Goal: Task Accomplishment & Management: Manage account settings

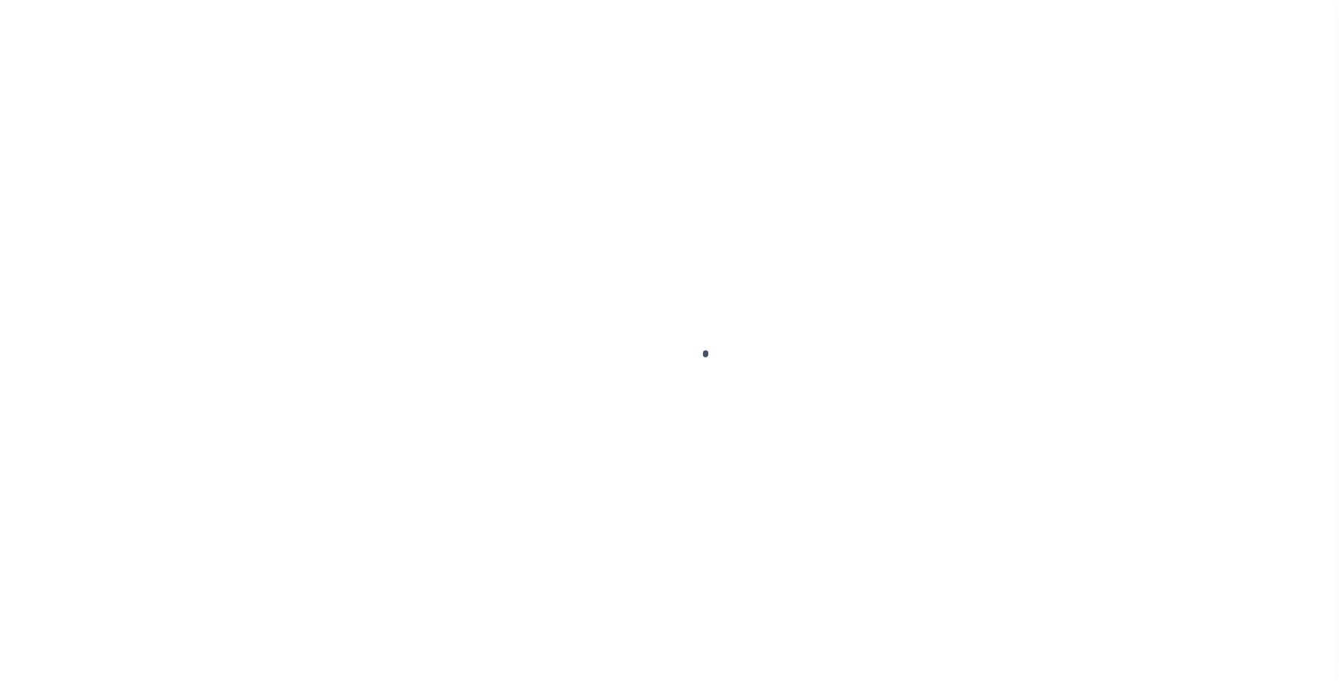
scroll to position [45, 0]
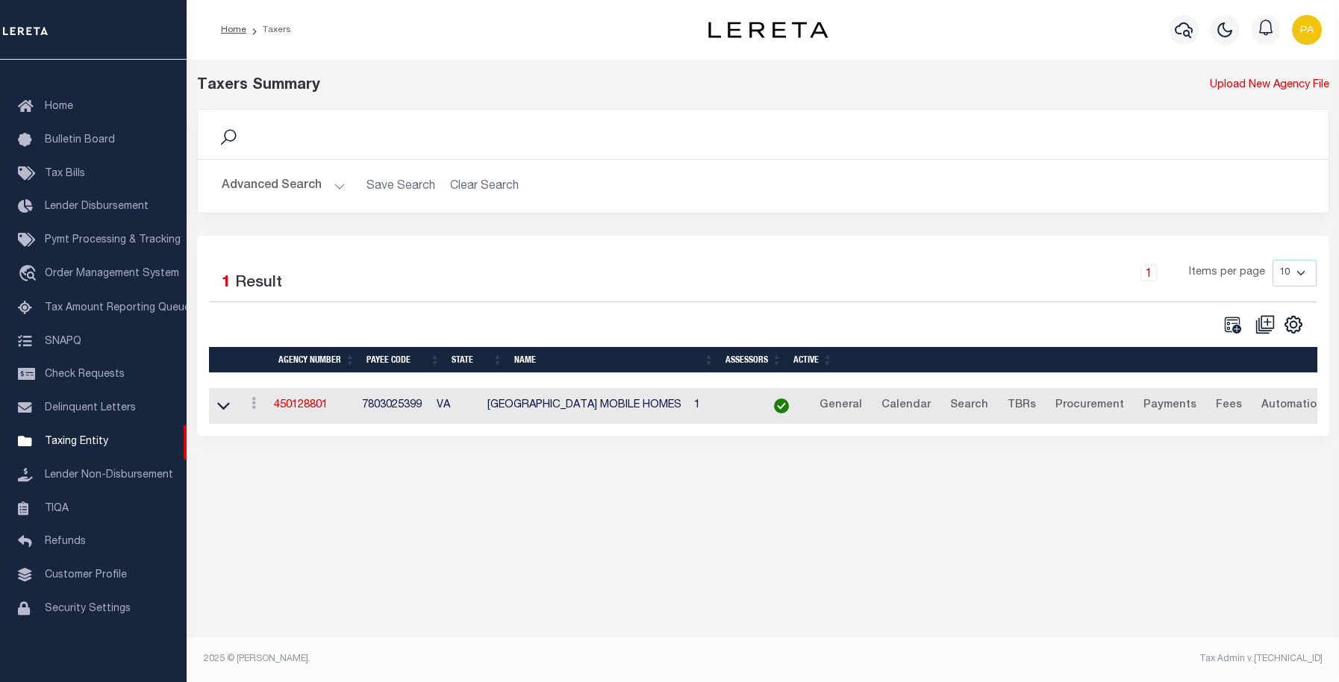
click at [265, 182] on button "Advanced Search" at bounding box center [284, 186] width 124 height 29
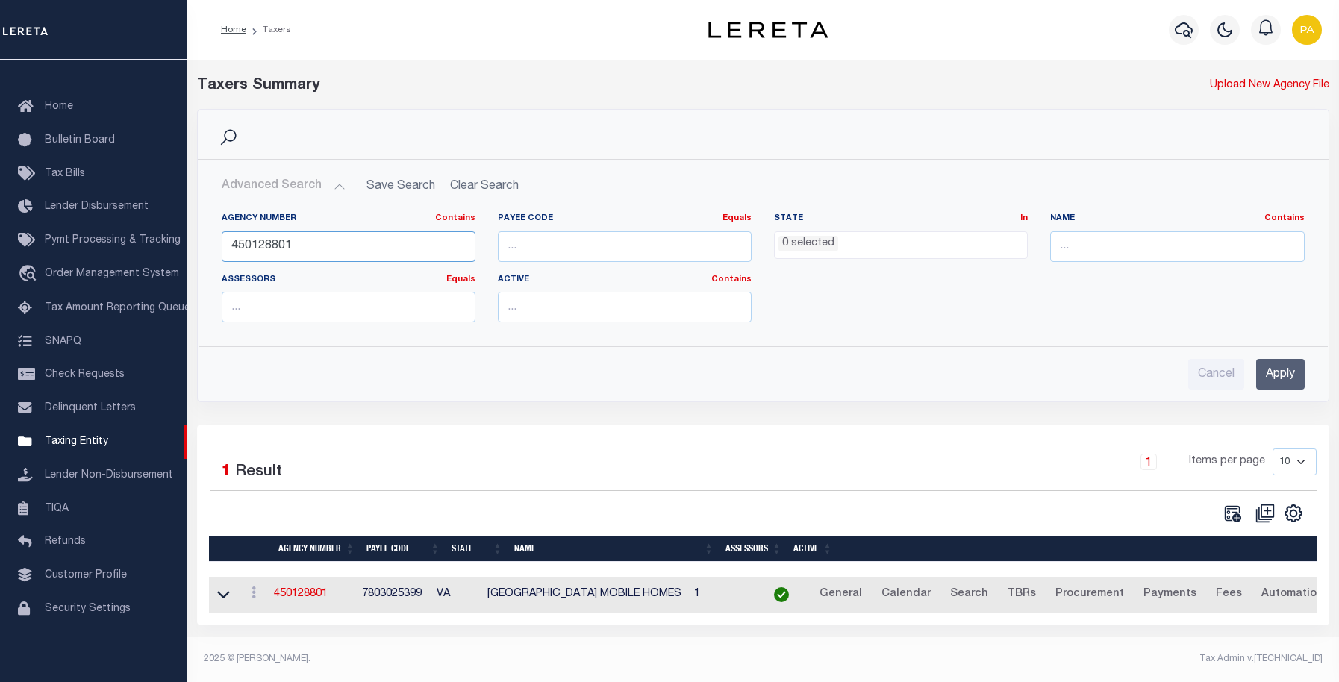
drag, startPoint x: 293, startPoint y: 250, endPoint x: 199, endPoint y: 252, distance: 93.4
click at [199, 252] on div "Agency Number Contains Contains Is 450128801 Payee Code Equals Equals Is Not Eq…" at bounding box center [764, 268] width 1130 height 134
paste input "200050203"
type input "200050203"
click at [1285, 373] on input "Apply" at bounding box center [1281, 374] width 49 height 31
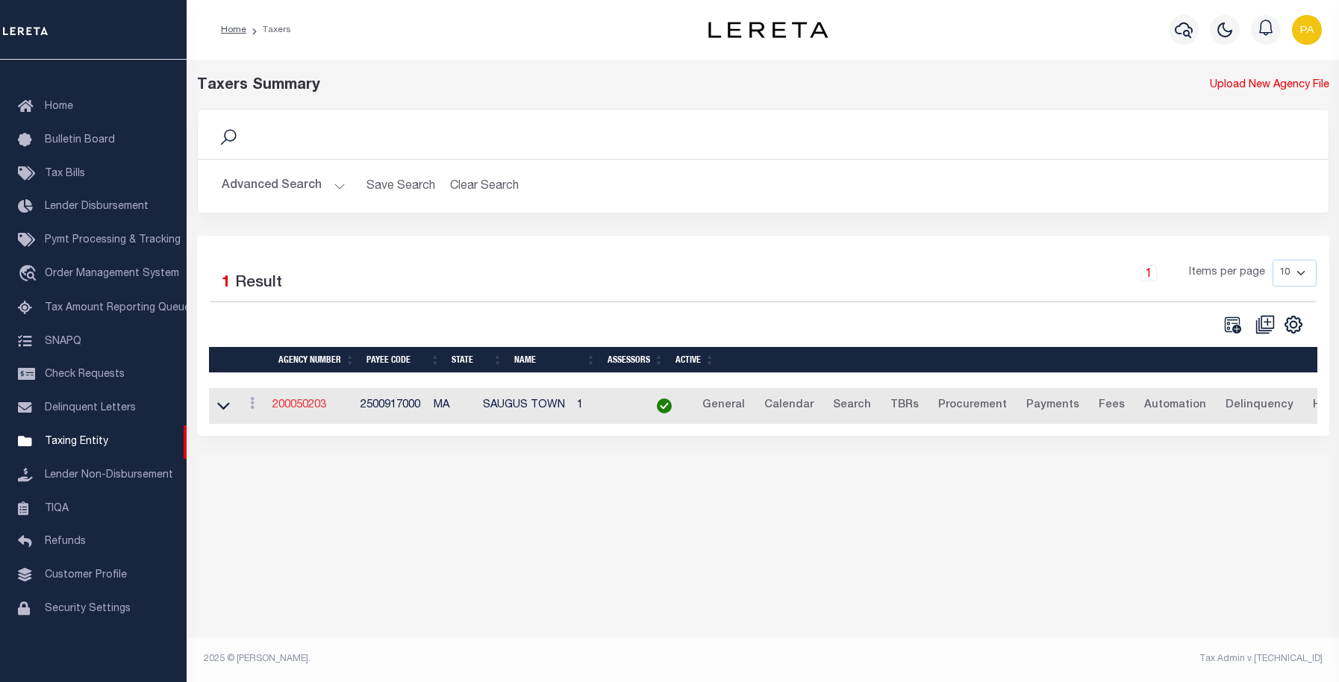
click at [296, 405] on link "200050203" at bounding box center [300, 405] width 54 height 10
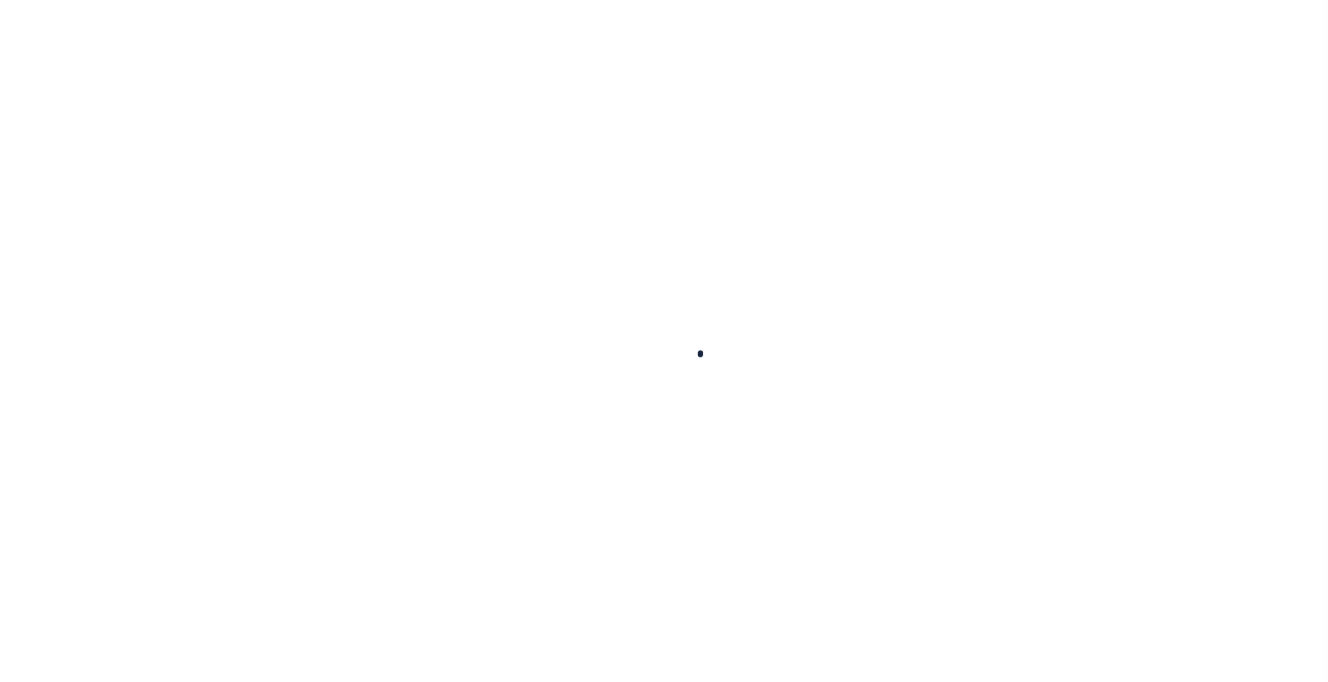
select select
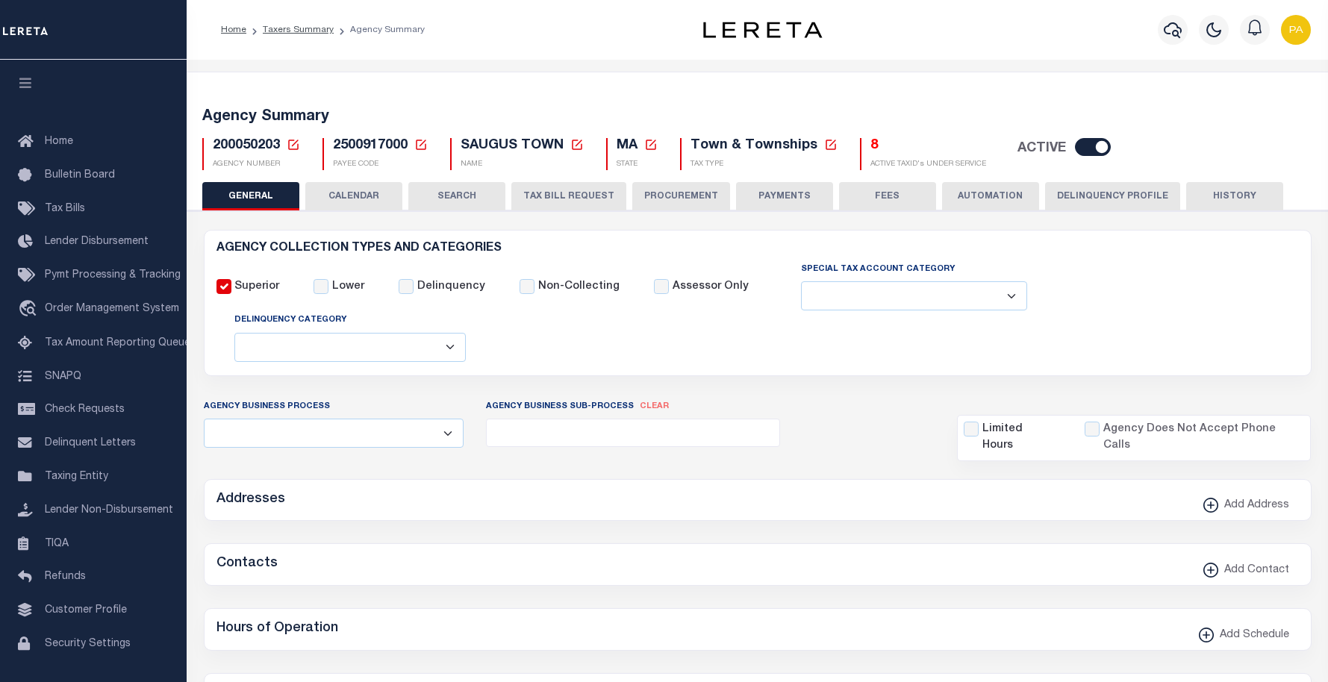
checkbox input "false"
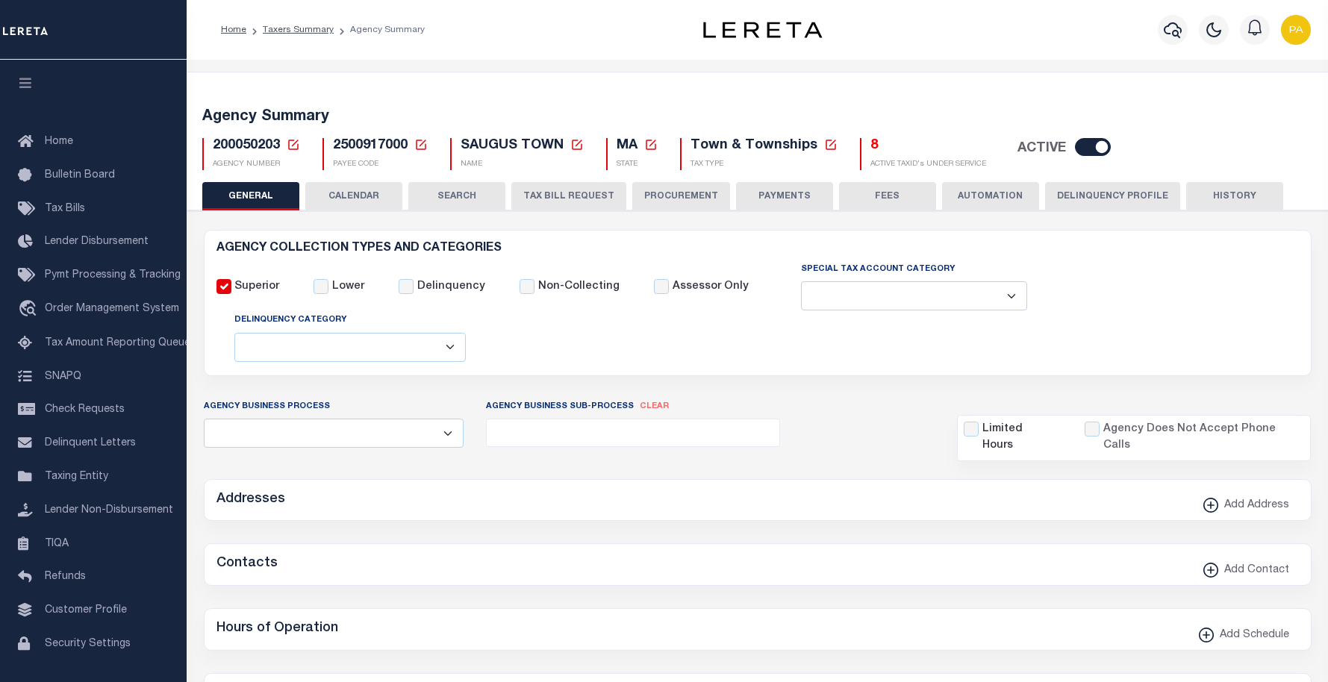
type input "2500917000"
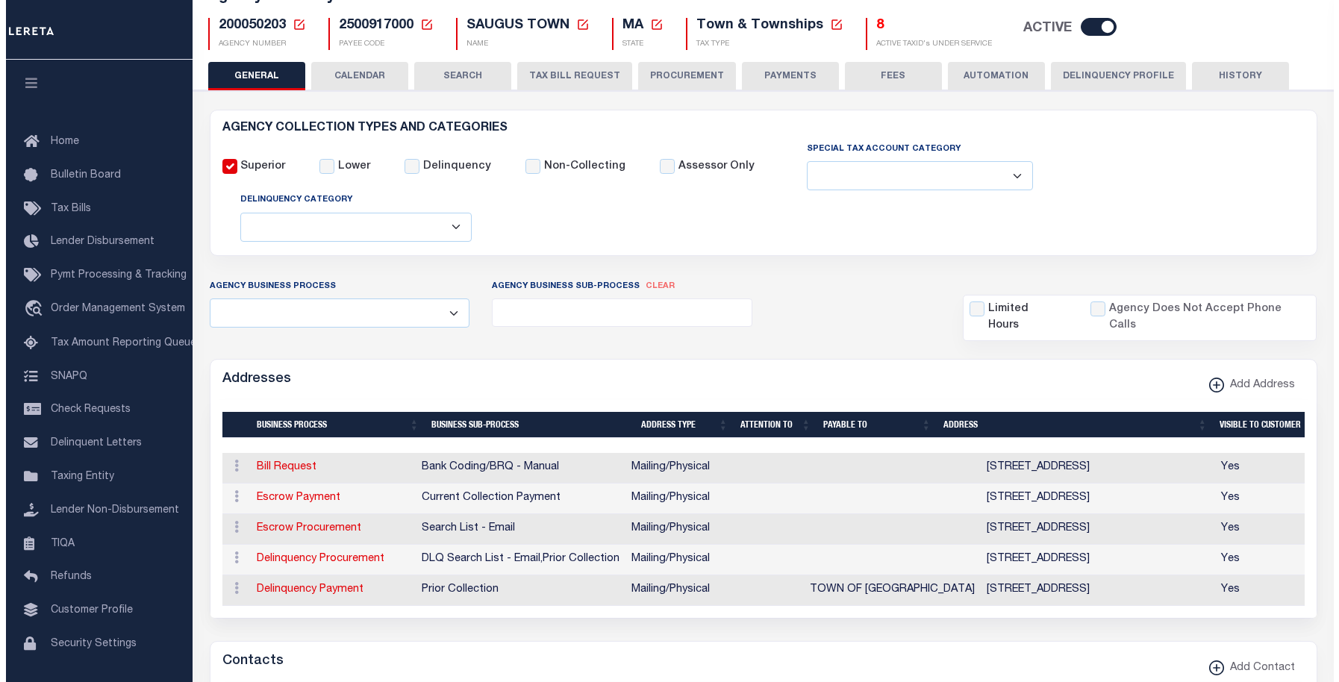
scroll to position [149, 0]
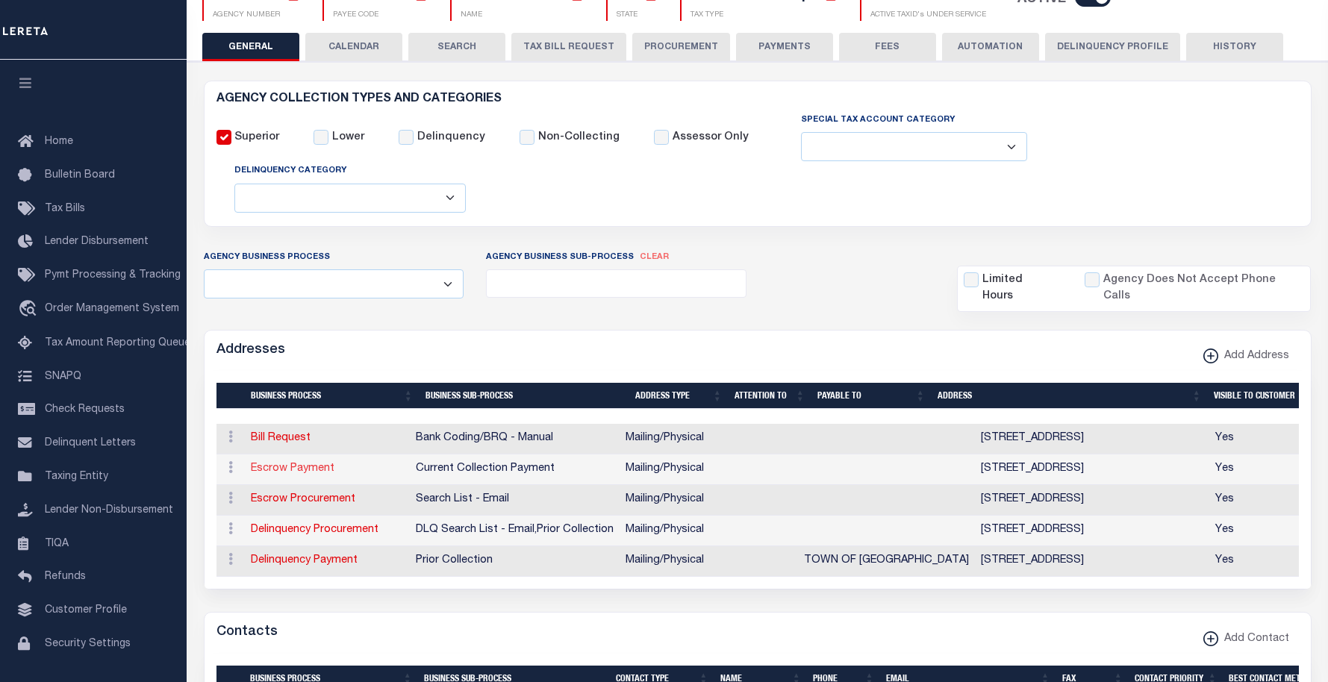
click at [309, 467] on link "Escrow Payment" at bounding box center [293, 469] width 84 height 10
select select "1"
checkbox input "false"
select select
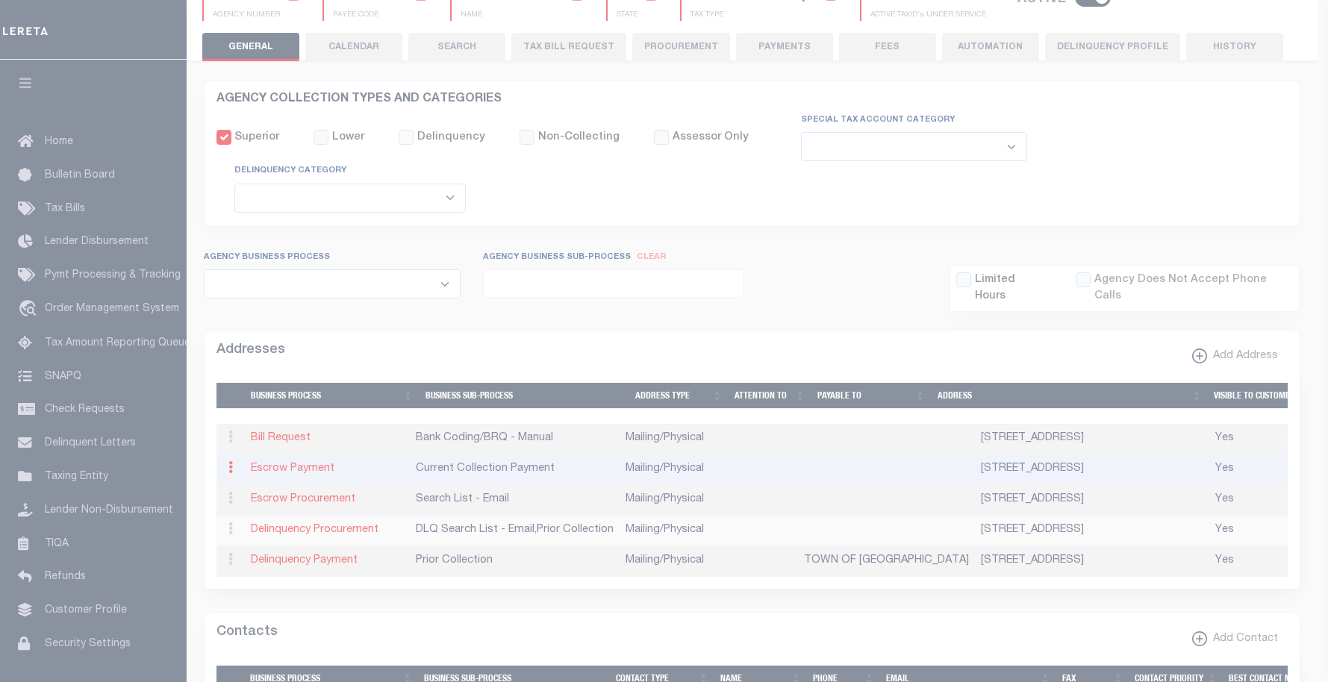
type input "298 CENTRAL ST,SUITE 5"
type input "SAUGUS"
select select "MA"
type input "01906"
select select "5"
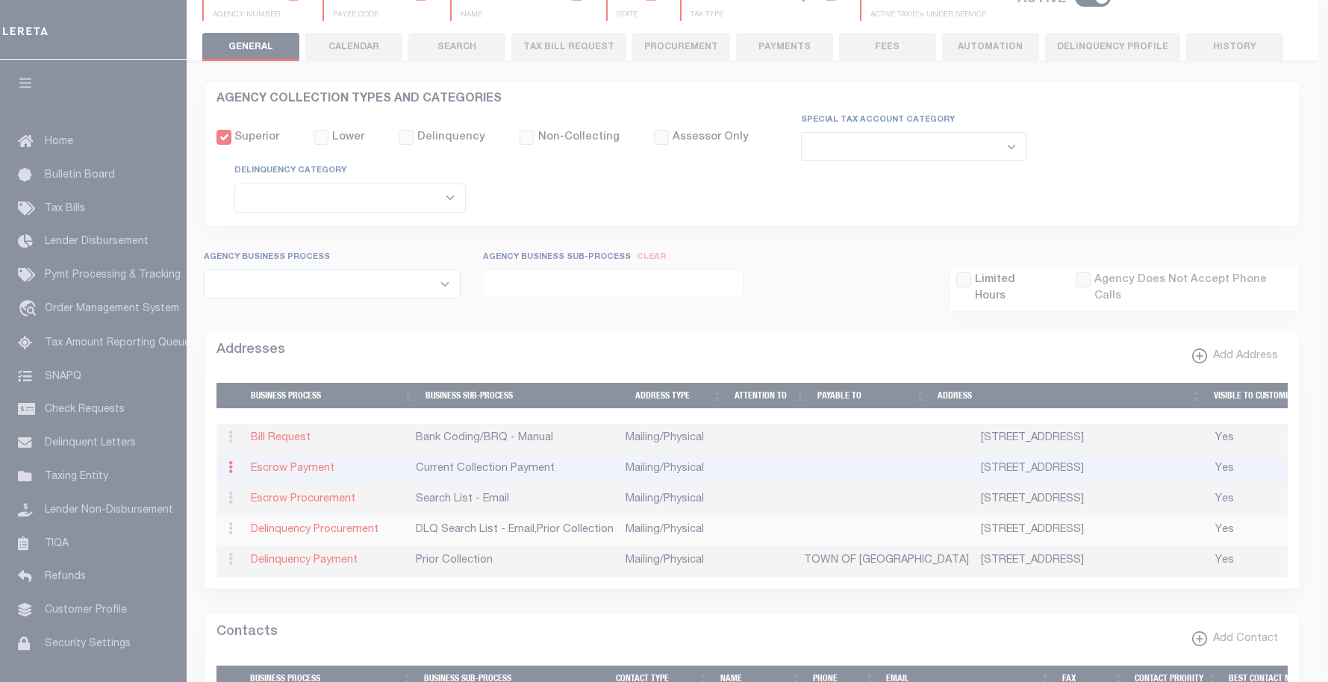
checkbox input "true"
select select "3"
select select "11"
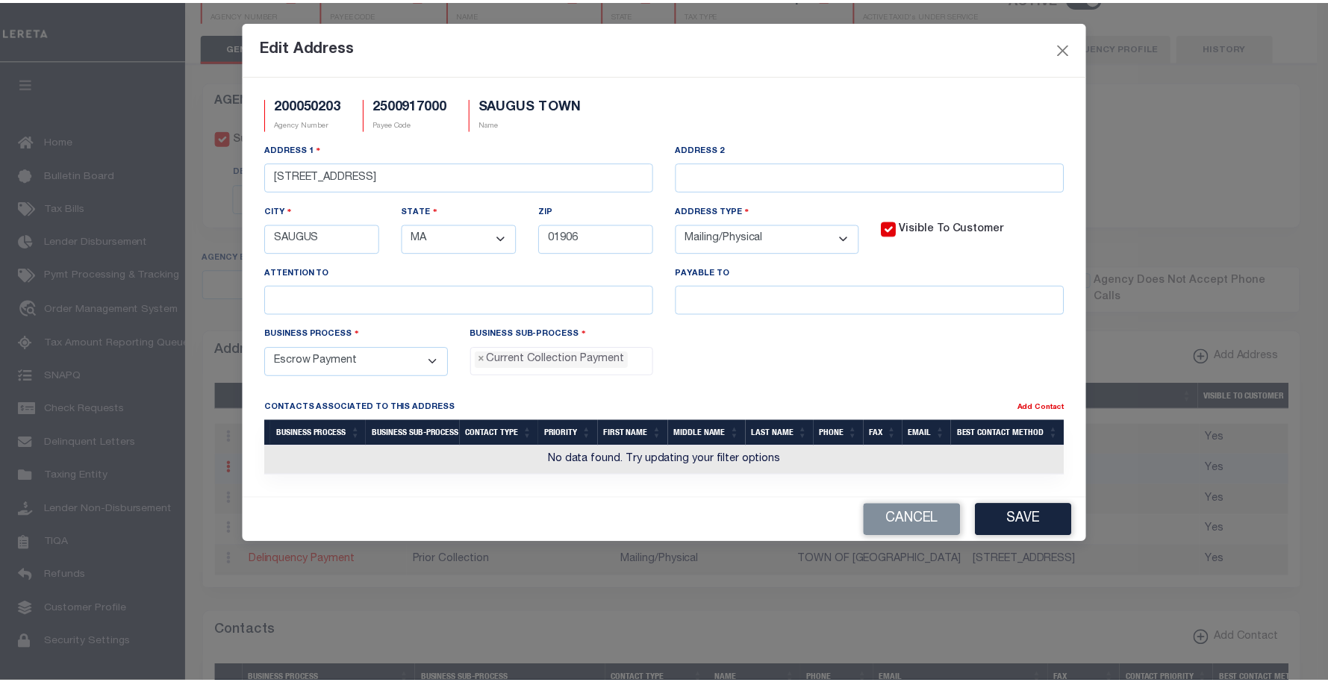
scroll to position [13, 0]
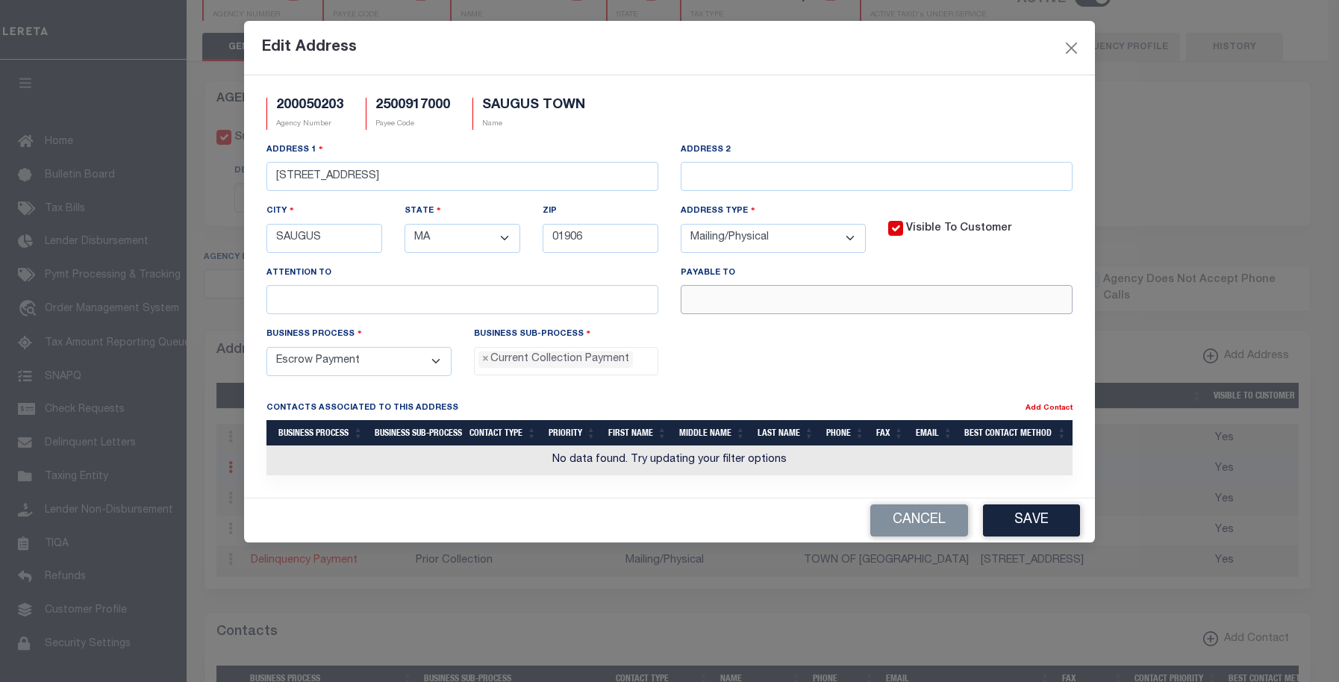
click at [765, 293] on input "text" at bounding box center [877, 299] width 392 height 29
paste input "TOWN OF [GEOGRAPHIC_DATA]"
type input "TOWN OF [GEOGRAPHIC_DATA]"
click at [1033, 520] on button "Save" at bounding box center [1031, 521] width 97 height 32
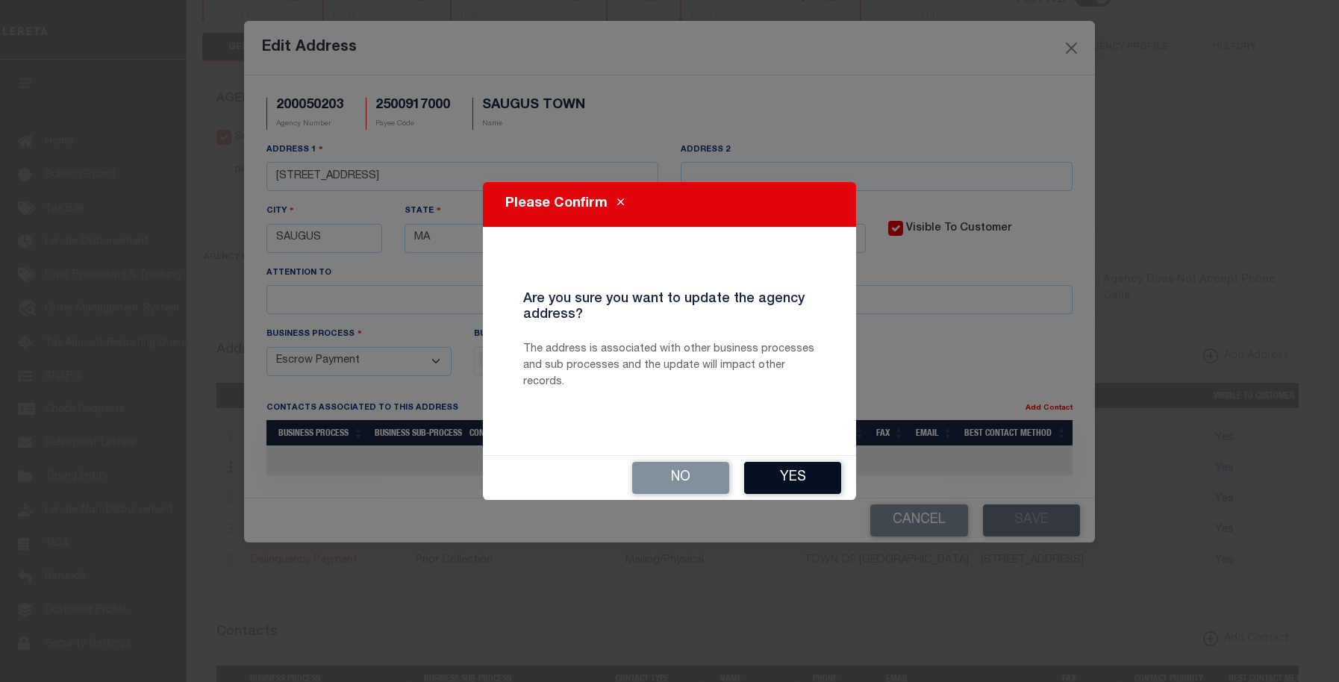
click at [774, 470] on button "Yes" at bounding box center [792, 478] width 97 height 32
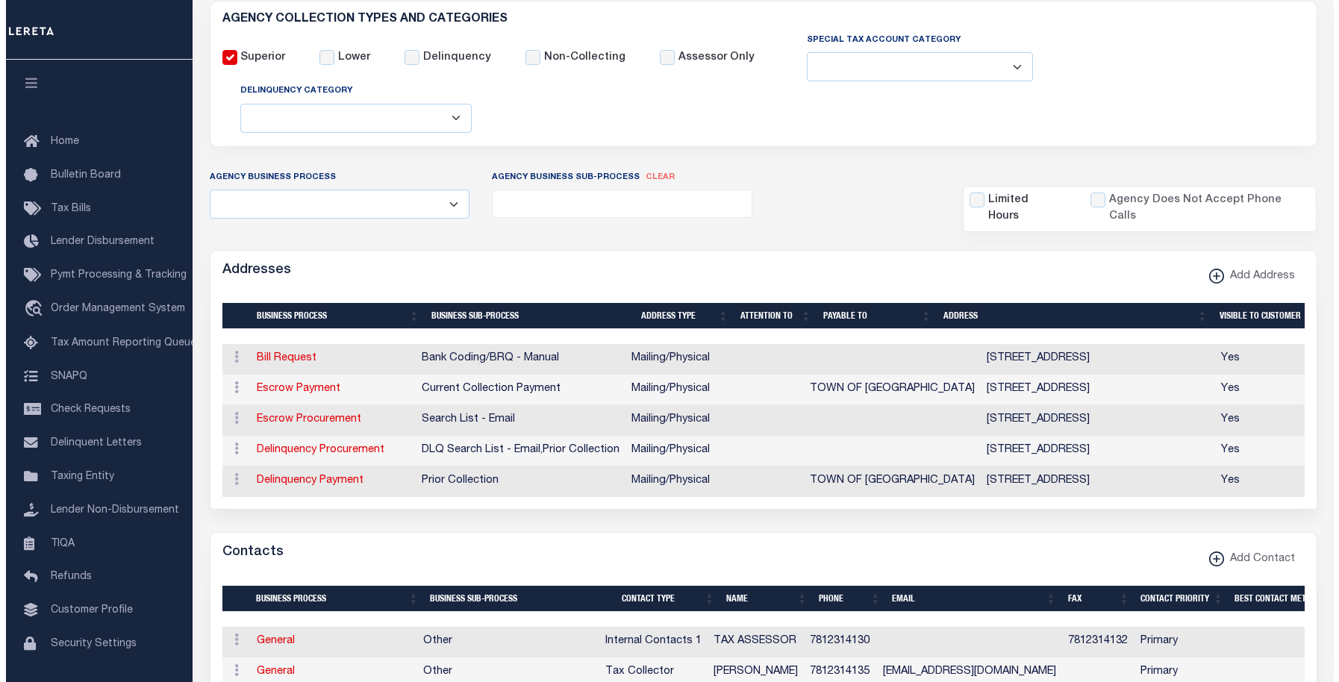
scroll to position [373, 0]
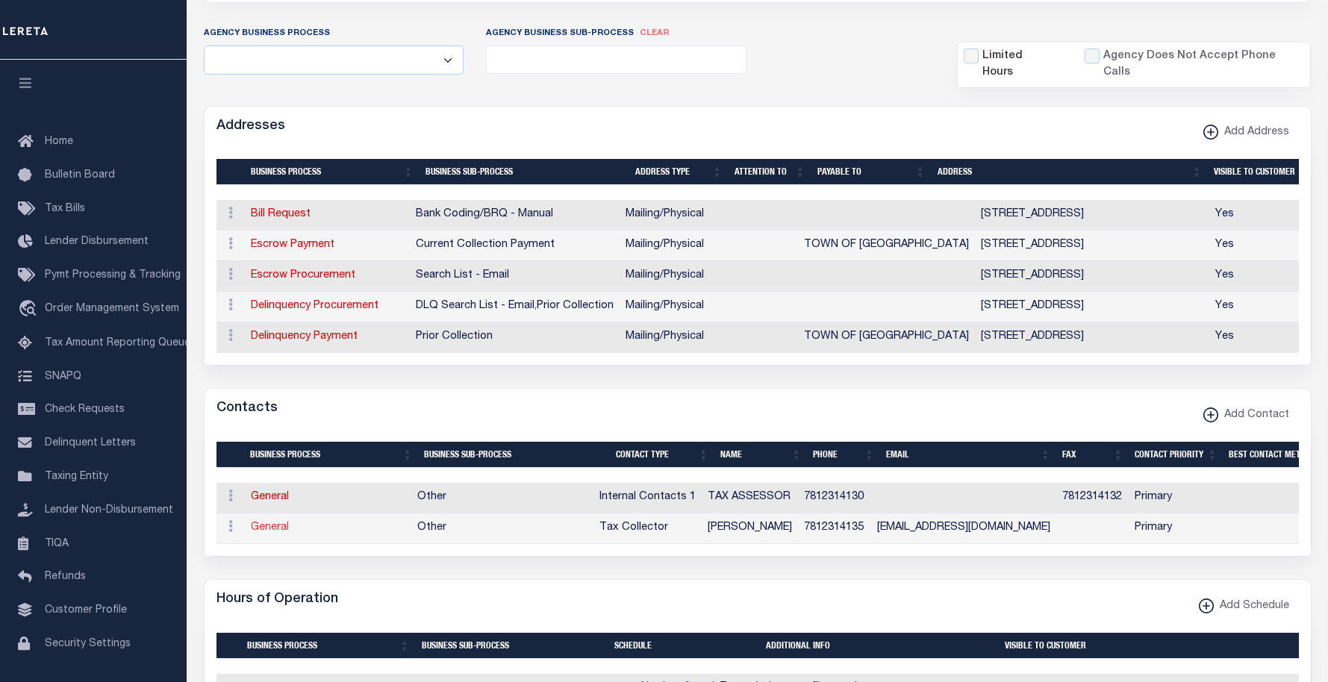
click at [263, 533] on link "General" at bounding box center [270, 528] width 38 height 10
checkbox input "false"
select select
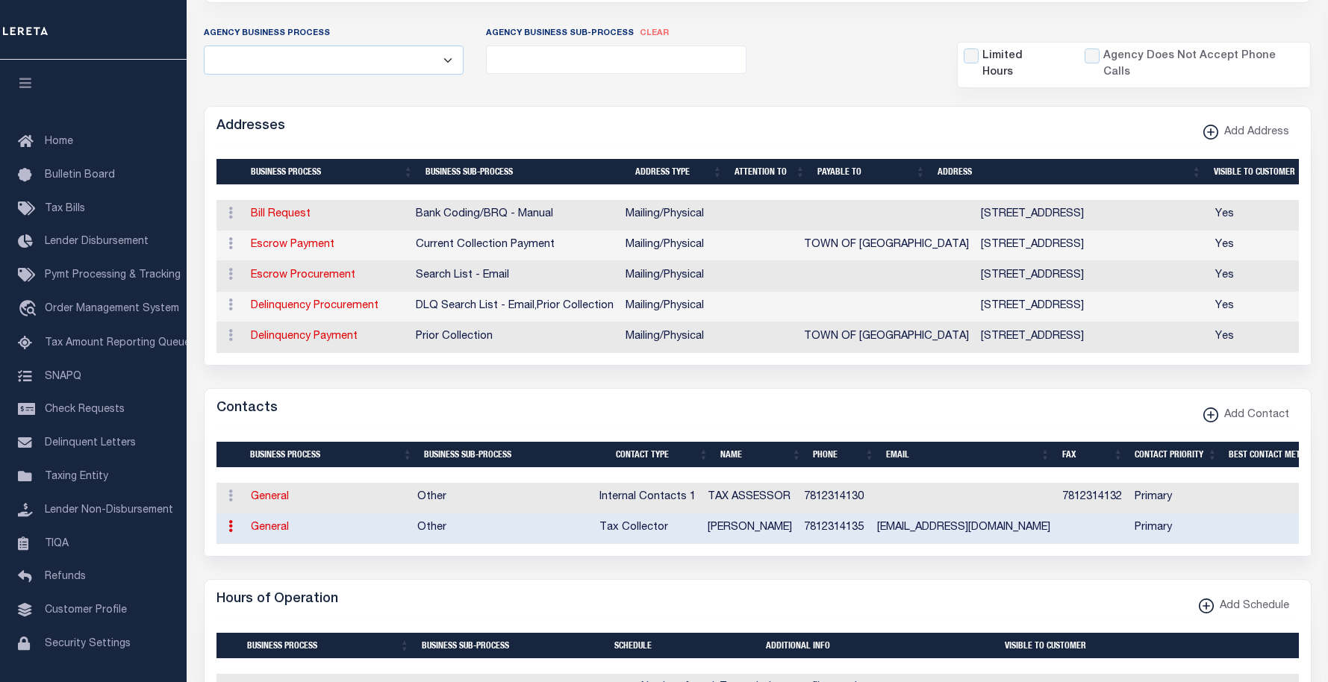
select select "2"
select select "1"
type input "WENDY"
type input "HATCH"
type input "7812314135"
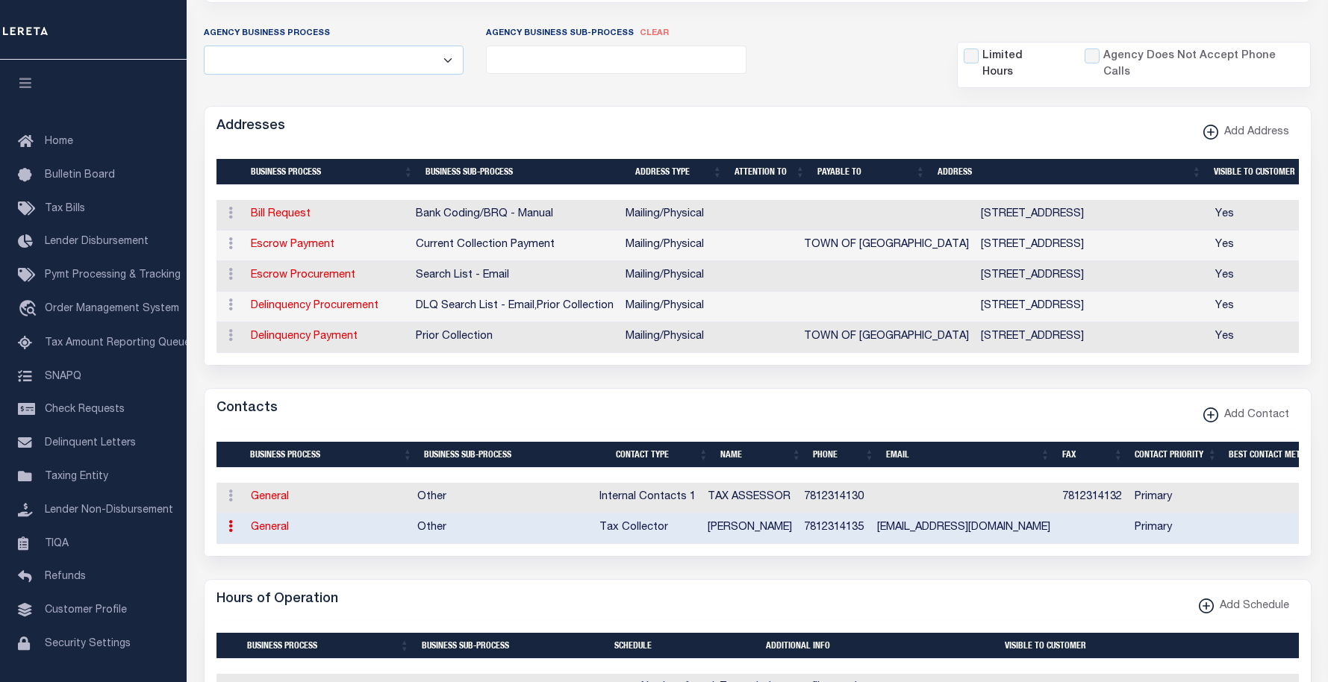
type input "[EMAIL_ADDRESS][DOMAIN_NAME]"
select select "6"
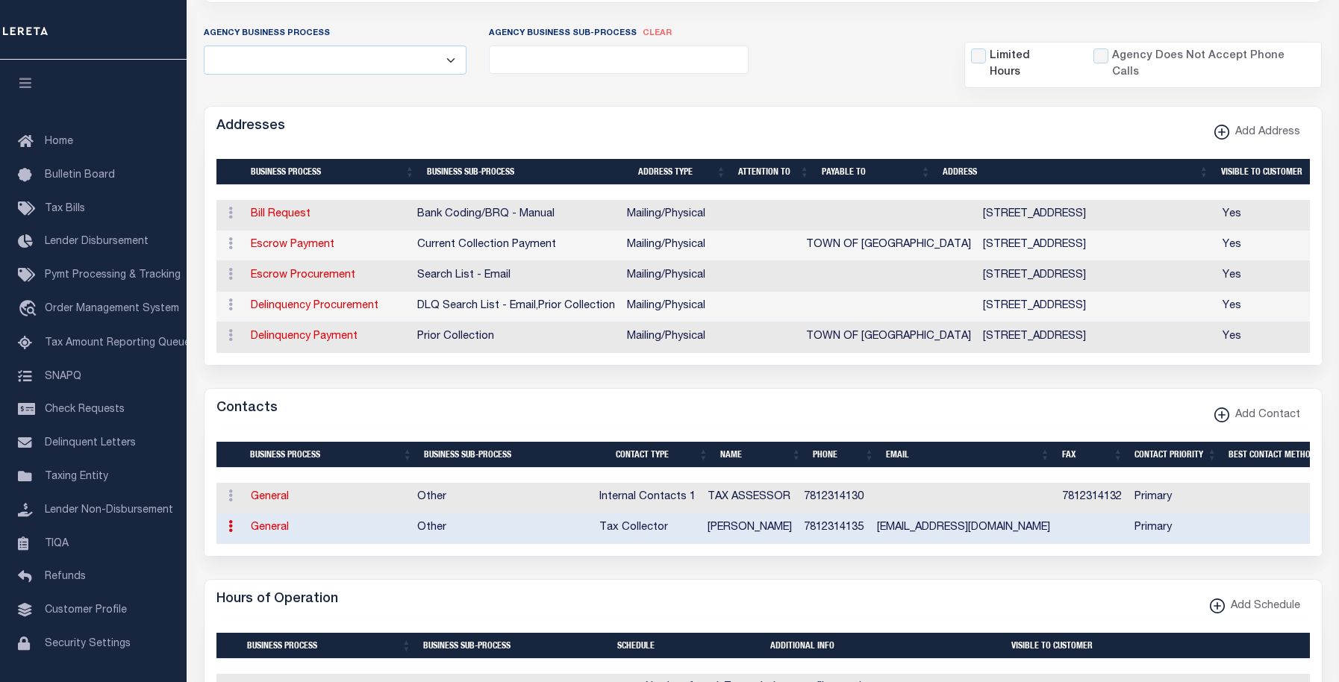
select select "39"
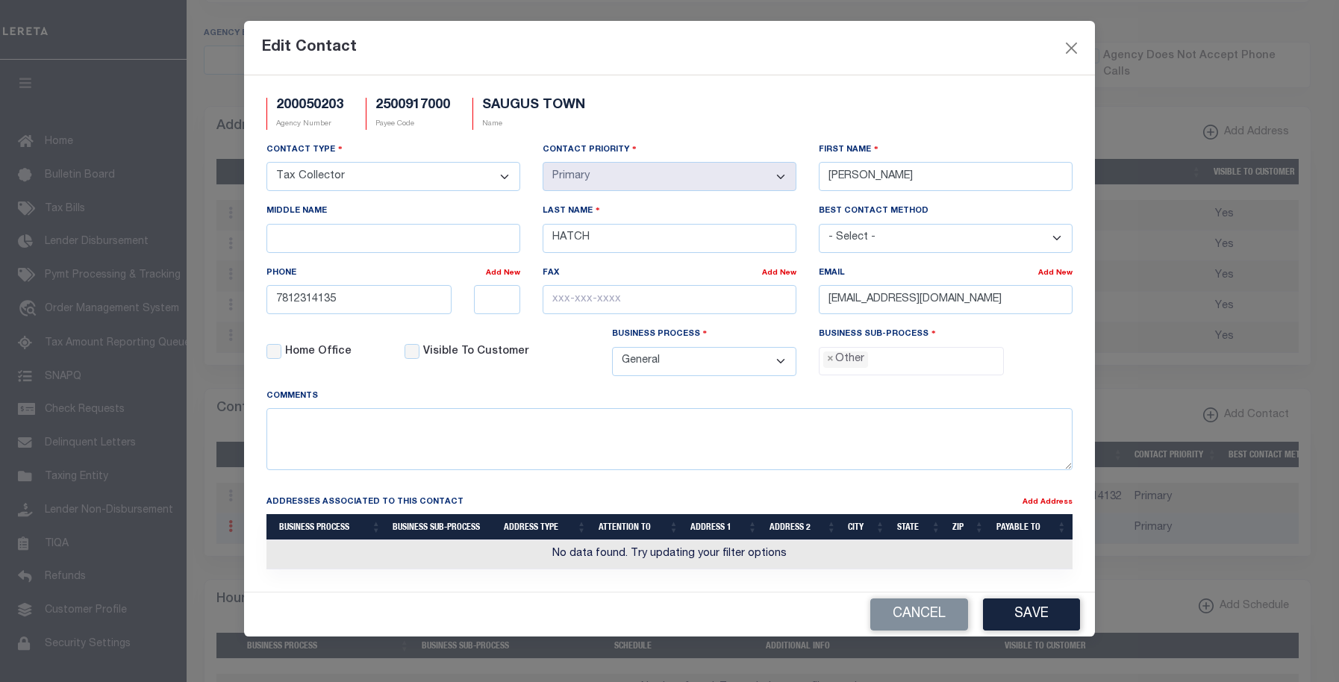
scroll to position [27, 0]
click at [926, 626] on button "Cancel" at bounding box center [920, 615] width 98 height 32
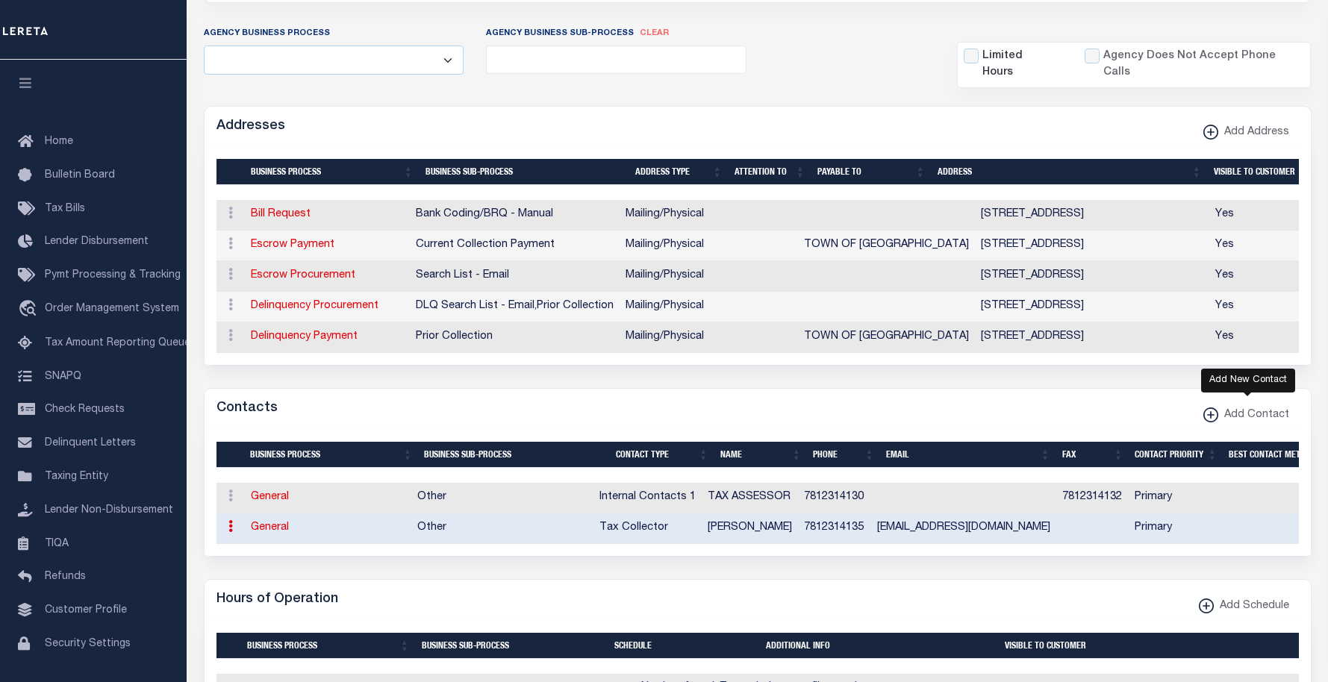
click at [1216, 415] on xmlns\ "button" at bounding box center [1211, 415] width 15 height 15
select select
select select "1"
checkbox input "false"
checkbox input "true"
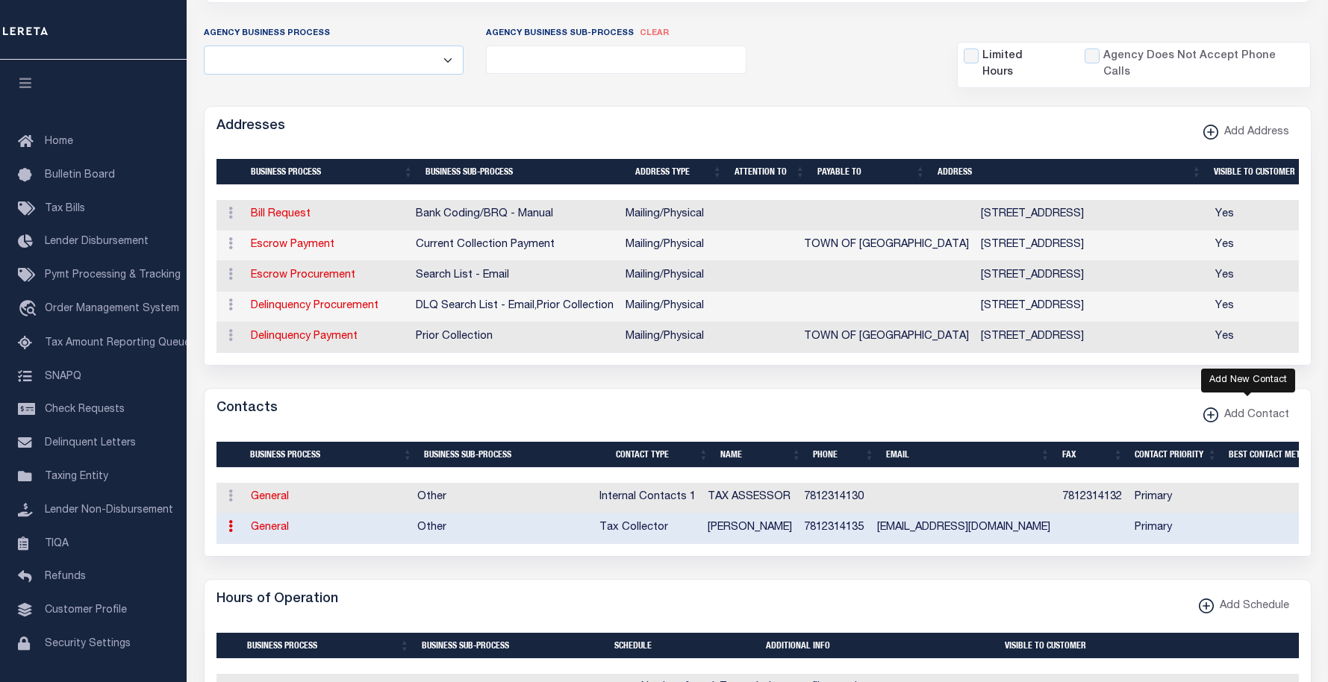
select select
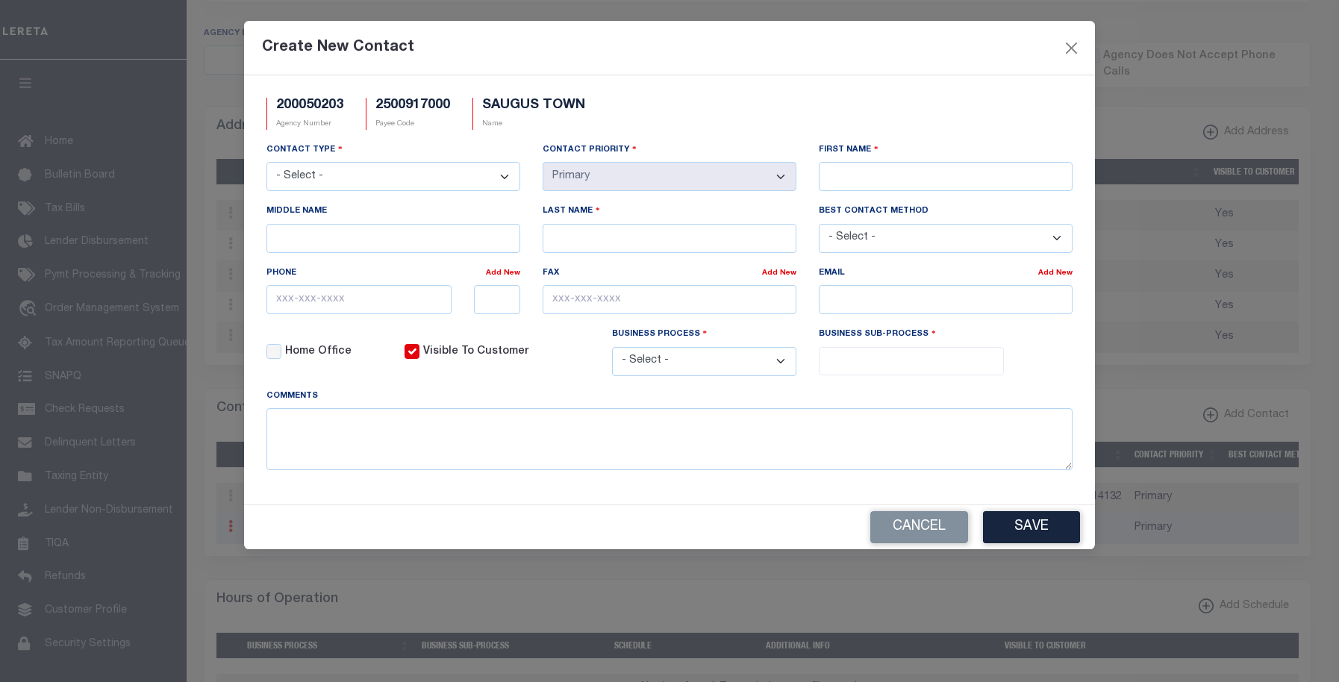
scroll to position [0, 0]
click at [852, 184] on input "First Name" at bounding box center [946, 176] width 254 height 29
paste input "ROBERTA"
type input "ROBERTA"
click at [645, 244] on input "Last Name" at bounding box center [670, 238] width 254 height 29
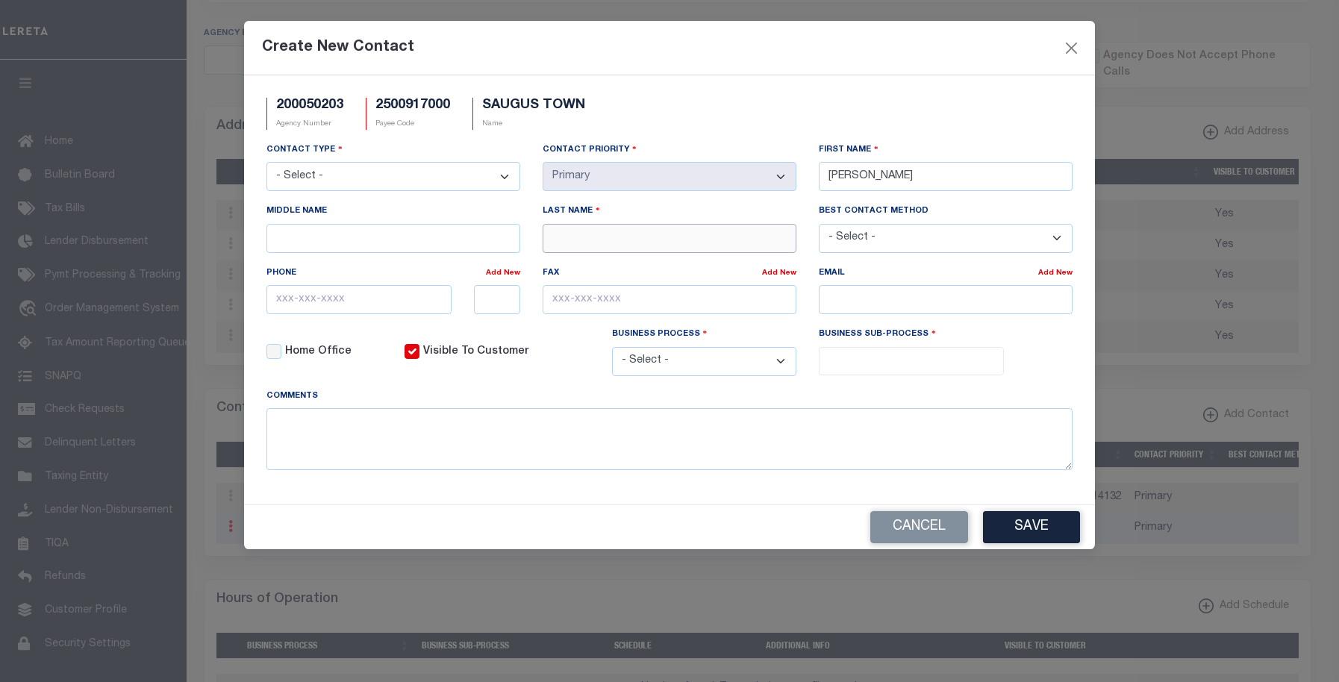
paste input "SURETTE"
type input "SURETTE"
click at [396, 299] on input "text" at bounding box center [359, 299] width 185 height 29
paste input "[PHONE_NUMBER]"
type input "[PHONE_NUMBER]"
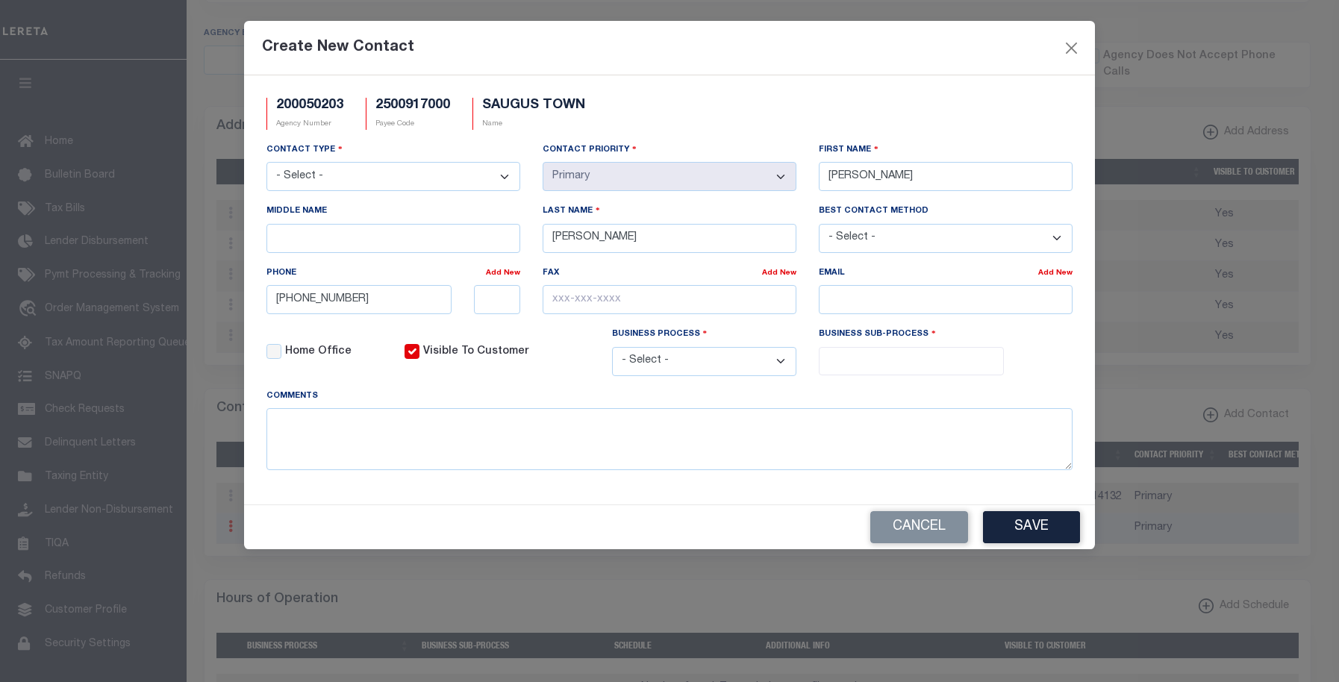
drag, startPoint x: 393, startPoint y: 356, endPoint x: 380, endPoint y: 361, distance: 13.5
click at [393, 357] on div "Home Office" at bounding box center [324, 356] width 138 height 61
click at [411, 356] on input "Visible To Customer" at bounding box center [412, 351] width 15 height 15
checkbox input "false"
click at [461, 178] on select "- Select - Assessor Clerk Internal Contacts 1 Internal Contacts 2 Internal Cont…" at bounding box center [394, 176] width 254 height 29
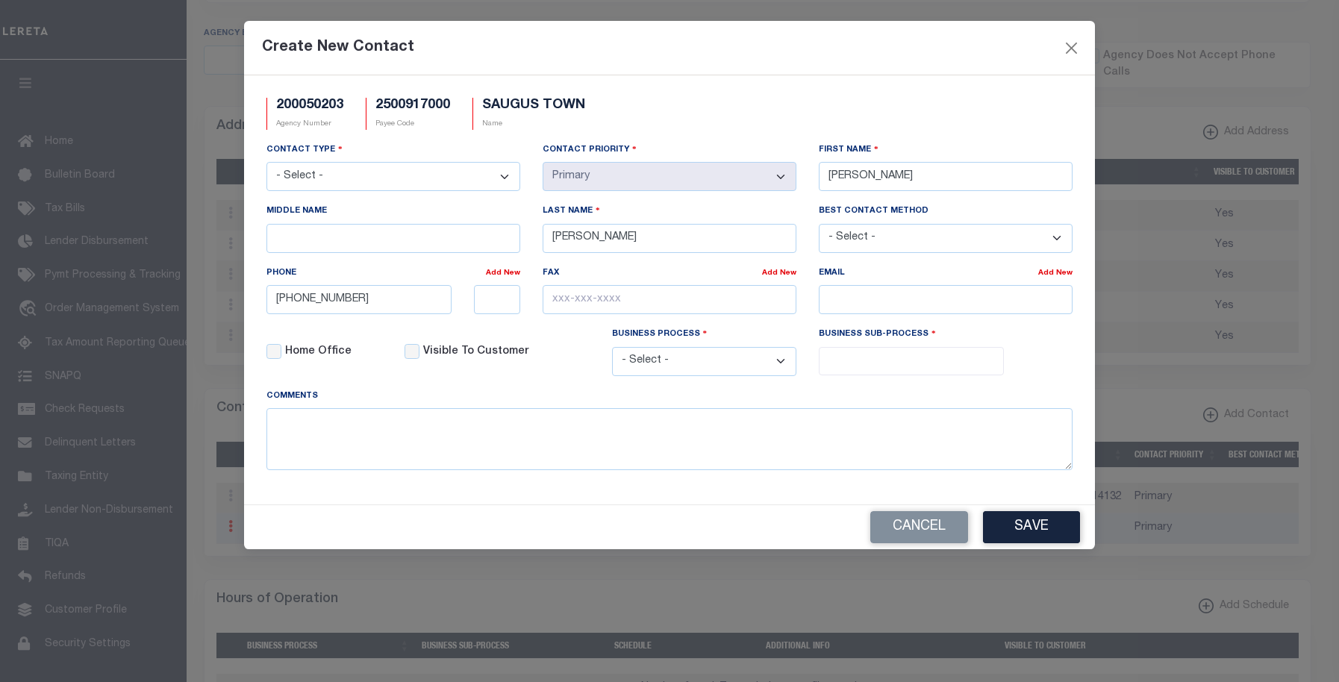
select select "5"
click at [267, 163] on select "- Select - Assessor Clerk Internal Contacts 1 Internal Contacts 2 Internal Cont…" at bounding box center [394, 176] width 254 height 29
select select "2"
click at [449, 176] on select "- Select - Assessor Clerk Internal Contacts 1 Internal Contacts 2 Internal Cont…" at bounding box center [394, 176] width 254 height 29
select select "6"
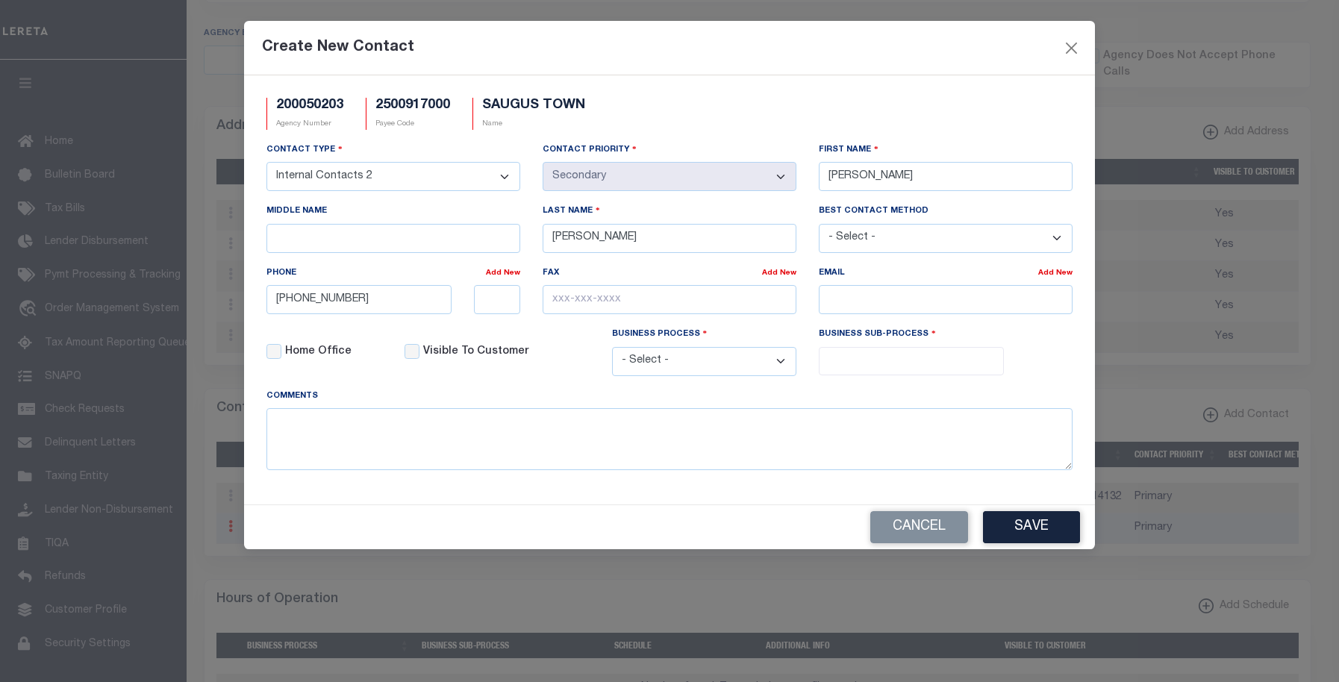
click at [267, 163] on select "- Select - Assessor Clerk Internal Contacts 1 Internal Contacts 2 Internal Cont…" at bounding box center [394, 176] width 254 height 29
select select "1"
click at [609, 240] on input "SURETTE" at bounding box center [670, 238] width 254 height 29
type input "SURETTE (AUTOMATED)"
click at [1018, 535] on button "Save" at bounding box center [1031, 527] width 97 height 32
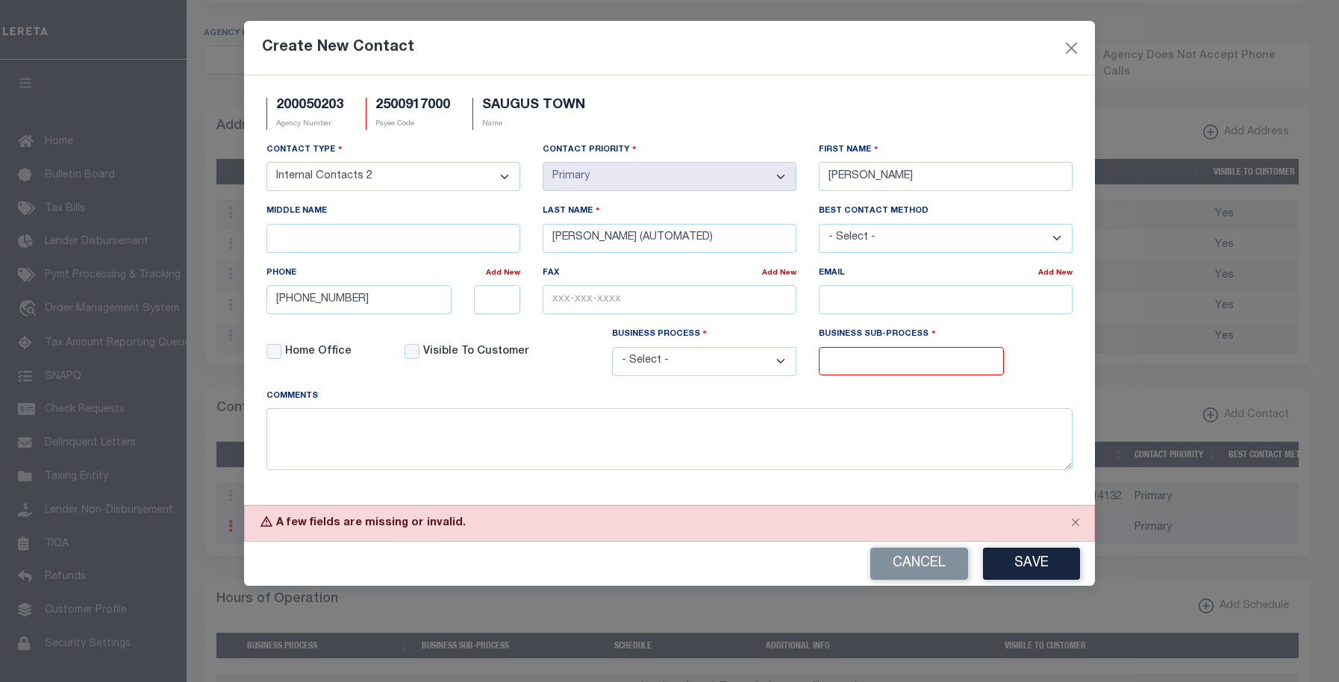
click at [754, 359] on select "- Select - All Automation Bill Request Delinquency Payment Delinquency Procurem…" at bounding box center [704, 361] width 185 height 29
select select "6"
click at [612, 349] on select "- Select - All Automation Bill Request Delinquency Payment Delinquency Procurem…" at bounding box center [704, 361] width 185 height 29
click at [888, 361] on input "search" at bounding box center [910, 360] width 173 height 16
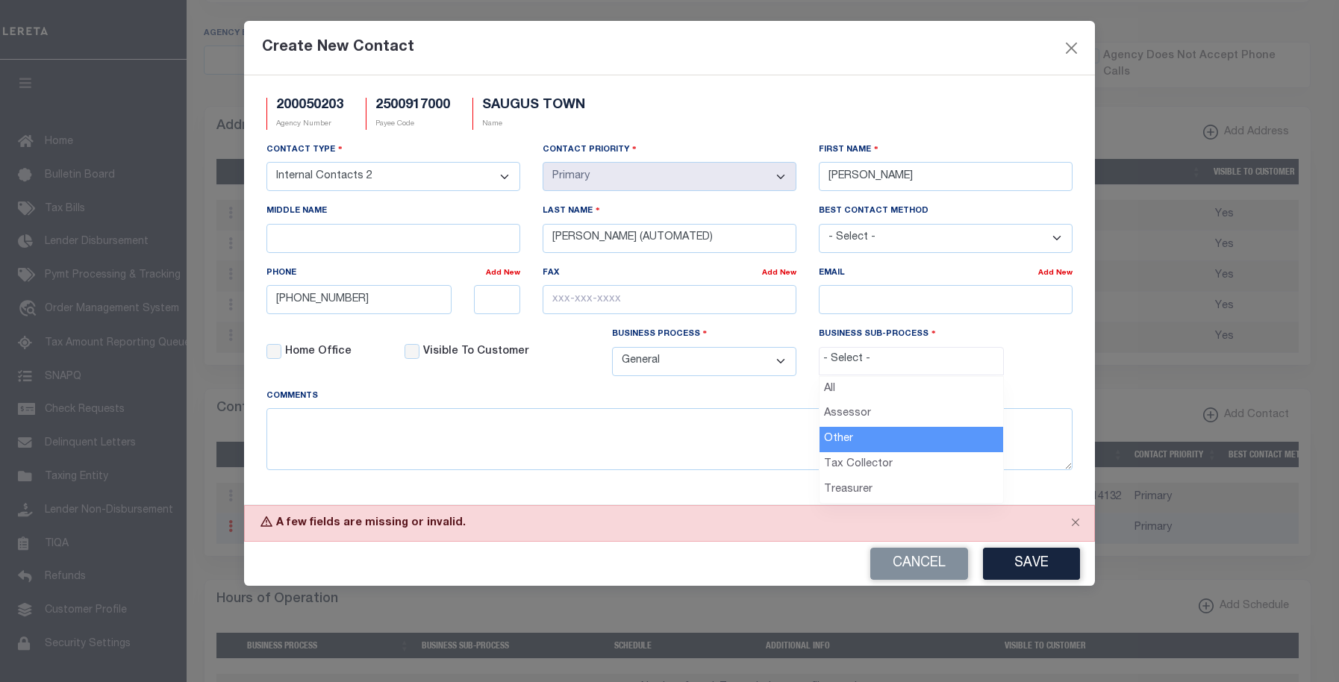
drag, startPoint x: 868, startPoint y: 437, endPoint x: 968, endPoint y: 481, distance: 110.0
select select "39"
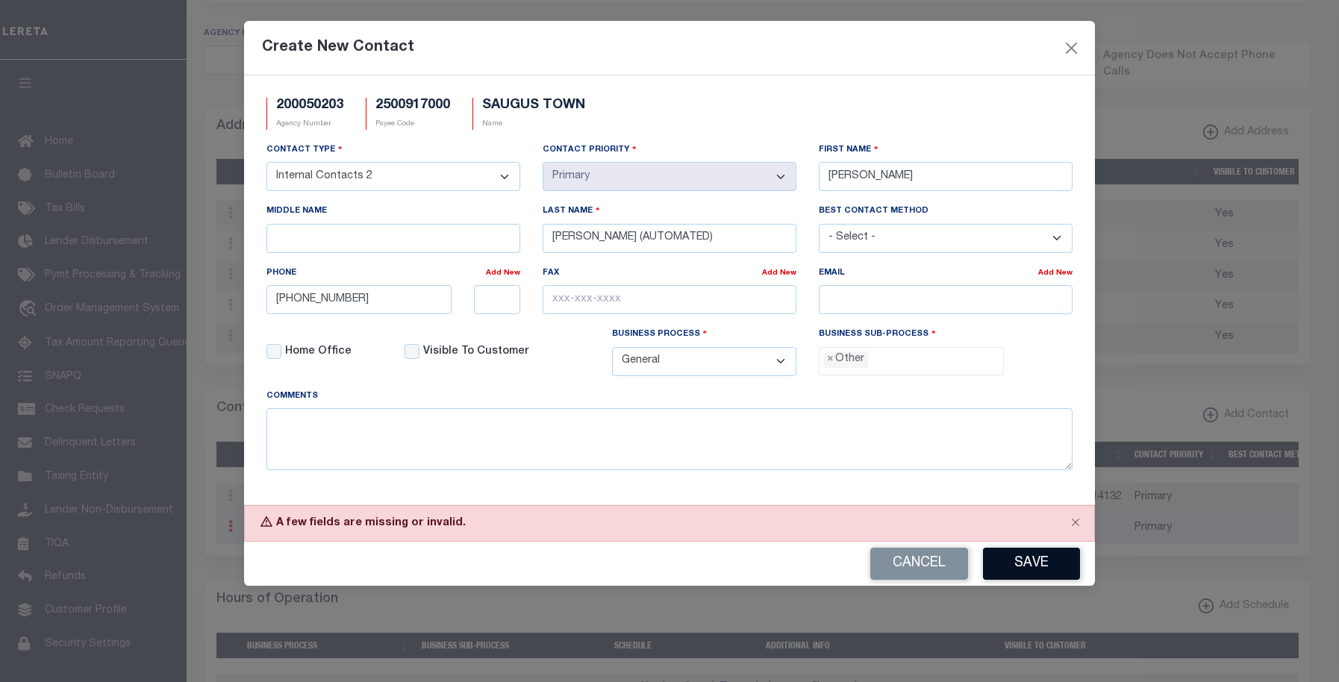
scroll to position [27, 0]
click at [1015, 568] on button "Save" at bounding box center [1031, 564] width 97 height 32
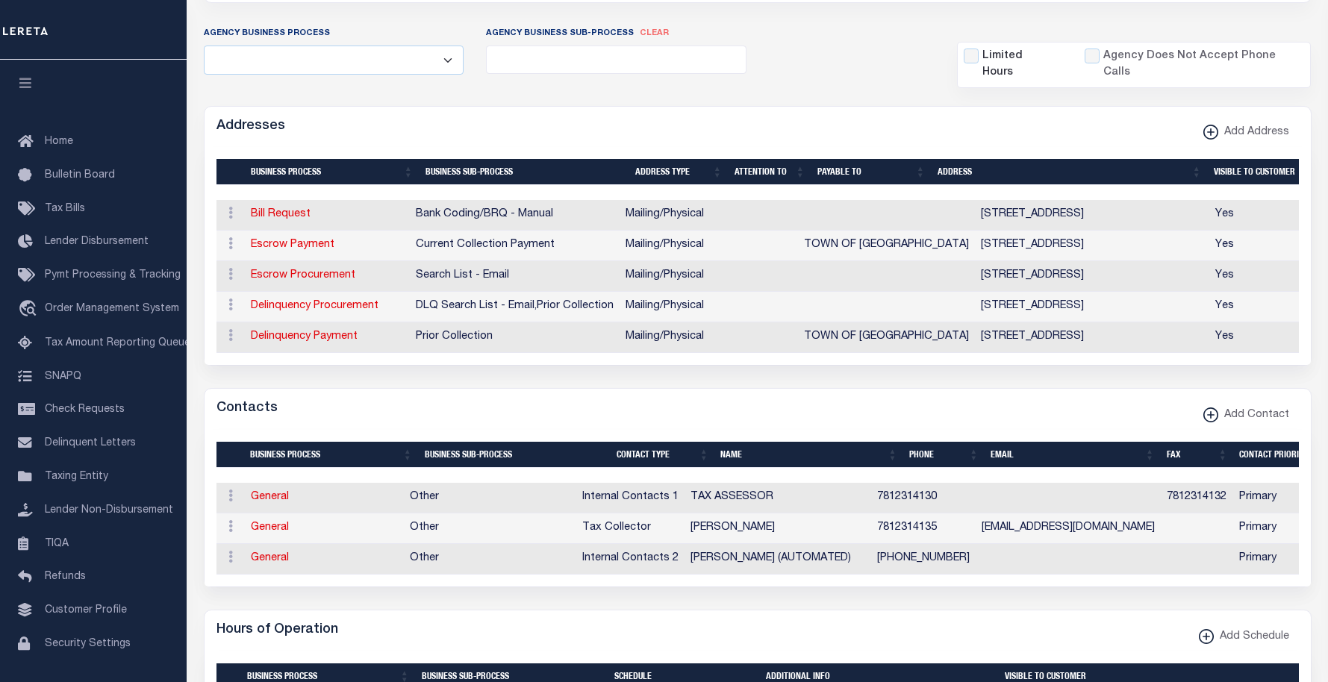
drag, startPoint x: 282, startPoint y: 497, endPoint x: 1286, endPoint y: 216, distance: 1042.9
click at [283, 498] on link "General" at bounding box center [270, 497] width 38 height 10
select select
checkbox input "false"
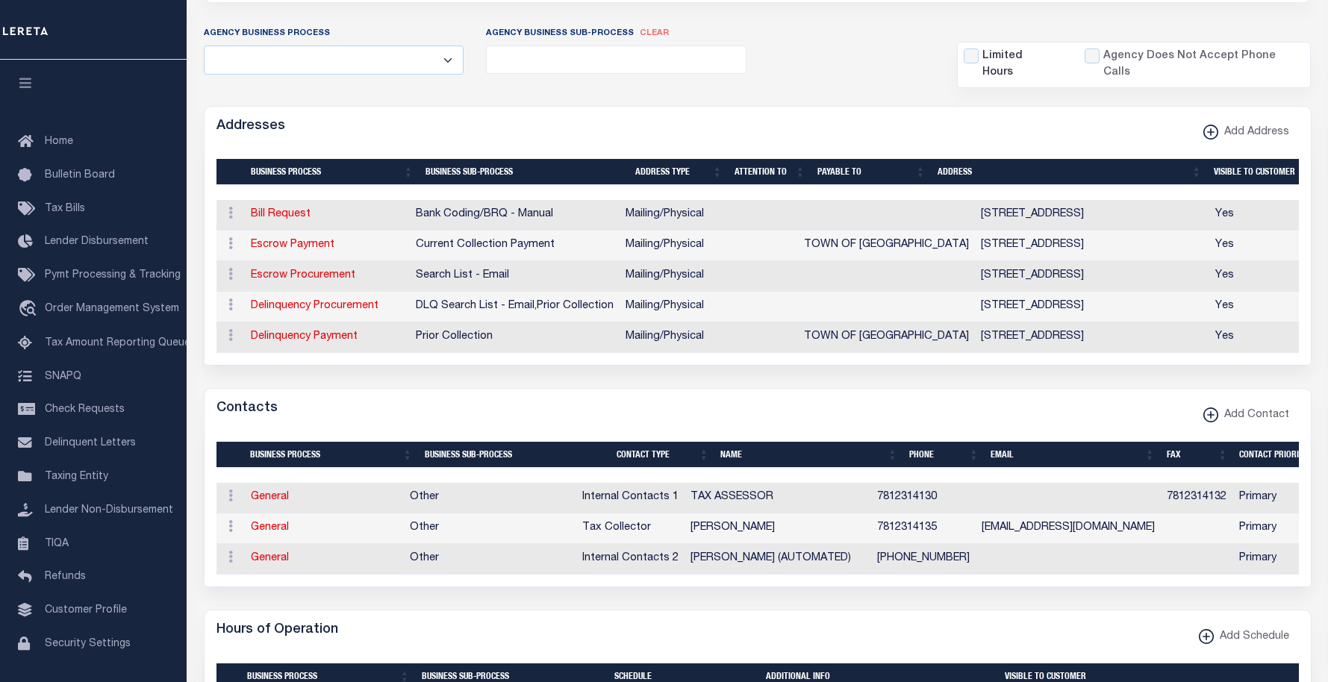
select select
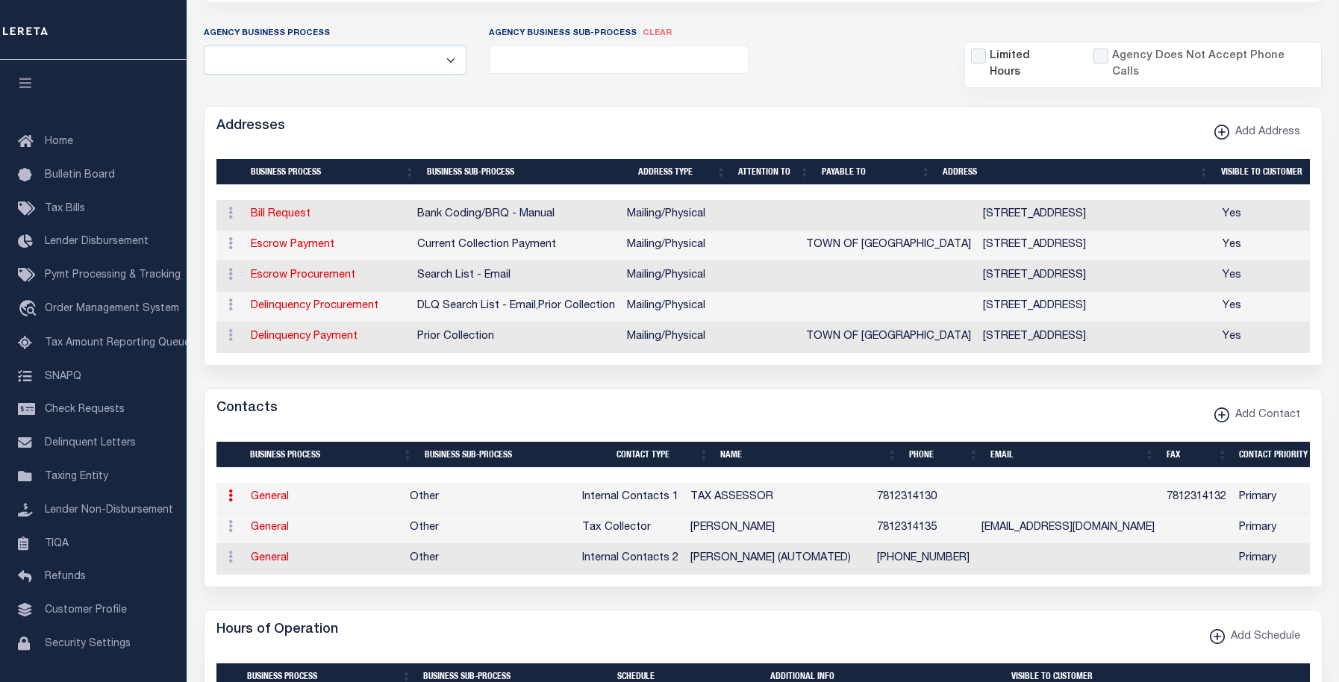
select select "5"
select select "1"
type input "TAX"
type input "ASSESSOR"
type input "7812314130"
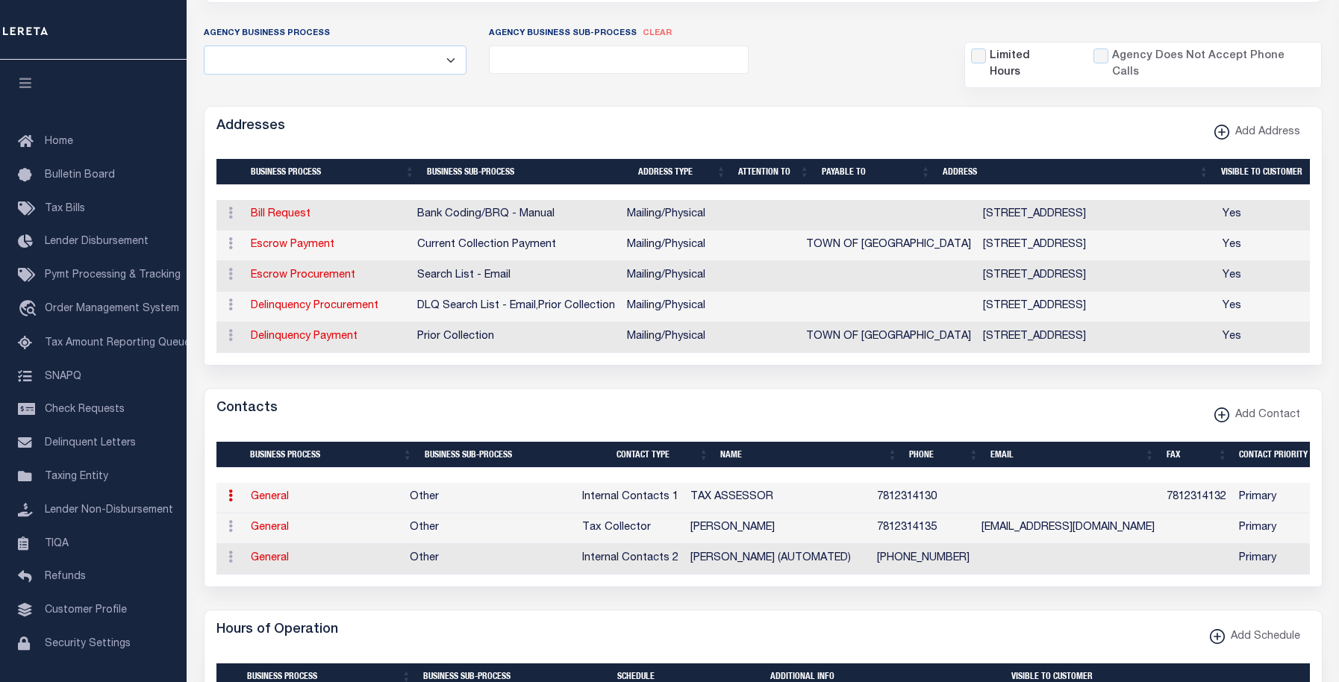
type input "7812314132"
select select "6"
select select "39"
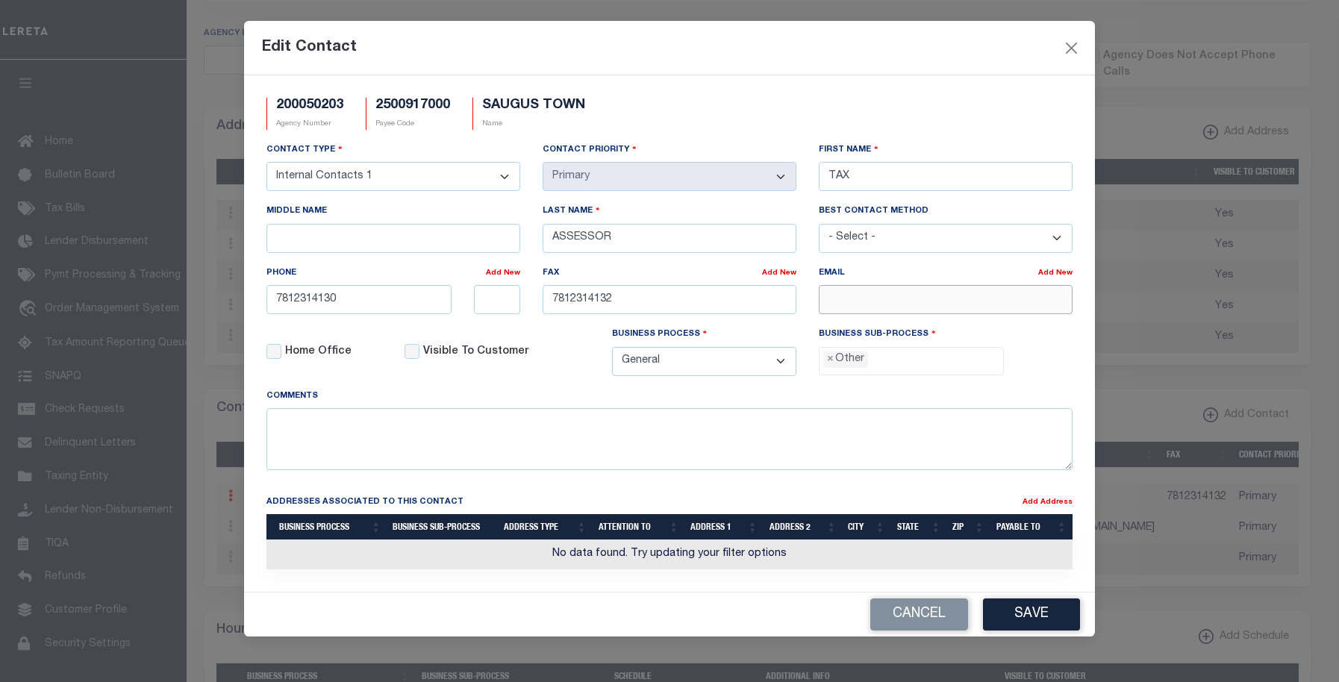
click at [879, 306] on input "email" at bounding box center [946, 299] width 254 height 29
paste input "WHATCH@SAUGUS-MA.GOV_"
type input "[EMAIL_ADDRESS][DOMAIN_NAME]"
click at [1002, 629] on button "Save" at bounding box center [1031, 615] width 97 height 32
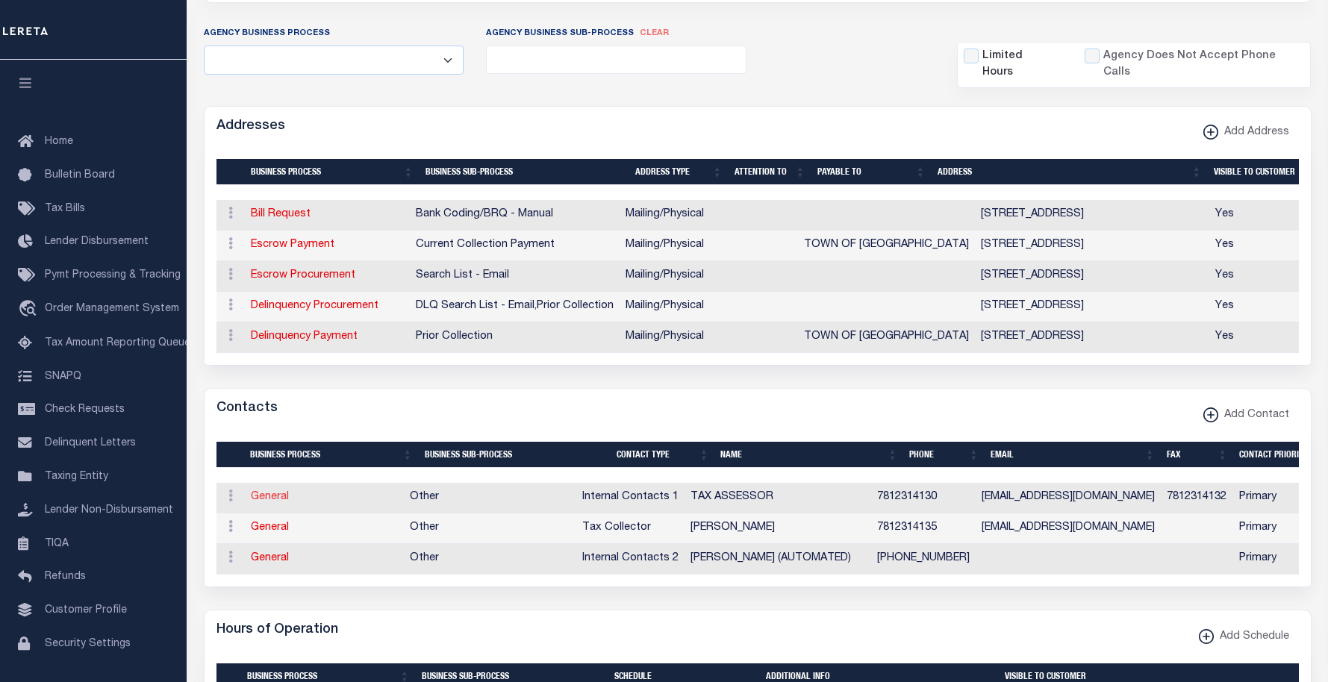
click at [273, 497] on link "General" at bounding box center [270, 497] width 38 height 10
select select
checkbox input "false"
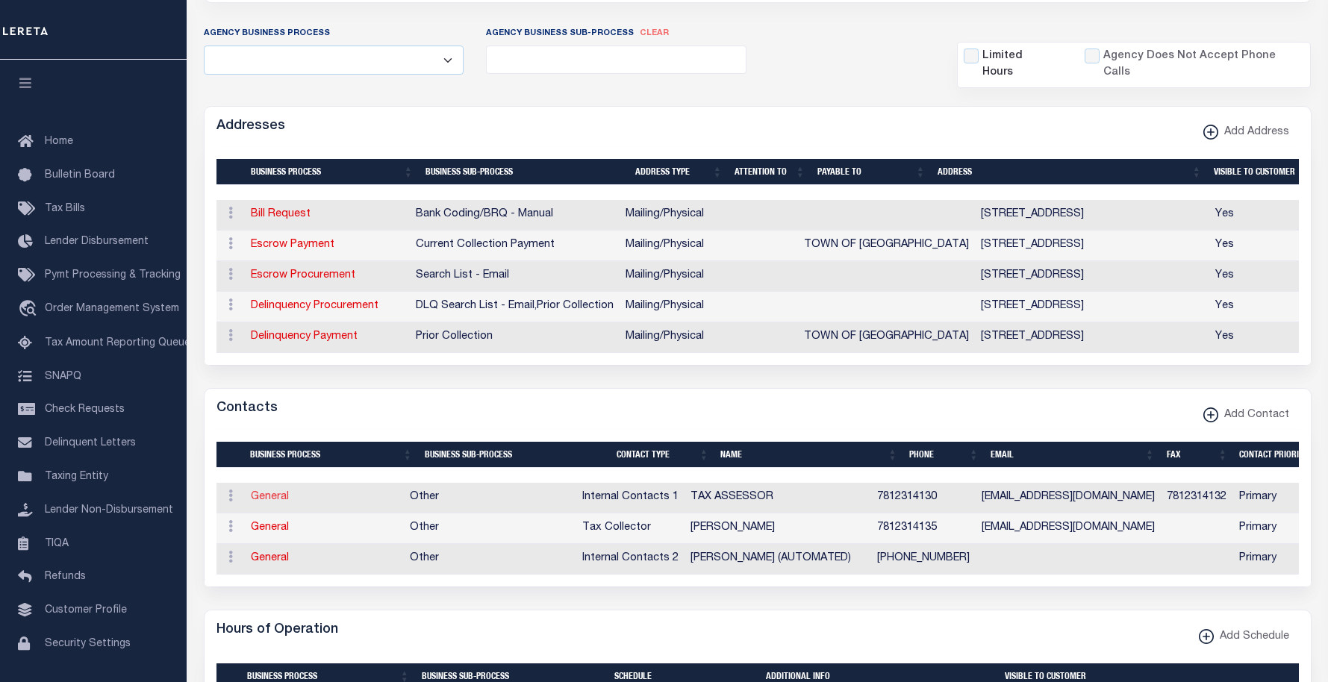
select select
select select "5"
select select "1"
type input "TAX"
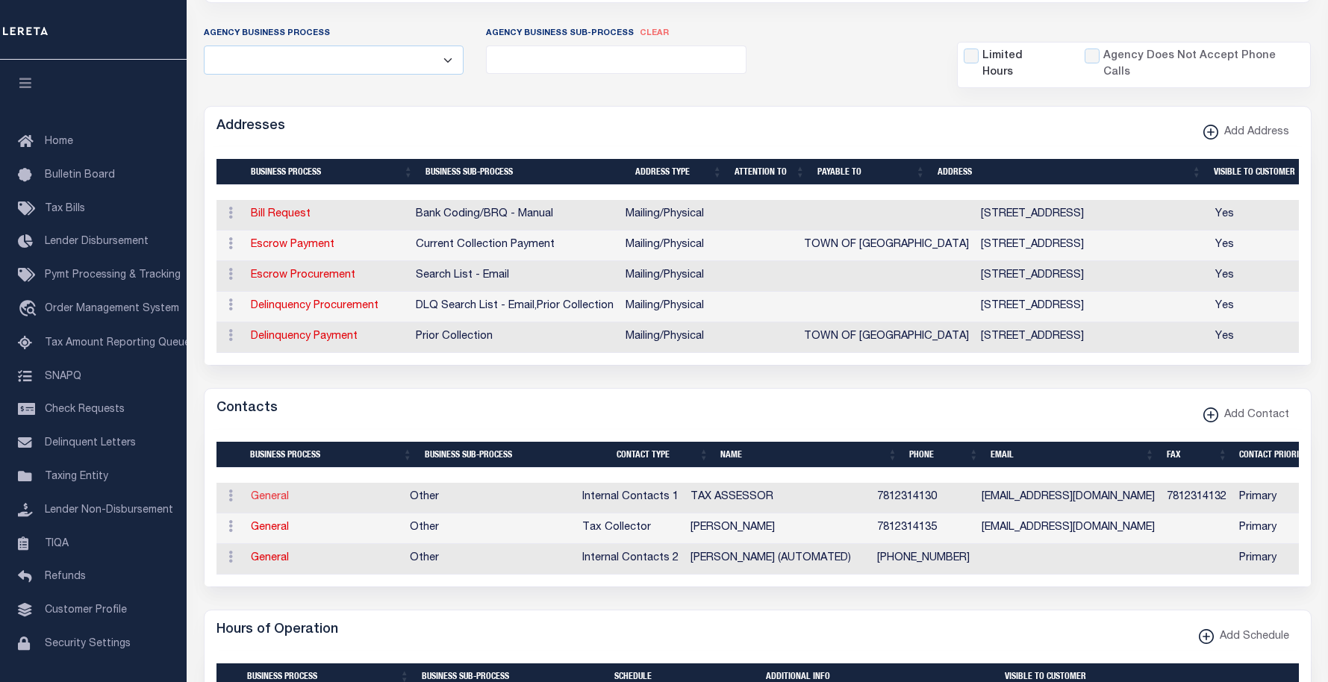
type input "ASSESSOR"
type input "7812314130"
type input "7812314132"
type input "[EMAIL_ADDRESS][DOMAIN_NAME]"
select select "6"
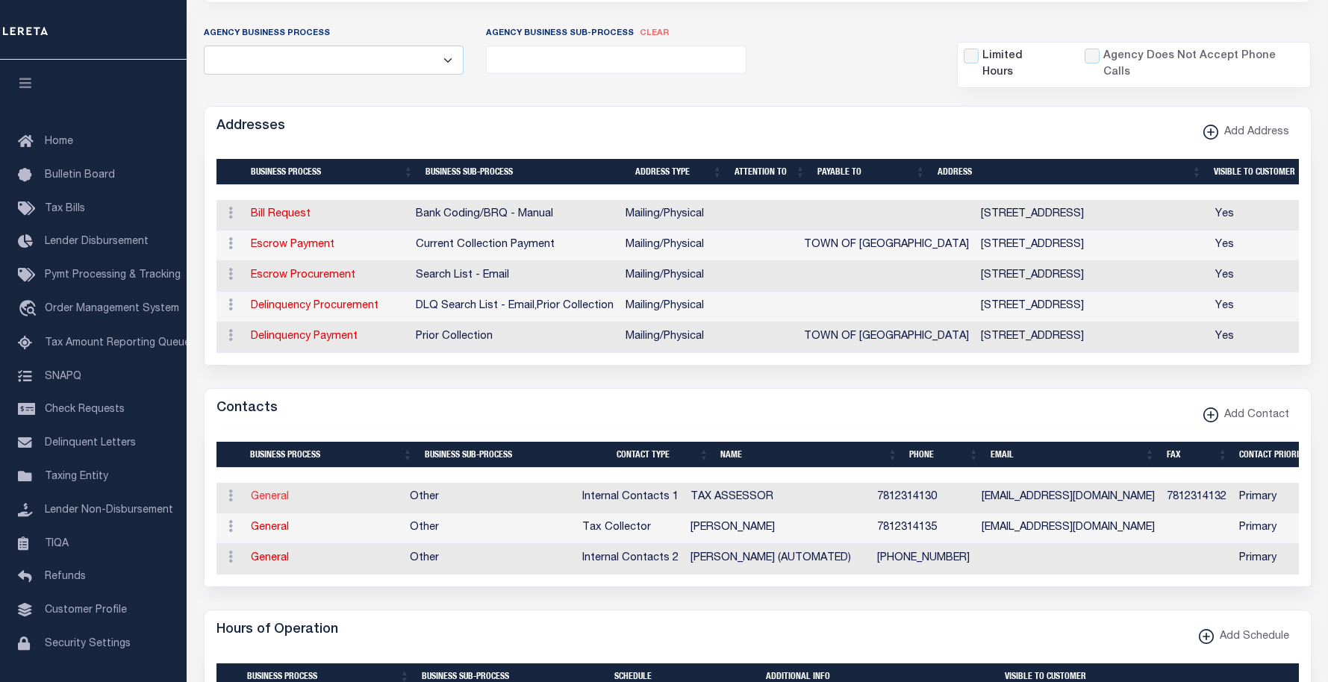
select select "39"
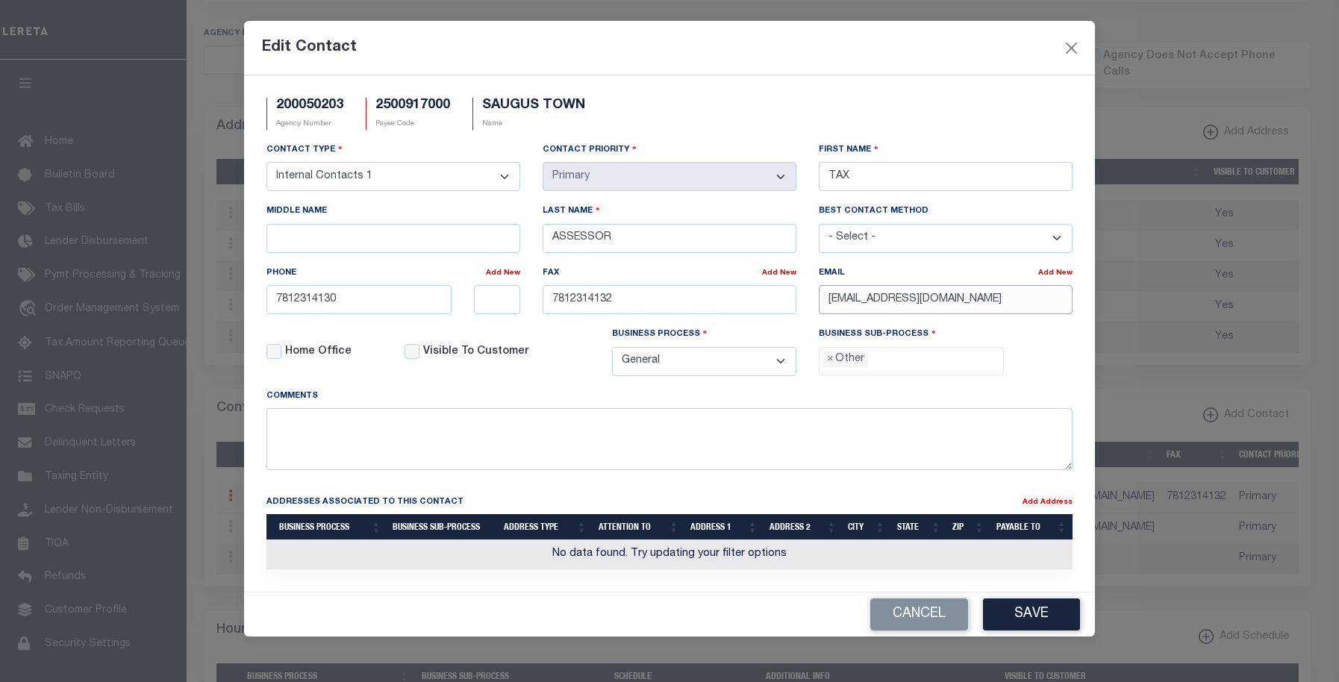
drag, startPoint x: 904, startPoint y: 306, endPoint x: 818, endPoint y: 309, distance: 86.7
click at [818, 309] on div "Email Add New WHATCH@SAUGUS-MA.GOV" at bounding box center [946, 295] width 276 height 61
click at [1025, 619] on button "Save" at bounding box center [1031, 615] width 97 height 32
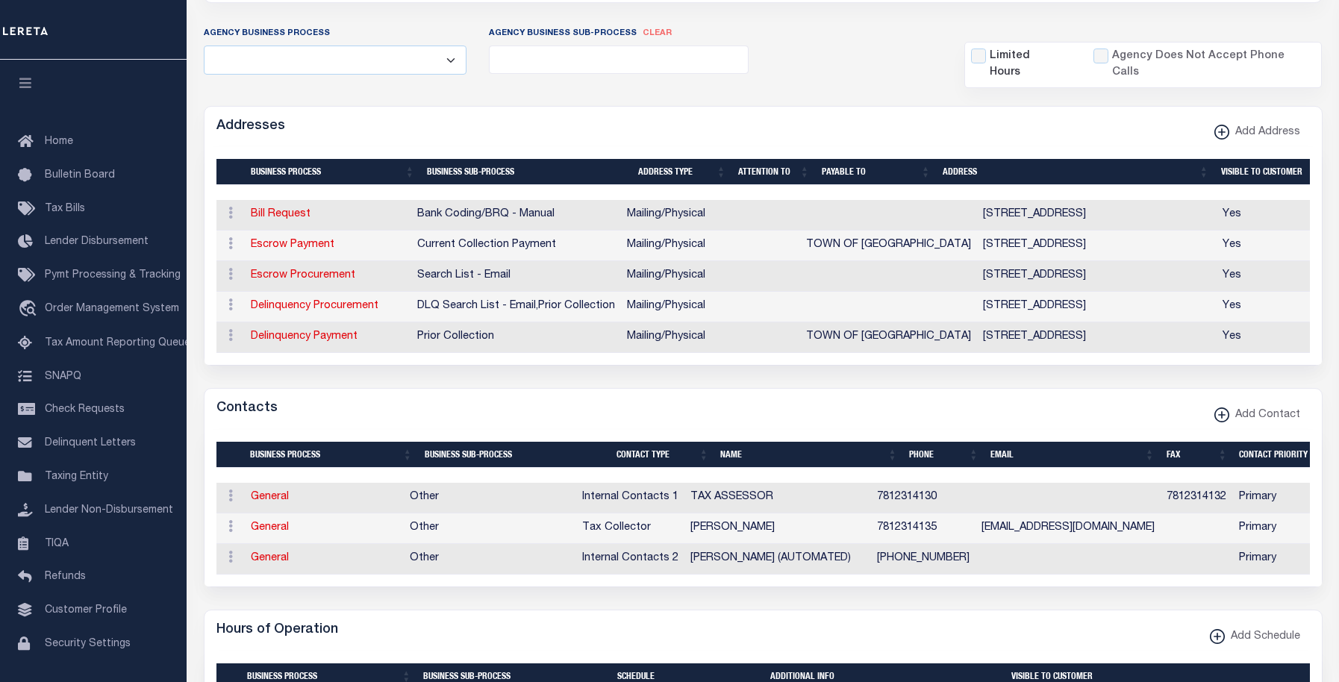
type input "[EMAIL_ADDRESS][DOMAIN_NAME]"
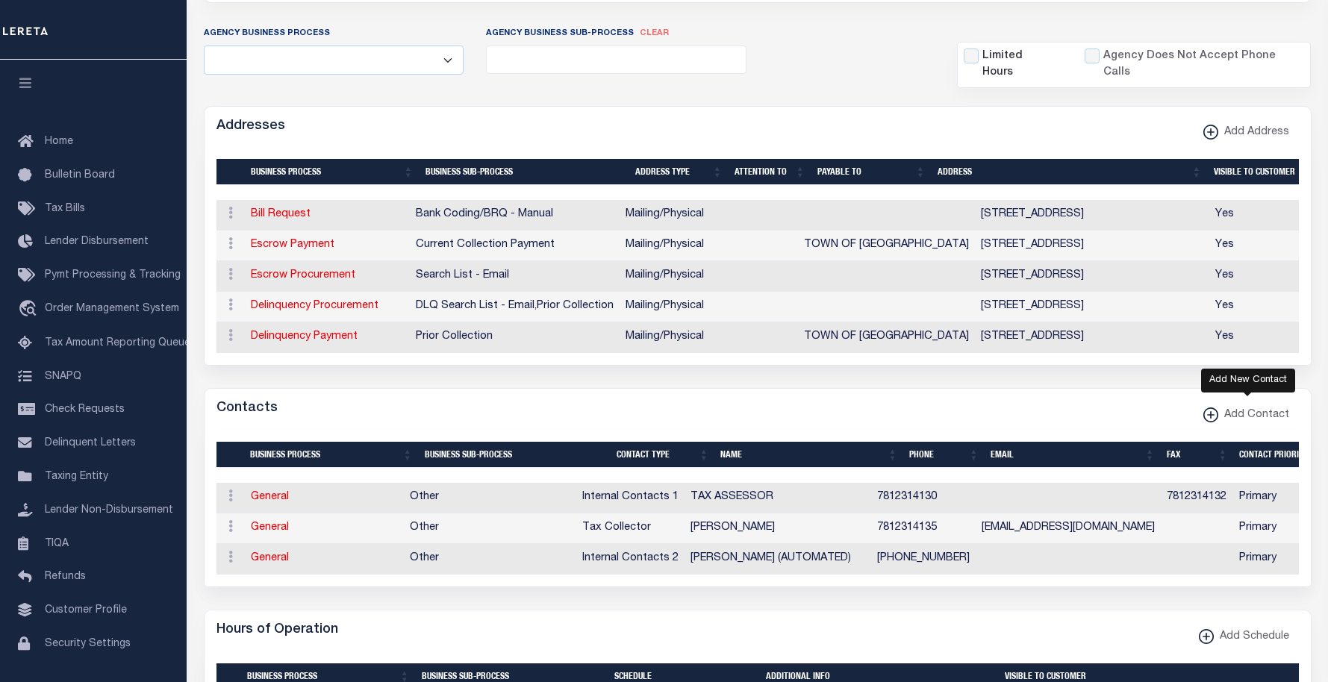
click at [1216, 414] on xmlns\ "button" at bounding box center [1211, 415] width 15 height 15
select select
select select "1"
checkbox input "false"
checkbox input "true"
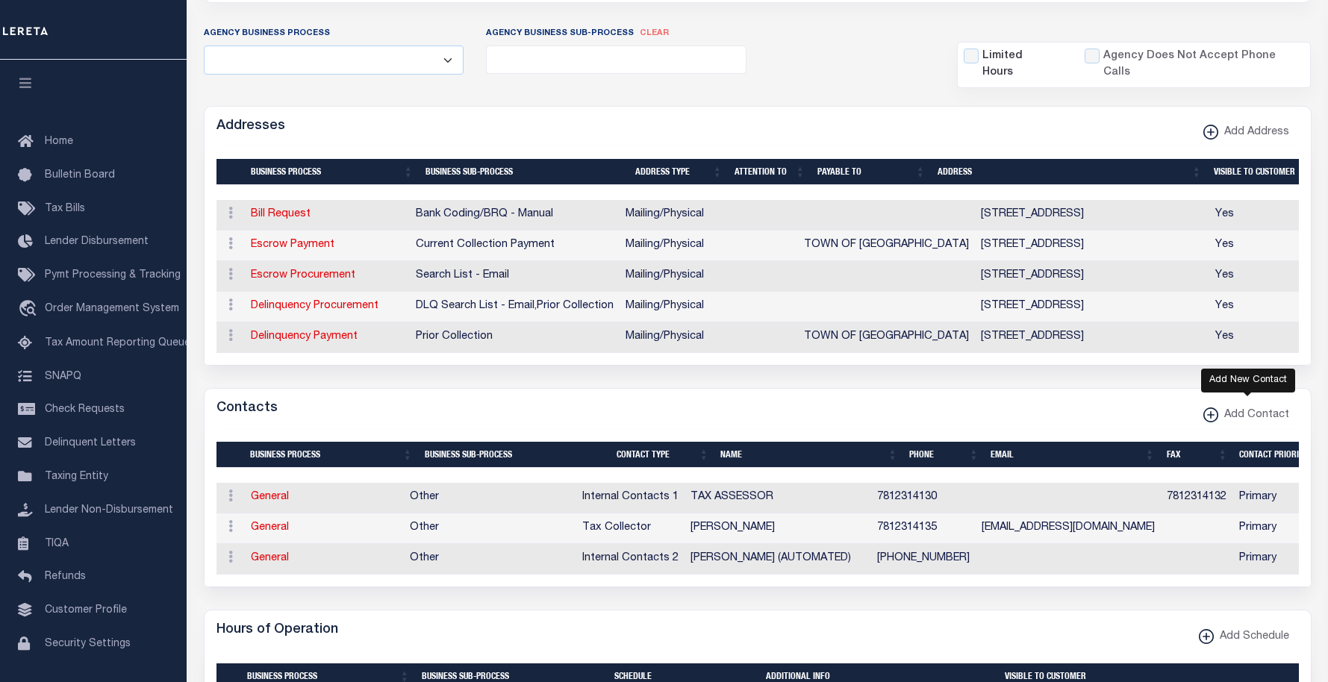
select select
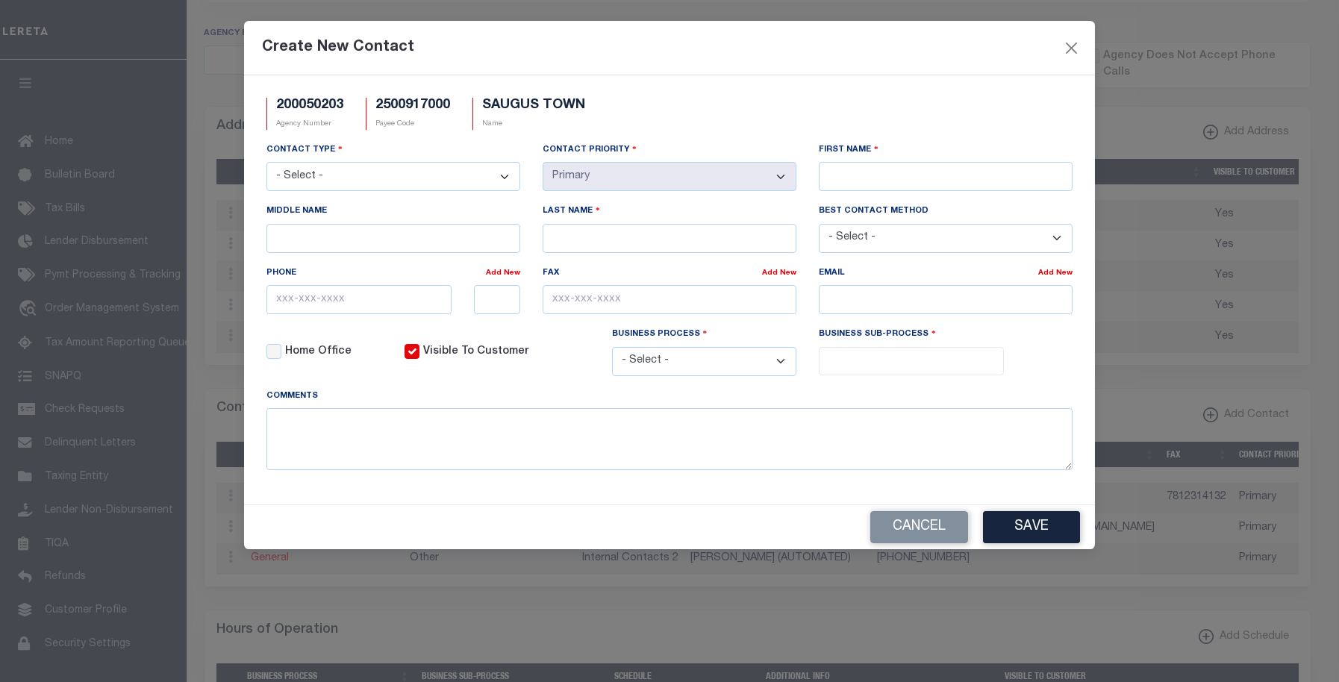
scroll to position [0, 0]
click at [863, 296] on input "email" at bounding box center [946, 299] width 254 height 29
paste input "[EMAIL_ADDRESS][DOMAIN_NAME]"
type input "[EMAIL_ADDRESS][DOMAIN_NAME]"
click at [448, 178] on select "- Select - Assessor Clerk Internal Contacts 1 Internal Contacts 2 Internal Cont…" at bounding box center [394, 176] width 254 height 29
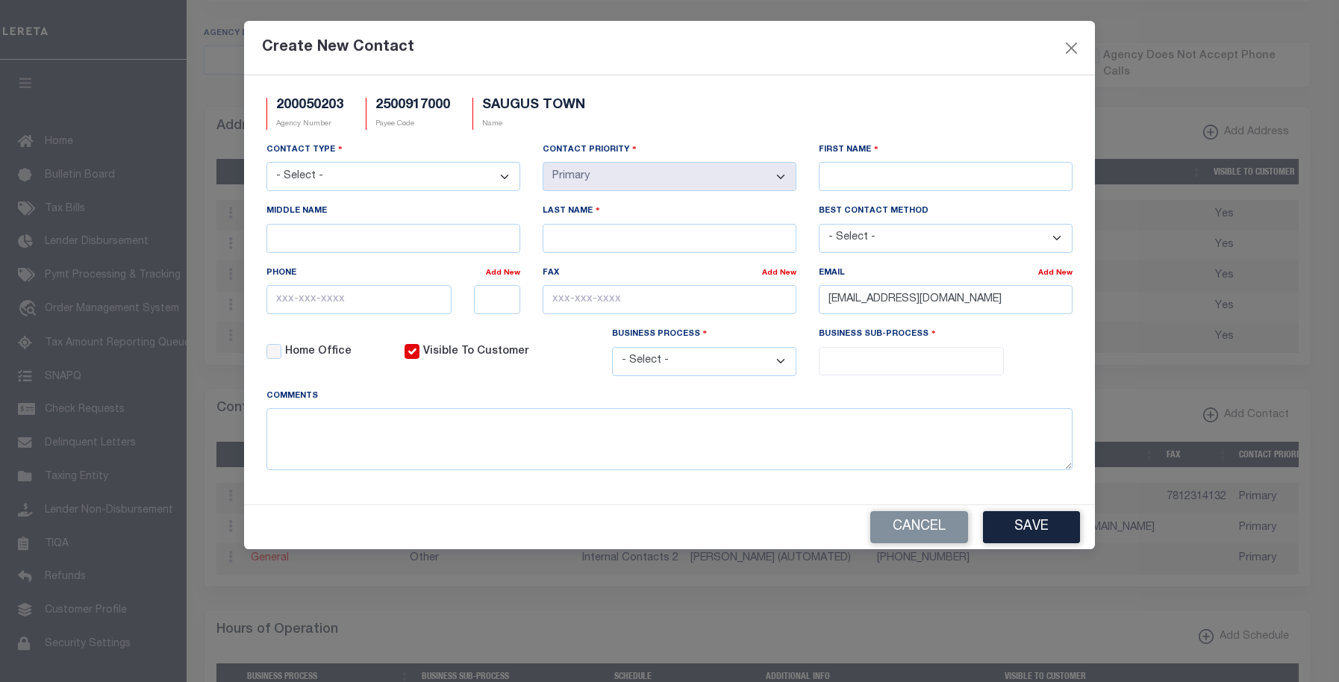
select select "5"
click at [267, 163] on select "- Select - Assessor Clerk Internal Contacts 1 Internal Contacts 2 Internal Cont…" at bounding box center [394, 176] width 254 height 29
select select "2"
click at [415, 353] on input "Visible To Customer" at bounding box center [412, 351] width 15 height 15
checkbox input "false"
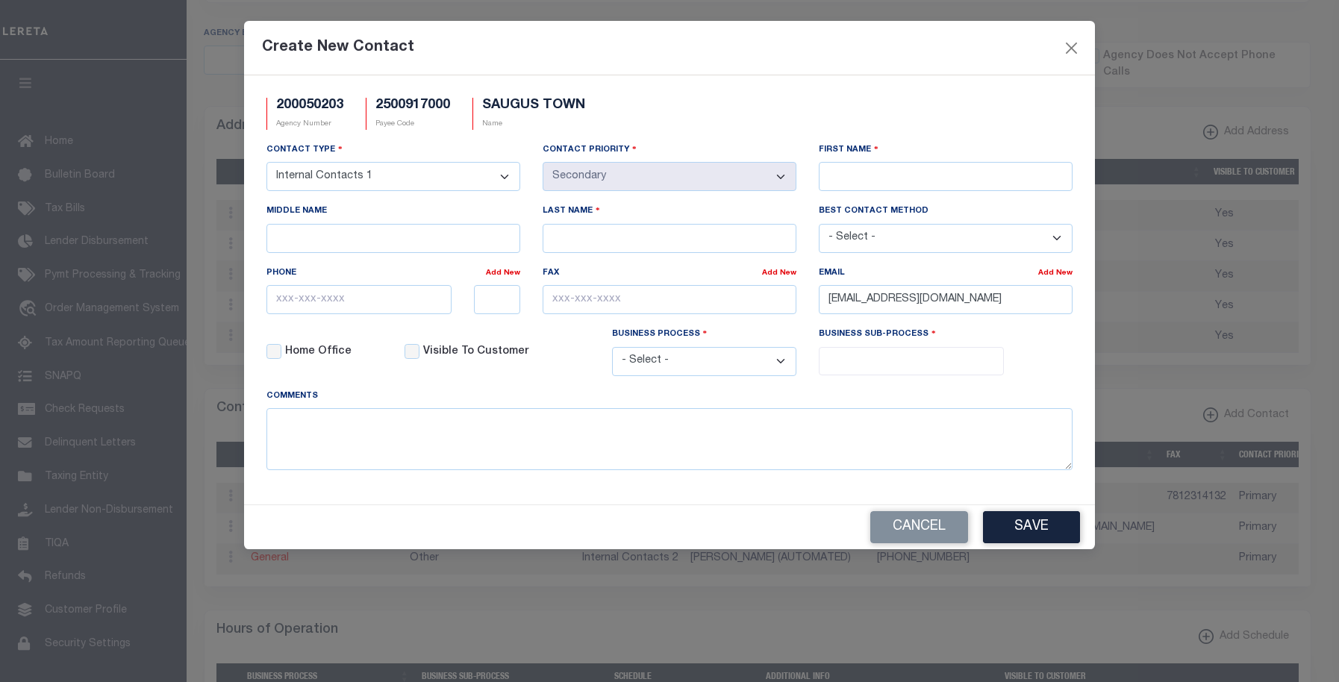
click at [685, 369] on select "- Select - All Automation Bill Request Delinquency Payment Delinquency Procurem…" at bounding box center [704, 361] width 185 height 29
select select "6"
click at [612, 349] on select "- Select - All Automation Bill Request Delinquency Payment Delinquency Procurem…" at bounding box center [704, 361] width 185 height 29
drag, startPoint x: 883, startPoint y: 358, endPoint x: 876, endPoint y: 372, distance: 15.7
click at [883, 360] on input "search" at bounding box center [912, 360] width 176 height 16
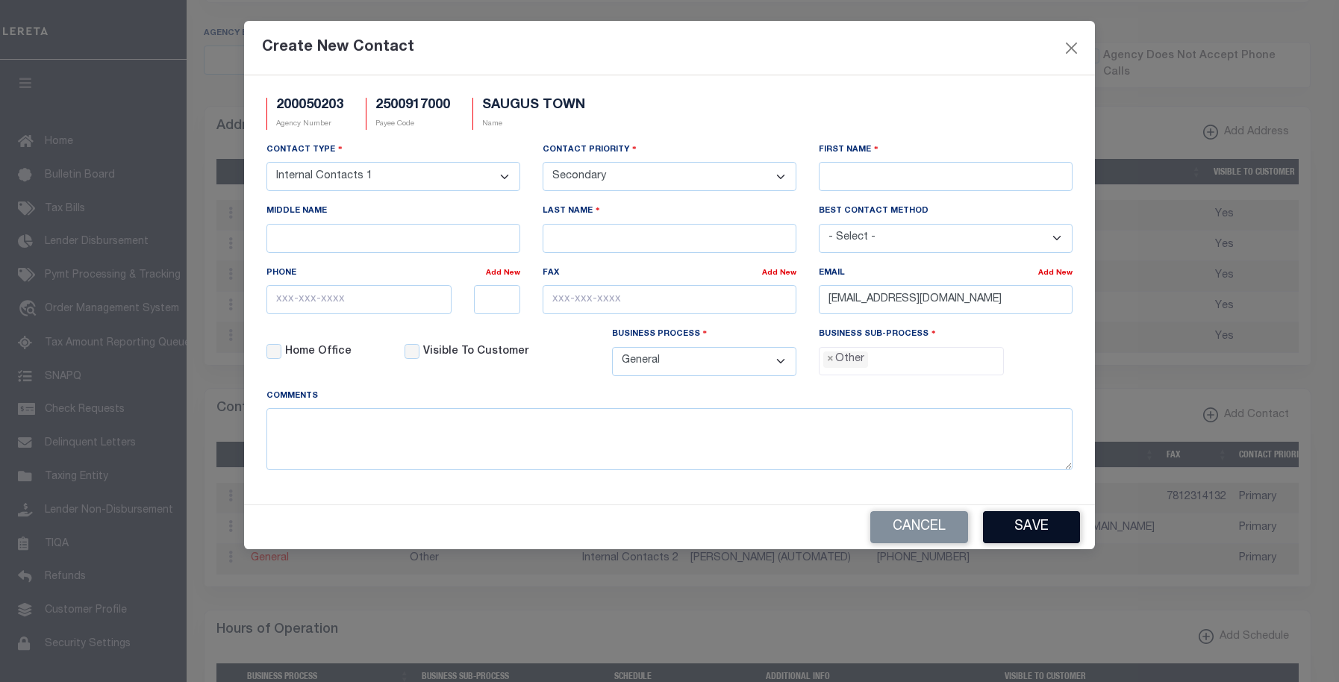
select select "39"
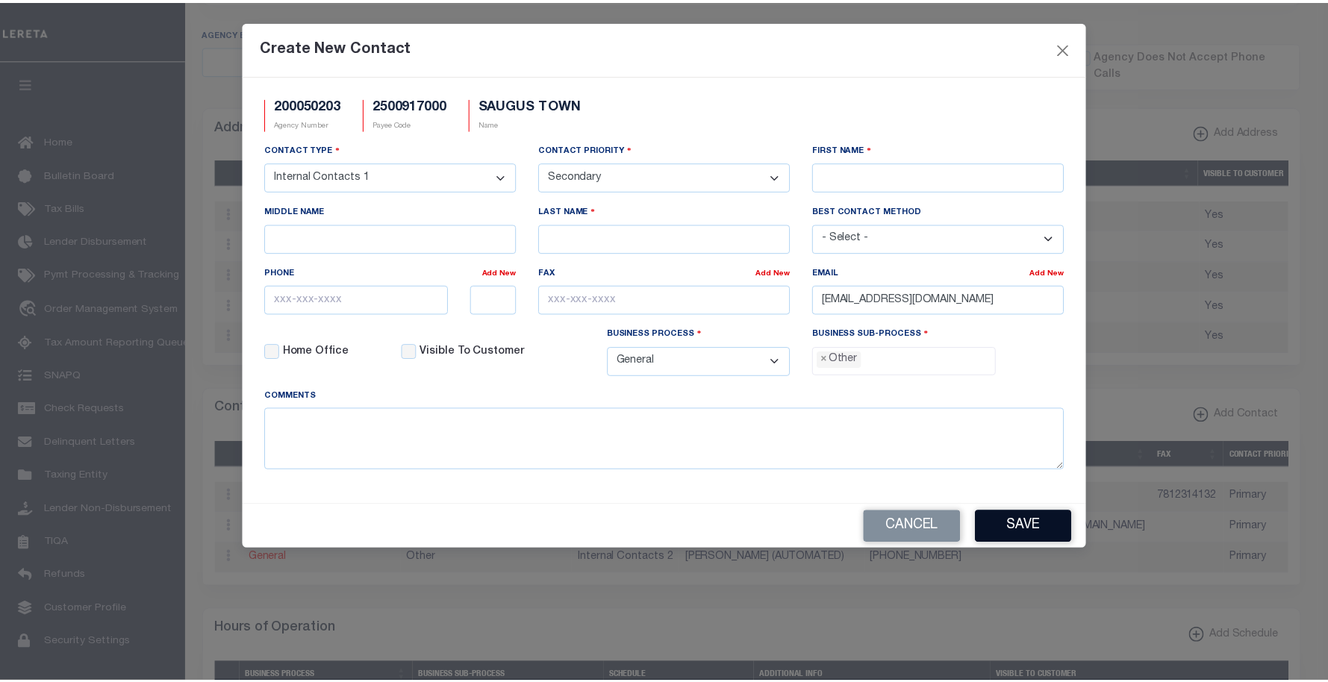
scroll to position [27, 0]
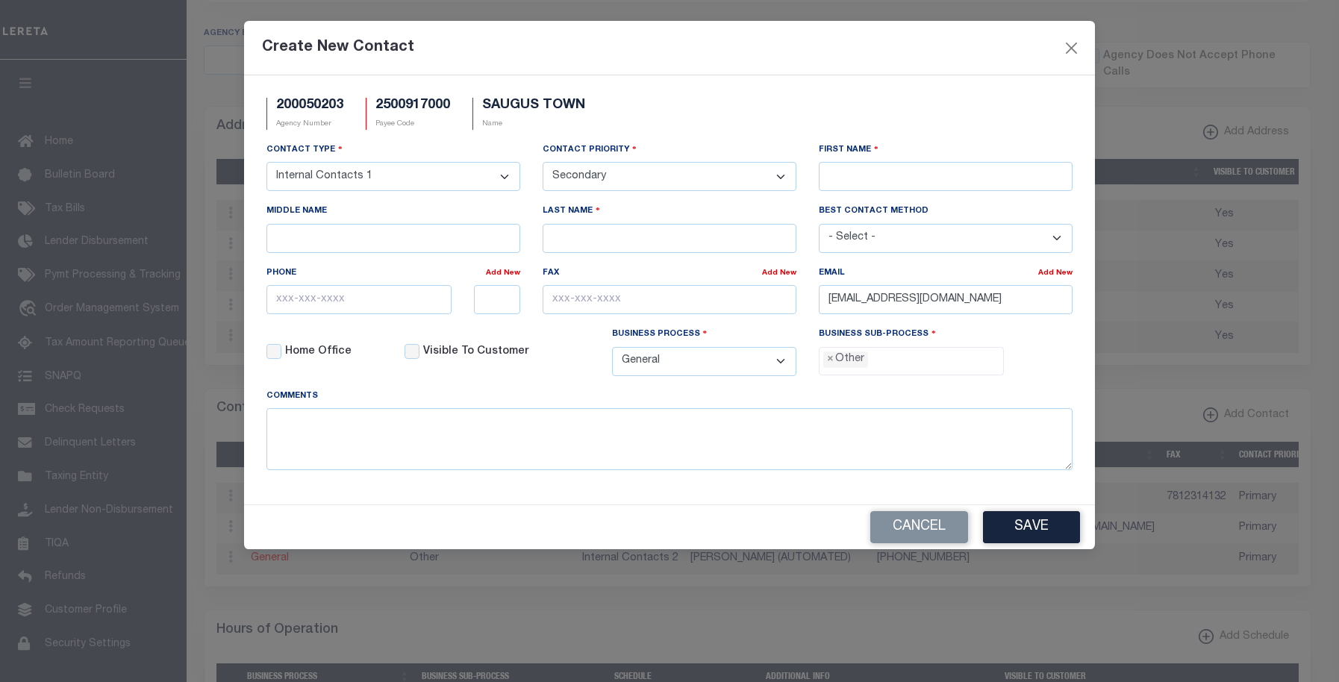
click at [1042, 534] on button "Save" at bounding box center [1031, 527] width 97 height 32
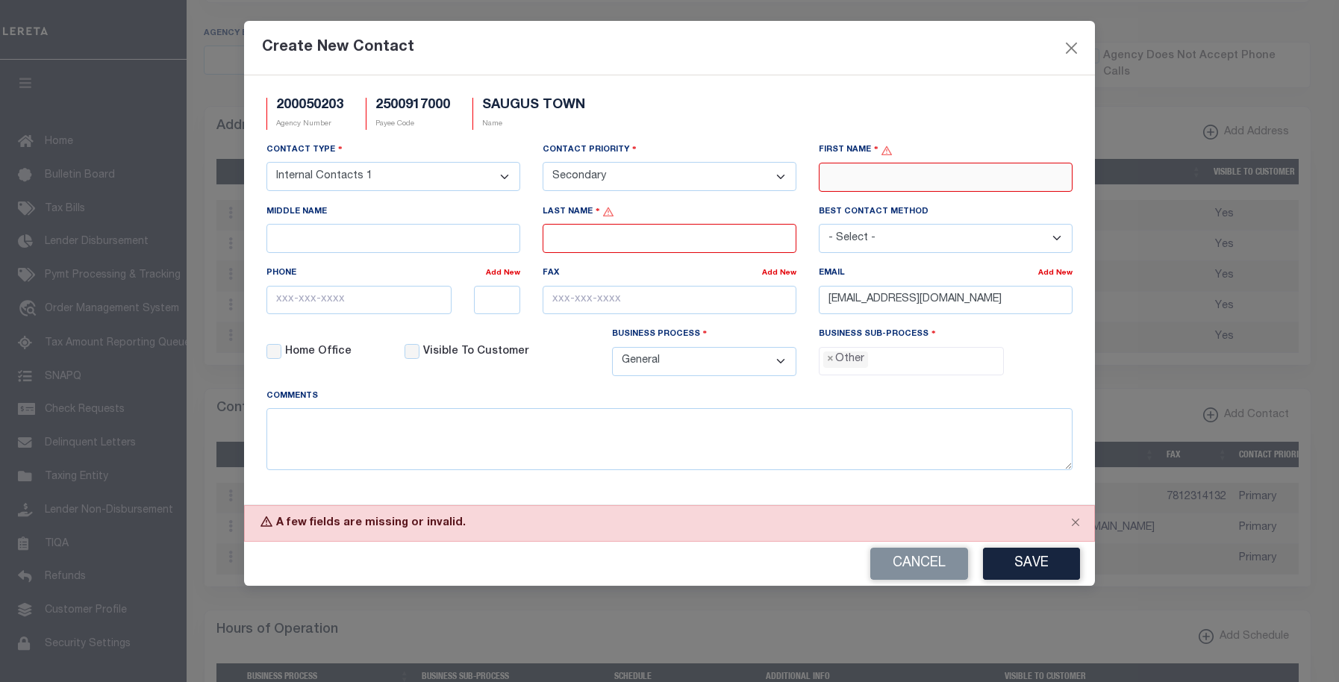
click at [862, 174] on input "First Name" at bounding box center [946, 177] width 254 height 29
type input "-"
click at [682, 244] on input "Last Name" at bounding box center [670, 238] width 254 height 29
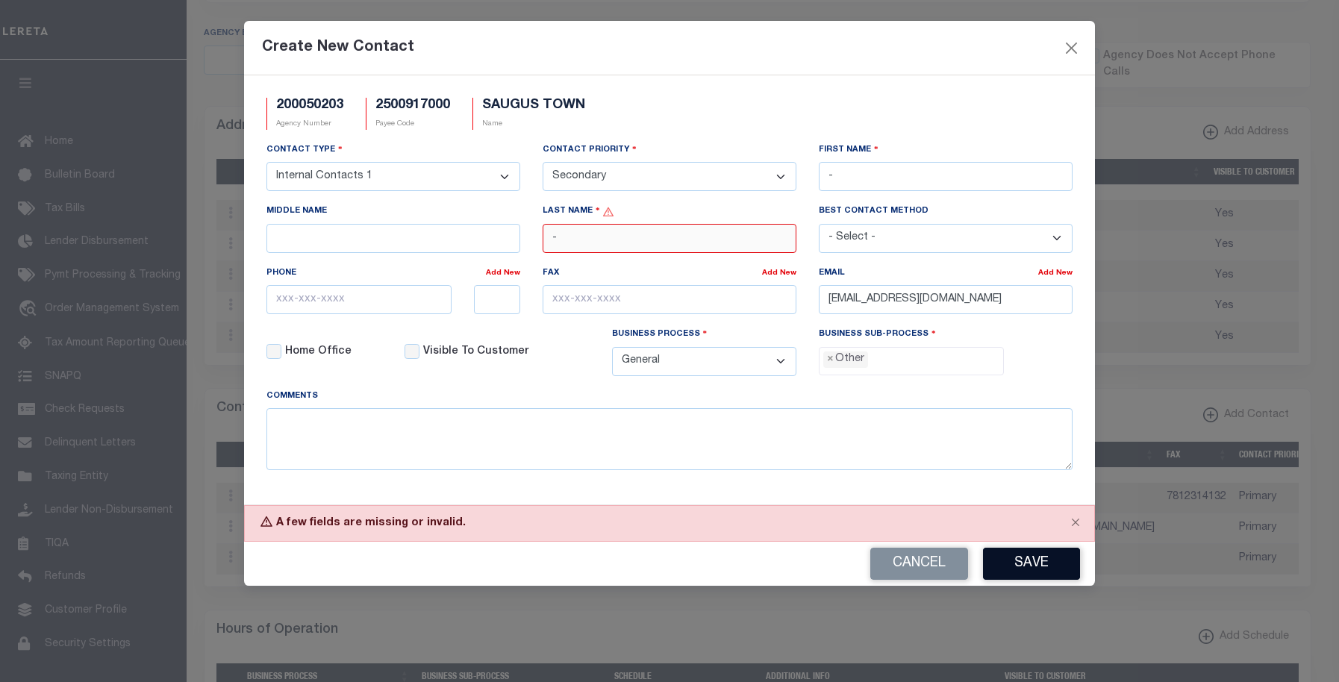
type input "-"
click at [1043, 571] on button "Save" at bounding box center [1031, 564] width 97 height 32
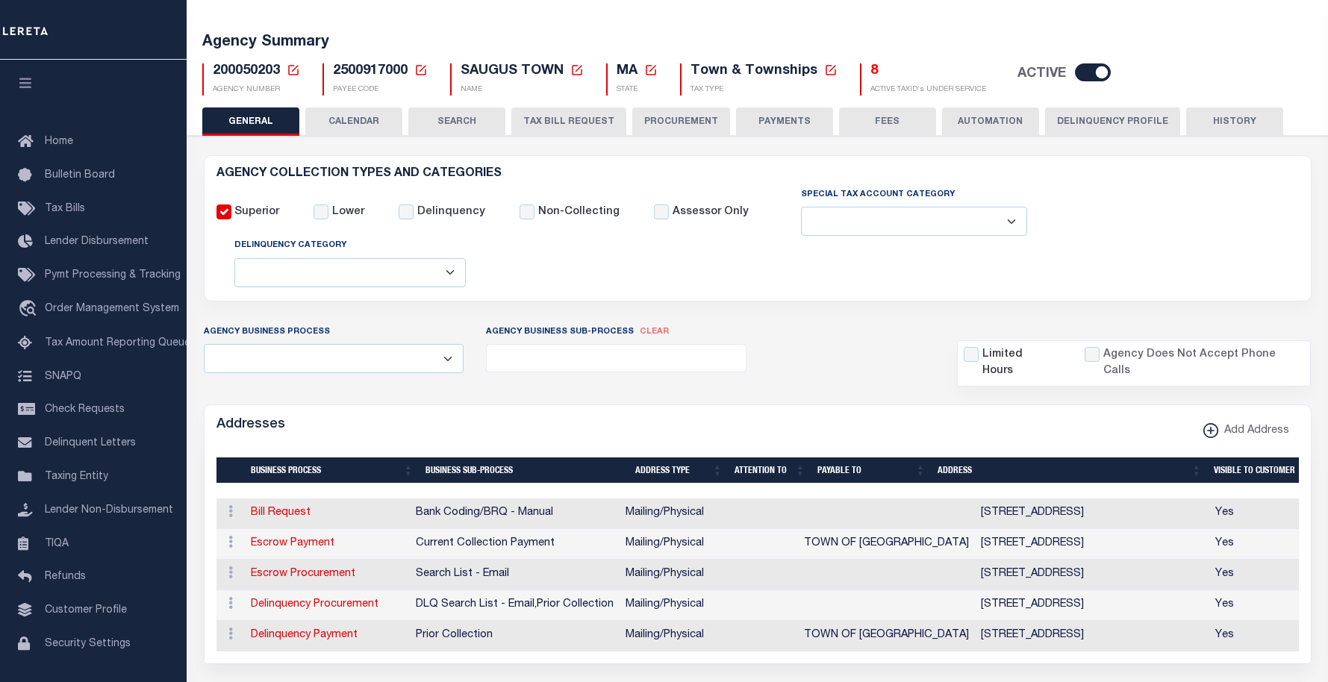
scroll to position [0, 0]
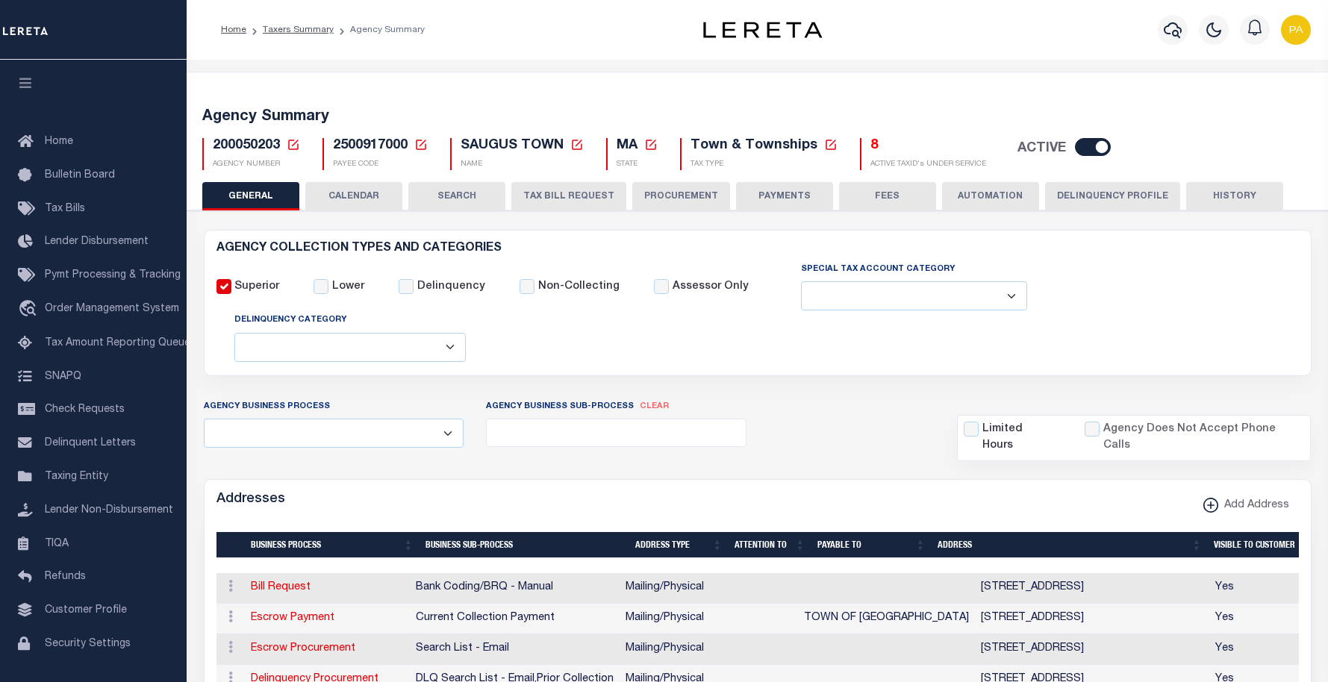
click at [771, 195] on button "PAYMENTS" at bounding box center [784, 196] width 97 height 28
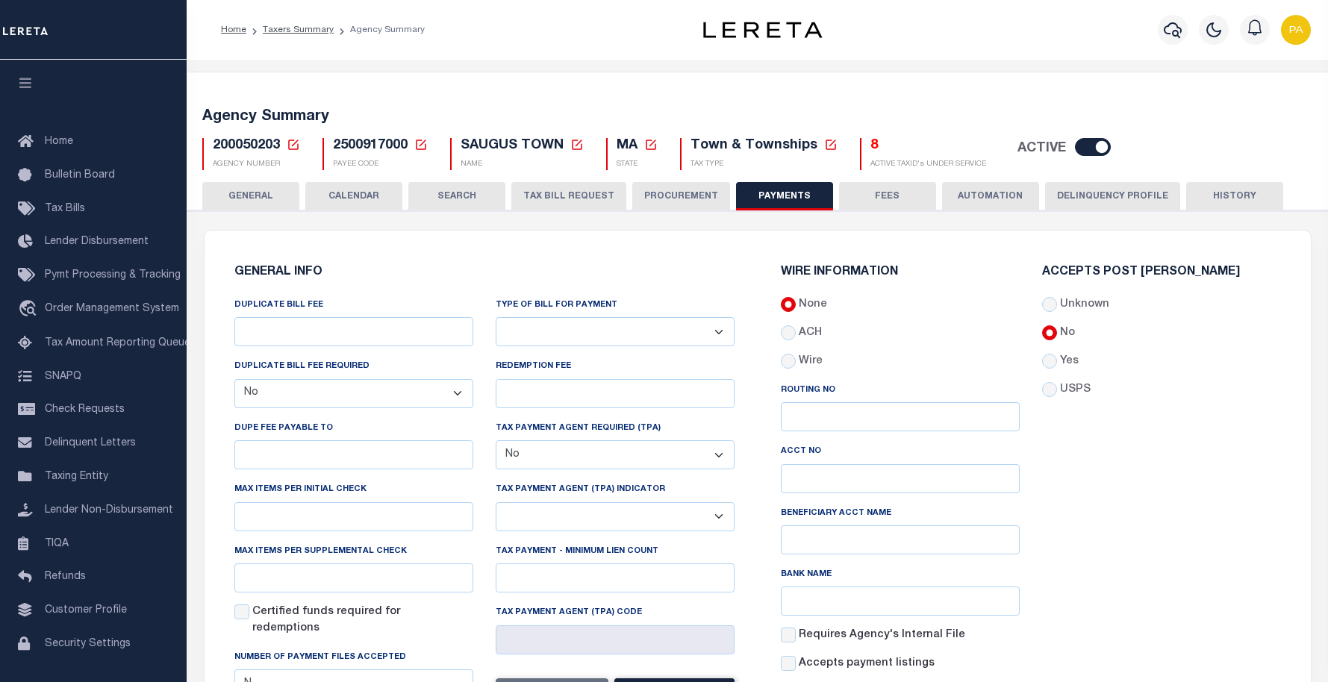
drag, startPoint x: 221, startPoint y: 200, endPoint x: 482, endPoint y: 314, distance: 284.5
click at [222, 201] on button "GENERAL" at bounding box center [250, 196] width 97 height 28
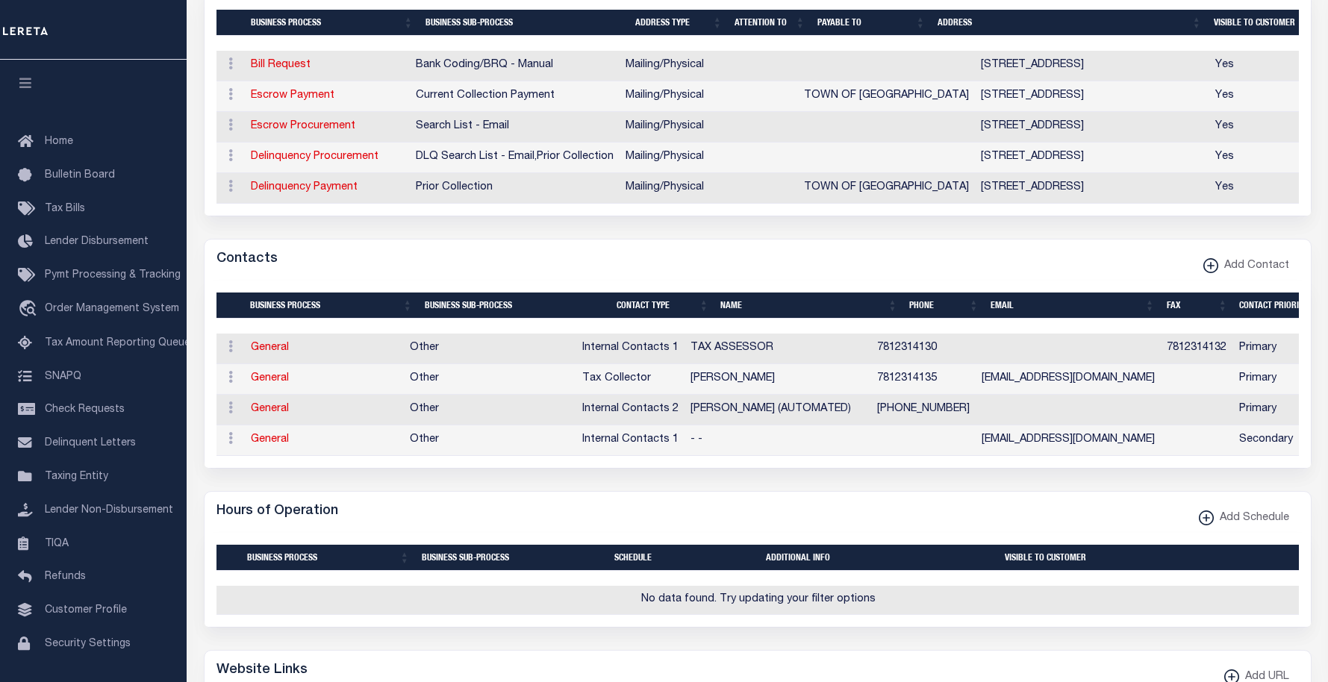
scroll to position [821, 0]
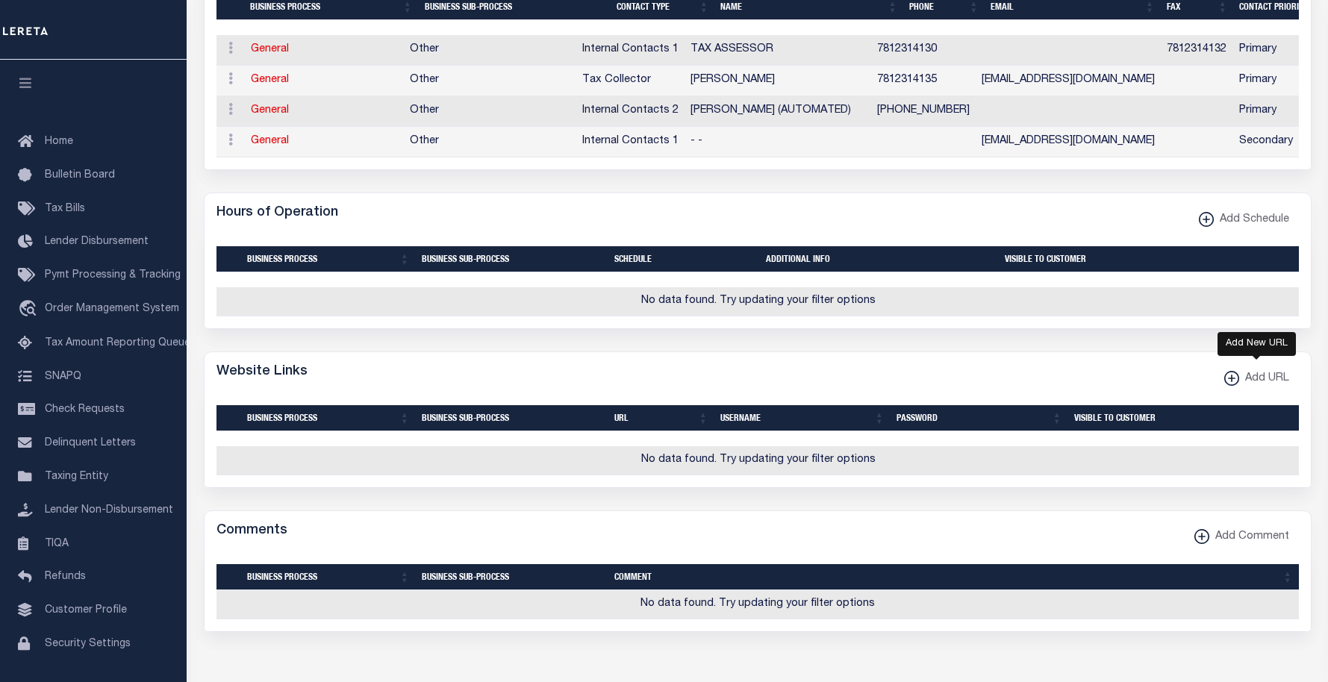
click at [1234, 386] on xmlns\ "button" at bounding box center [1232, 378] width 15 height 15
select select
checkbox input "true"
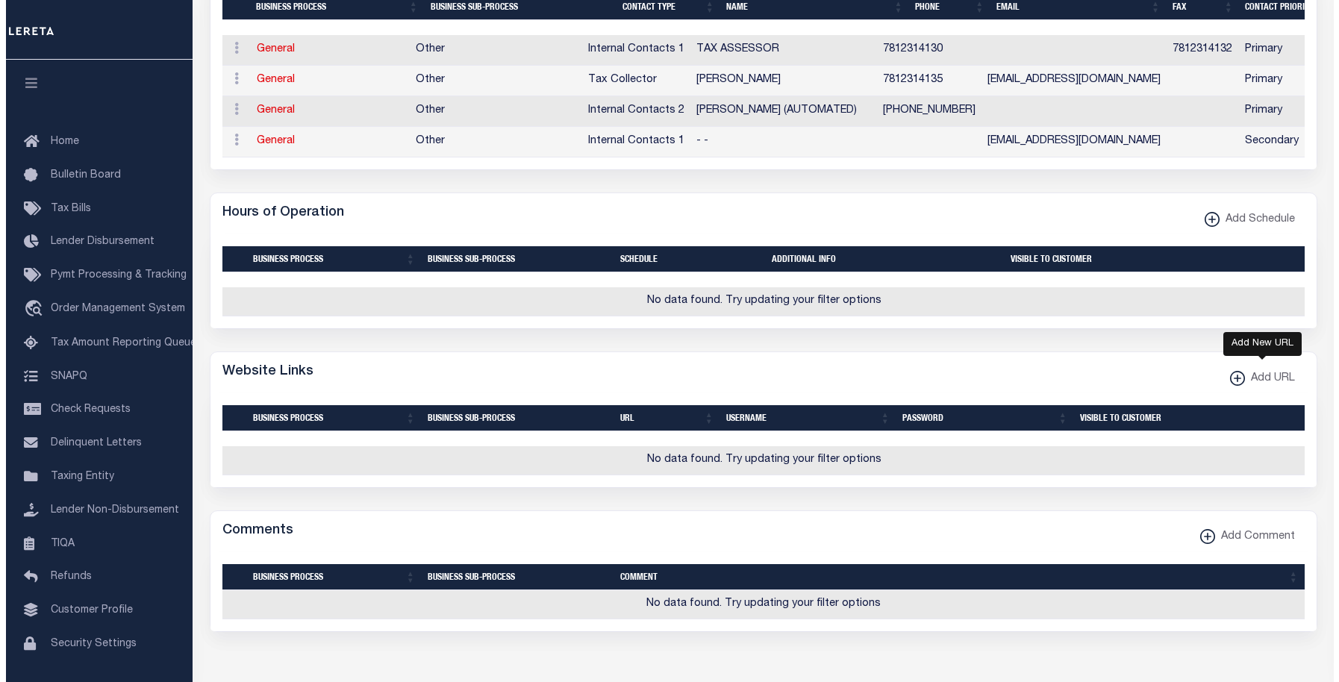
scroll to position [760, 0]
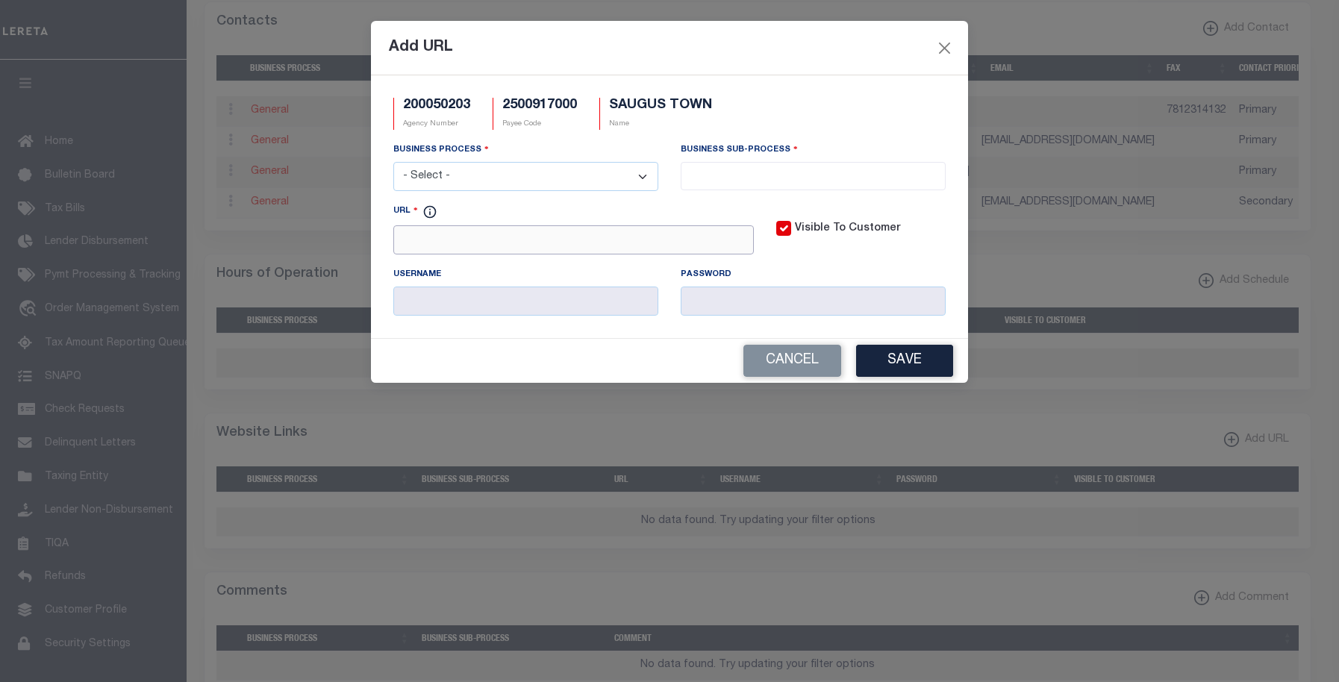
click at [589, 238] on input "URL" at bounding box center [573, 239] width 361 height 29
paste input "[URL][DOMAIN_NAME]"
type input "[URL][DOMAIN_NAME]"
click at [781, 229] on input "Visible To Customer" at bounding box center [784, 228] width 15 height 15
checkbox input "false"
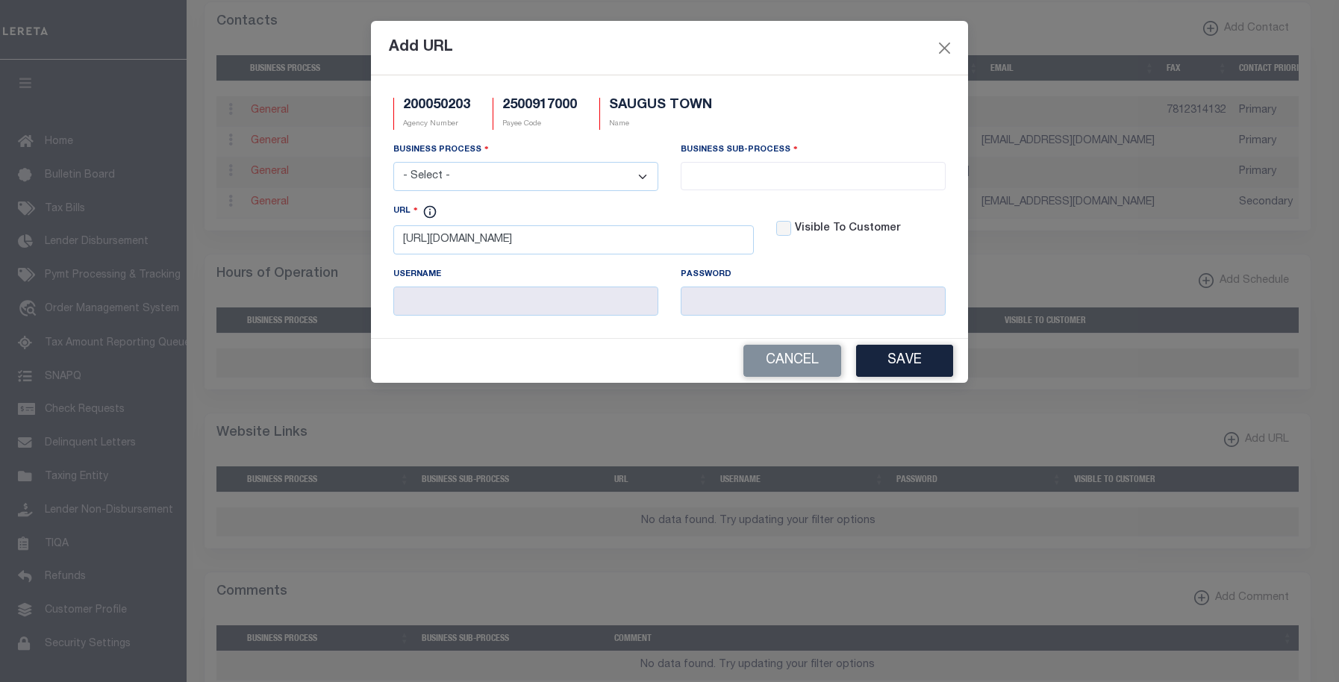
click at [925, 366] on button "Save" at bounding box center [904, 361] width 97 height 32
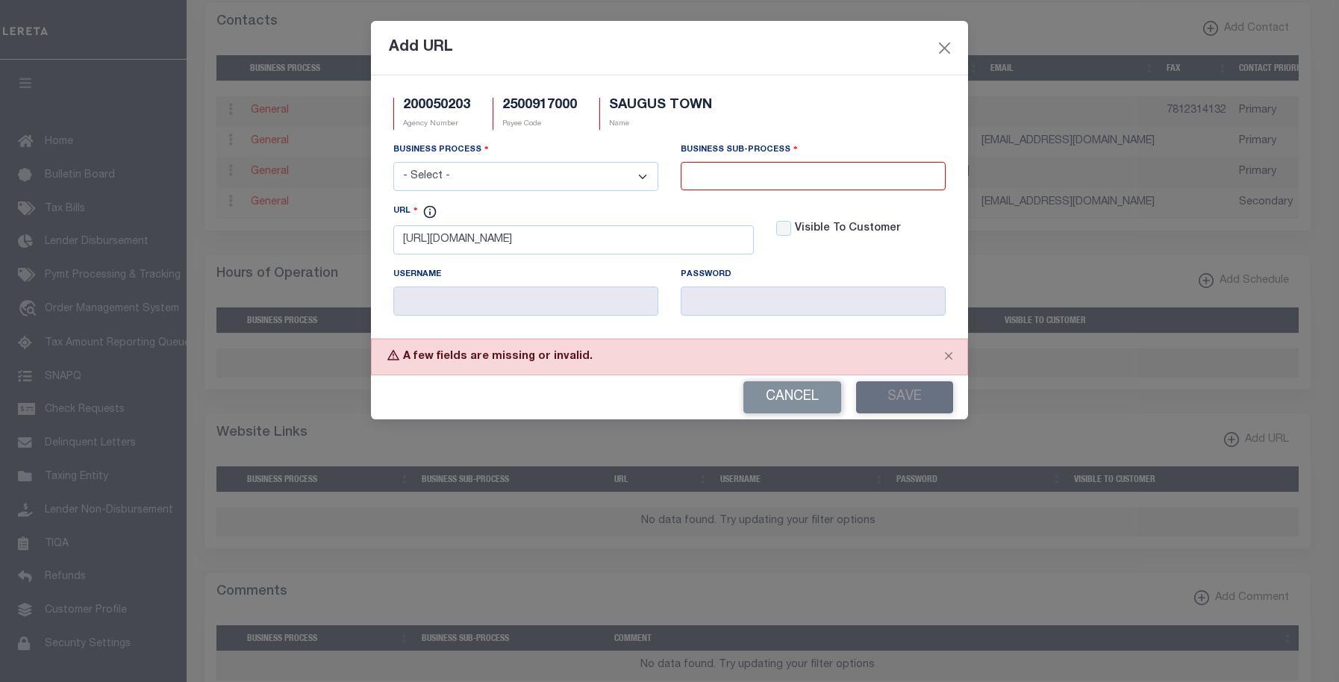
click at [569, 173] on select "- Select - All Automation Bill Request Delinquency Payment Delinquency Procurem…" at bounding box center [525, 176] width 265 height 29
select select "6"
click at [393, 163] on select "- Select - All Automation Bill Request Delinquency Payment Delinquency Procurem…" at bounding box center [525, 176] width 265 height 29
click at [785, 167] on li at bounding box center [813, 173] width 256 height 20
select select "39"
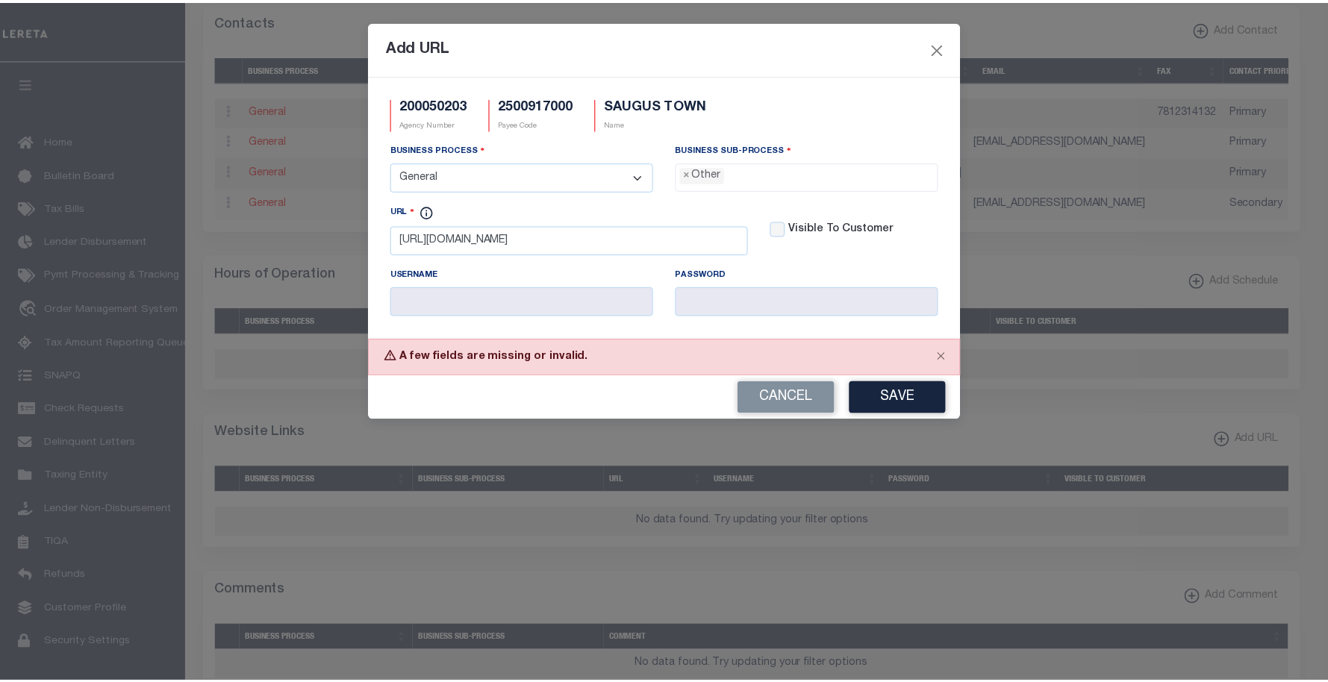
scroll to position [27, 0]
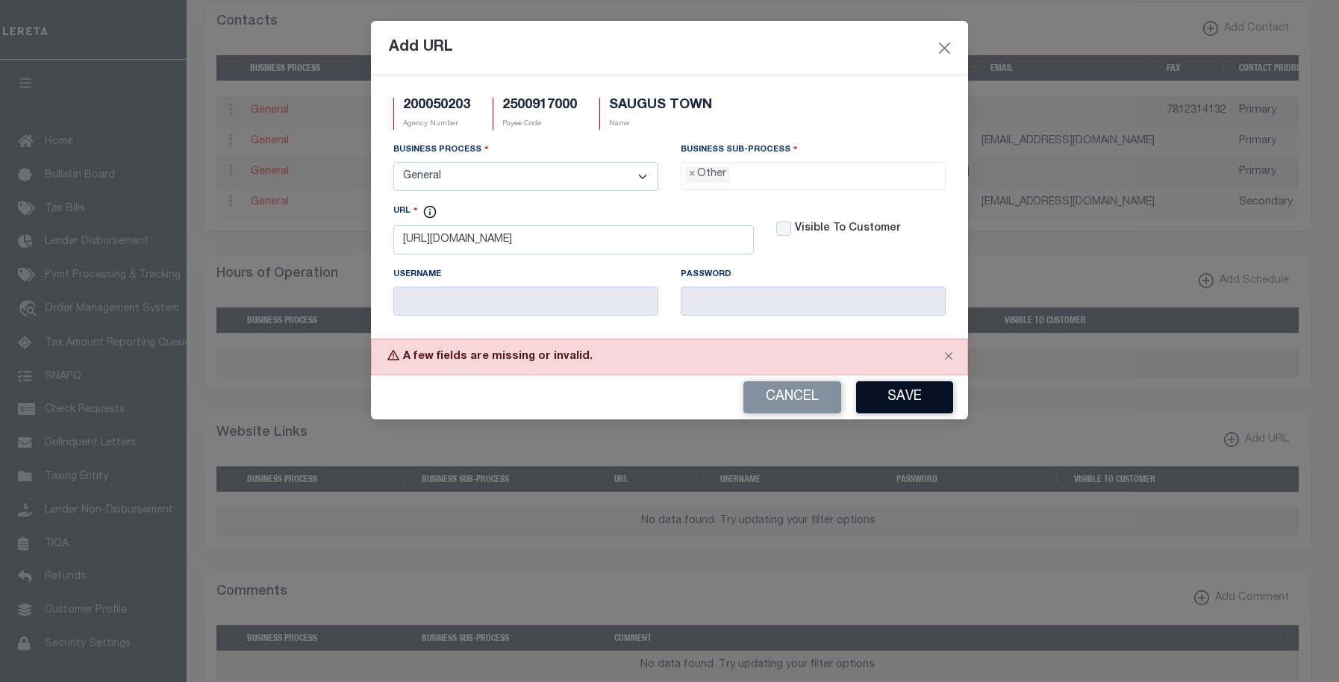
click at [893, 403] on button "Save" at bounding box center [904, 398] width 97 height 32
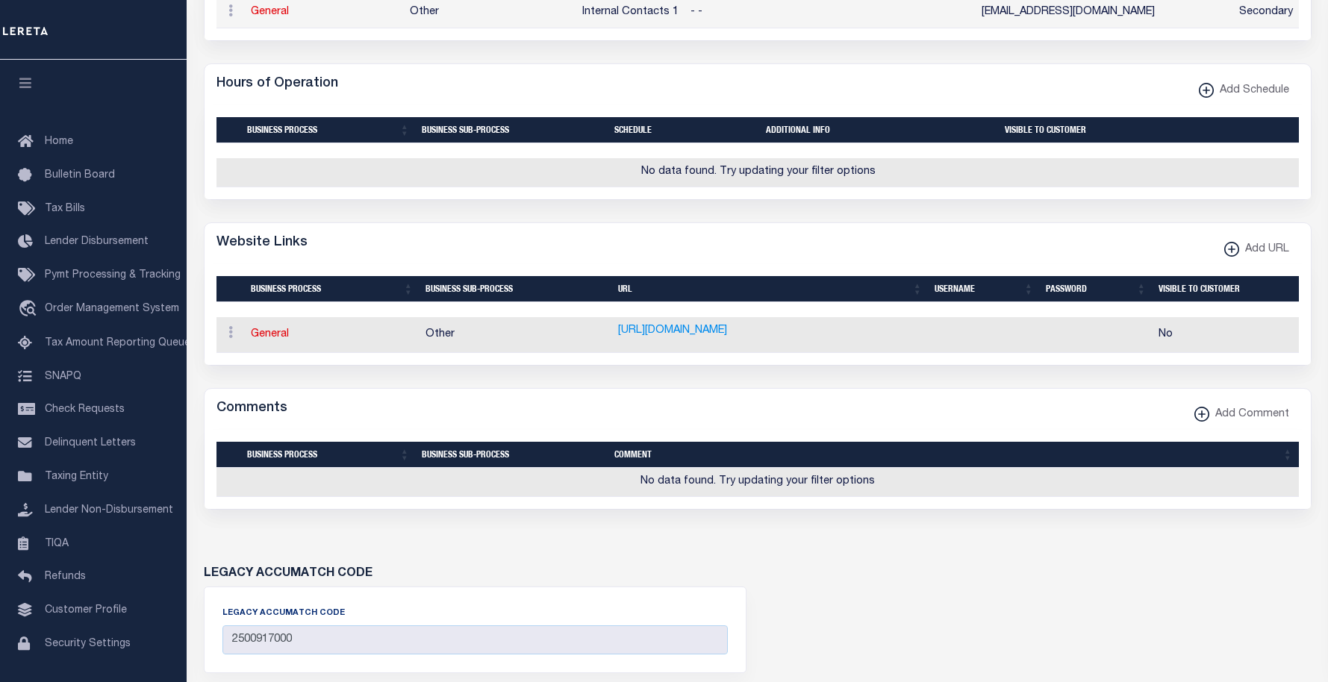
scroll to position [984, 0]
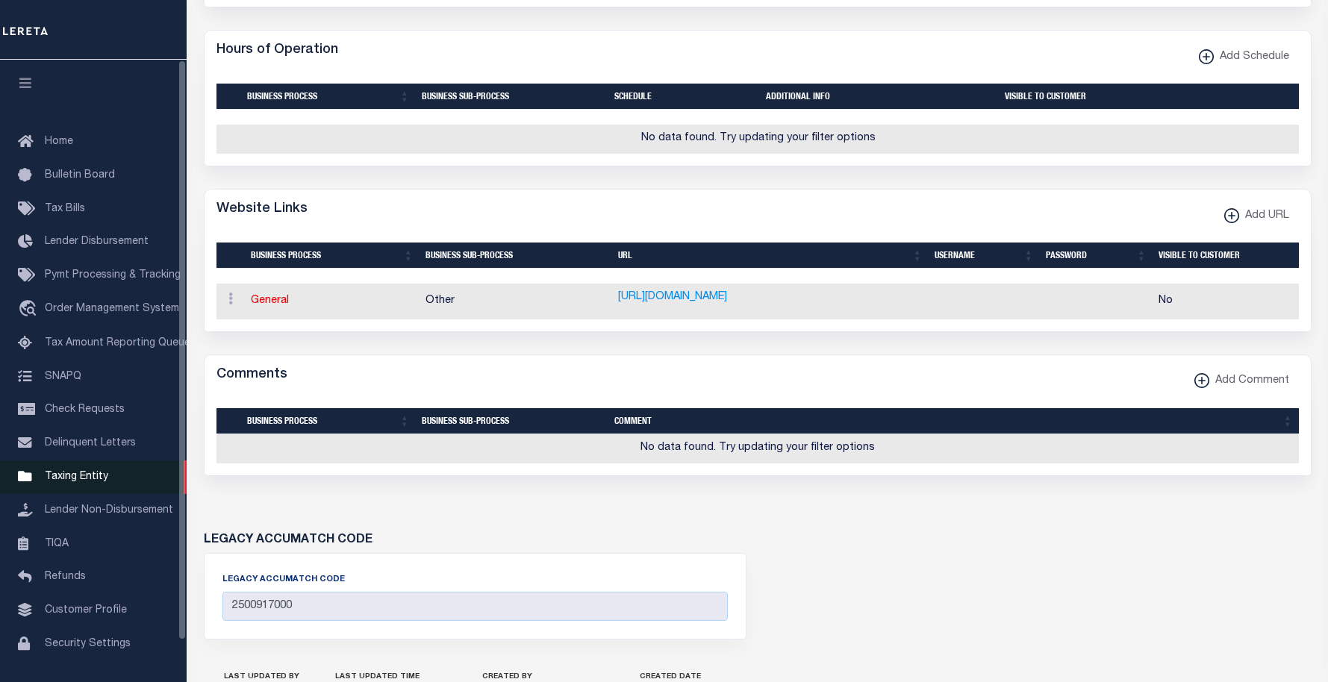
drag, startPoint x: 67, startPoint y: 483, endPoint x: 93, endPoint y: 482, distance: 25.4
click at [67, 482] on span "Taxing Entity" at bounding box center [76, 477] width 63 height 10
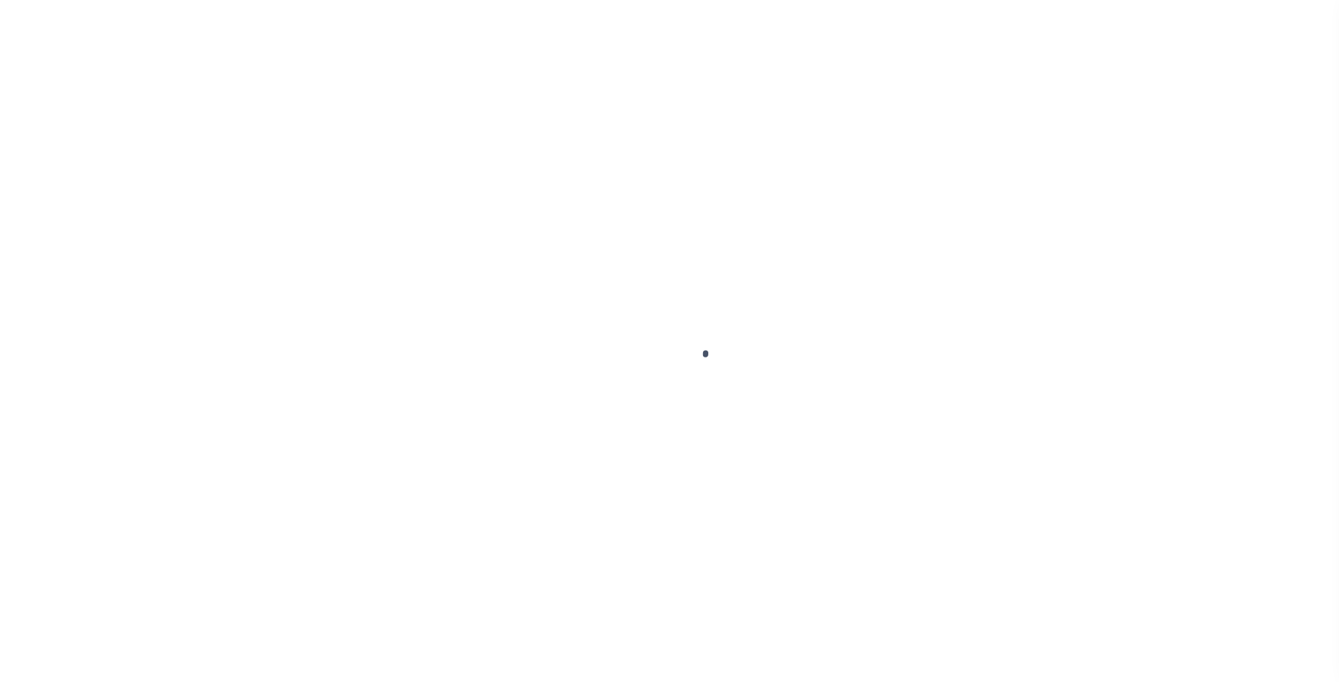
scroll to position [45, 0]
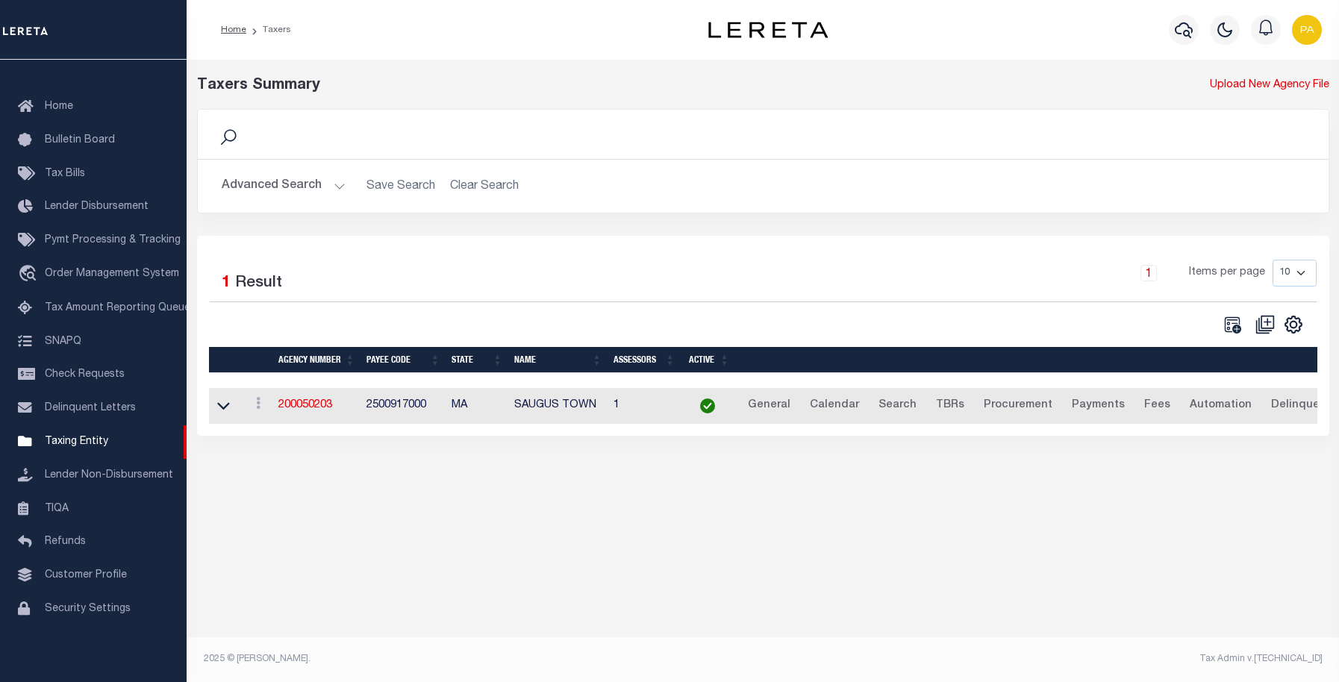
click at [290, 188] on button "Advanced Search" at bounding box center [284, 186] width 124 height 29
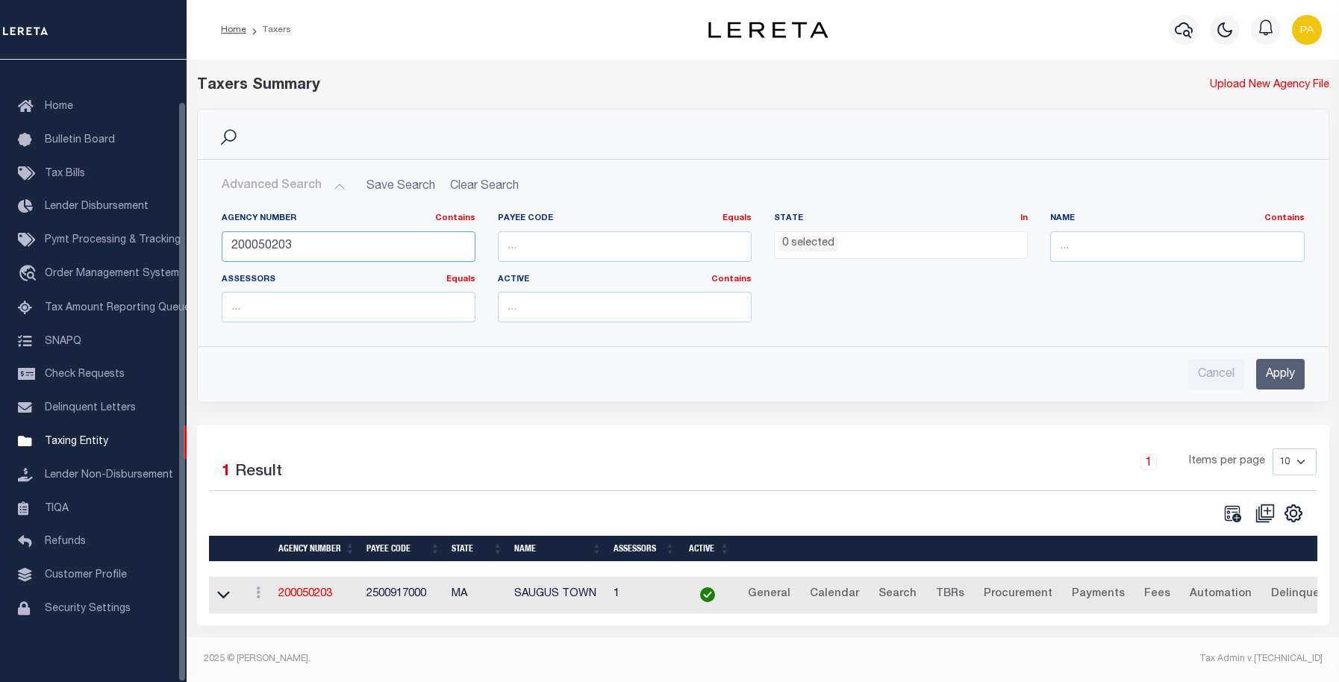
drag, startPoint x: 303, startPoint y: 246, endPoint x: 202, endPoint y: 246, distance: 101.5
click at [164, 249] on div "Home Taxers Profile" at bounding box center [669, 337] width 1339 height 674
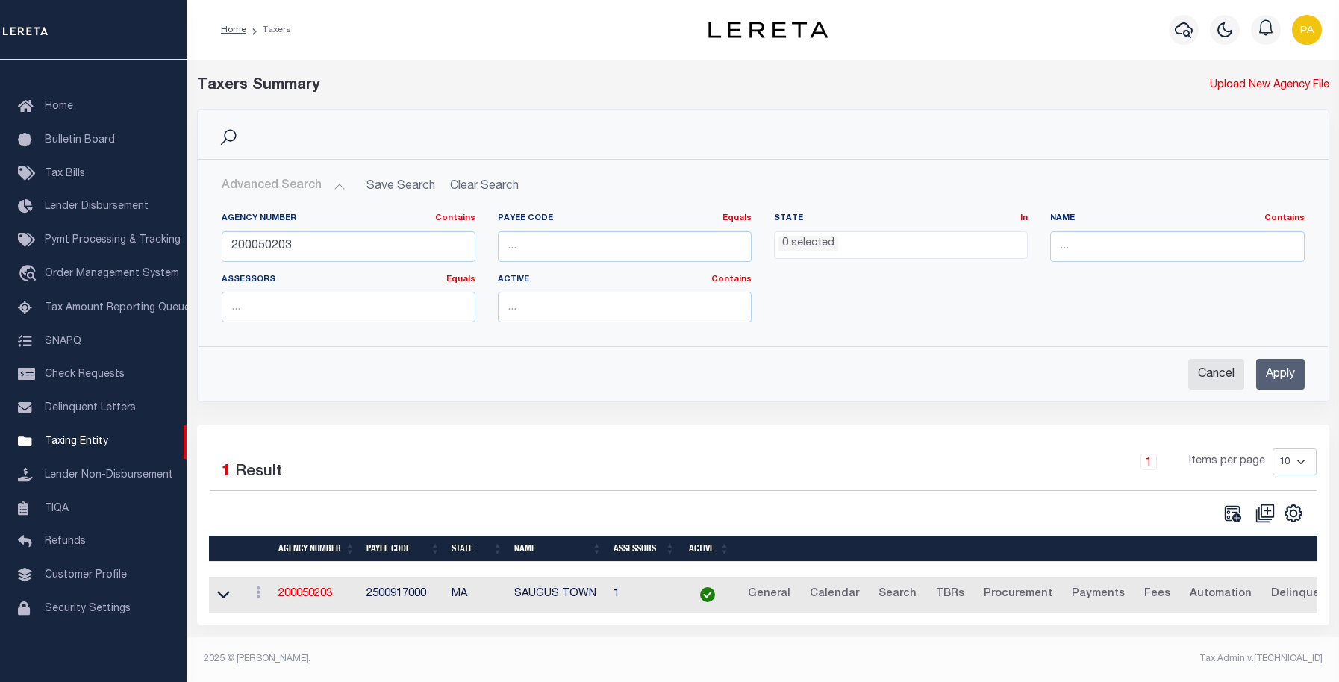
drag, startPoint x: 1283, startPoint y: 376, endPoint x: 1202, endPoint y: 364, distance: 82.2
click at [1283, 376] on input "Apply" at bounding box center [1281, 374] width 49 height 31
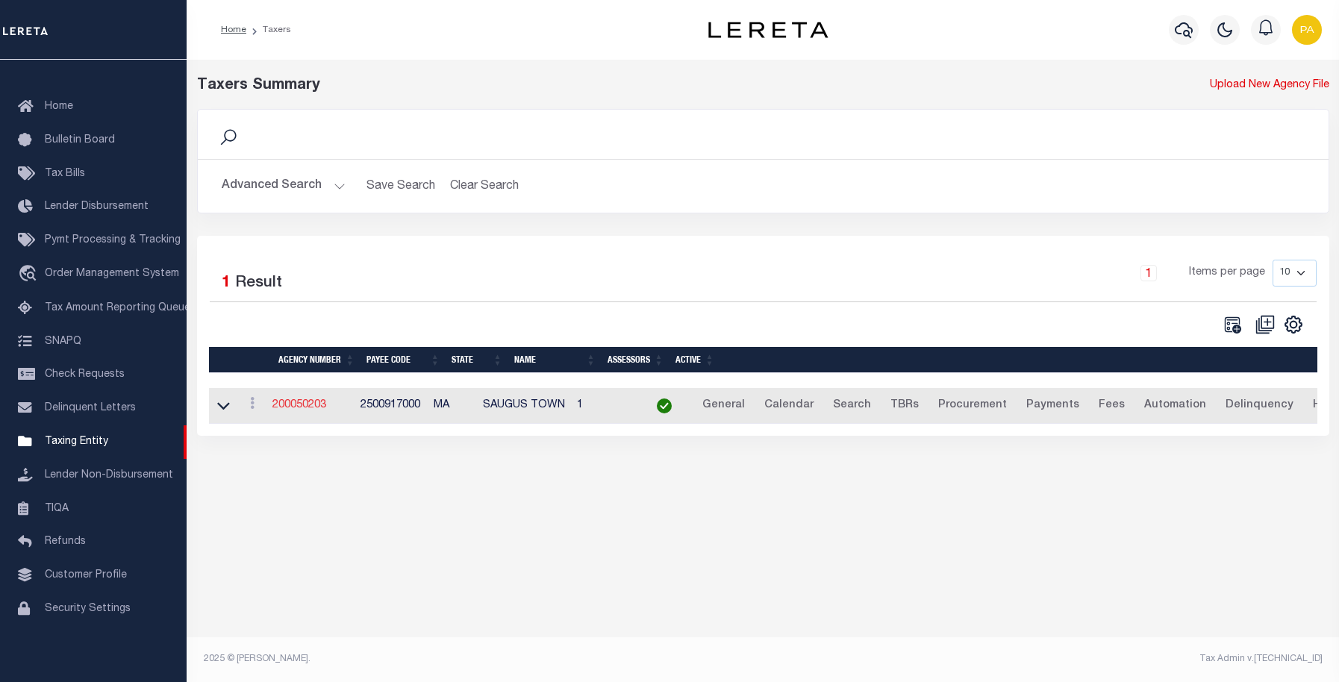
click at [297, 409] on link "200050203" at bounding box center [300, 405] width 54 height 10
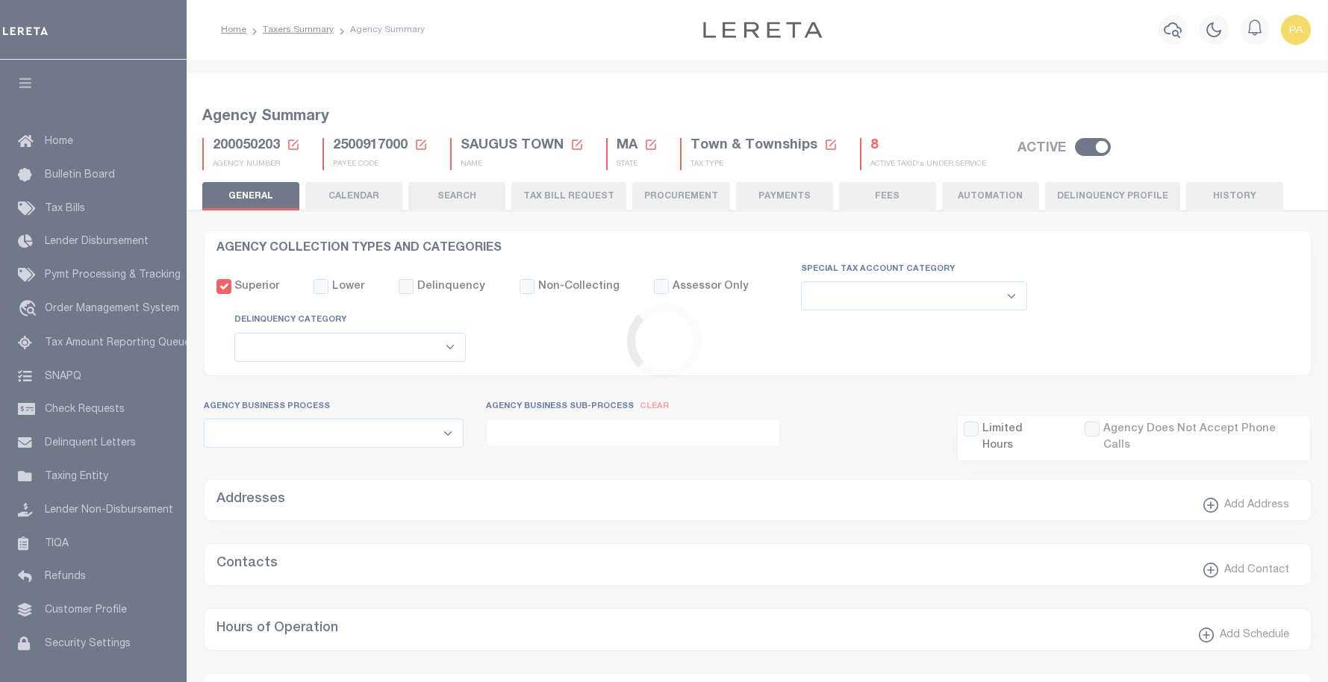
select select
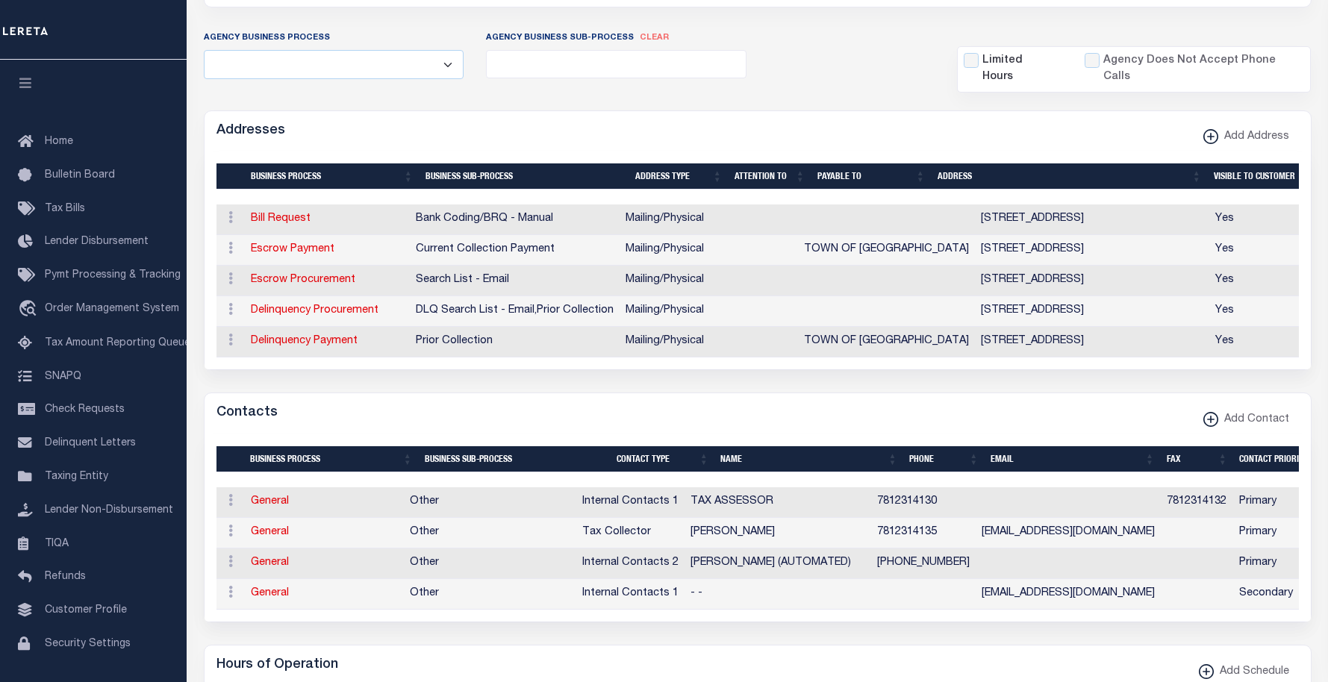
scroll to position [373, 0]
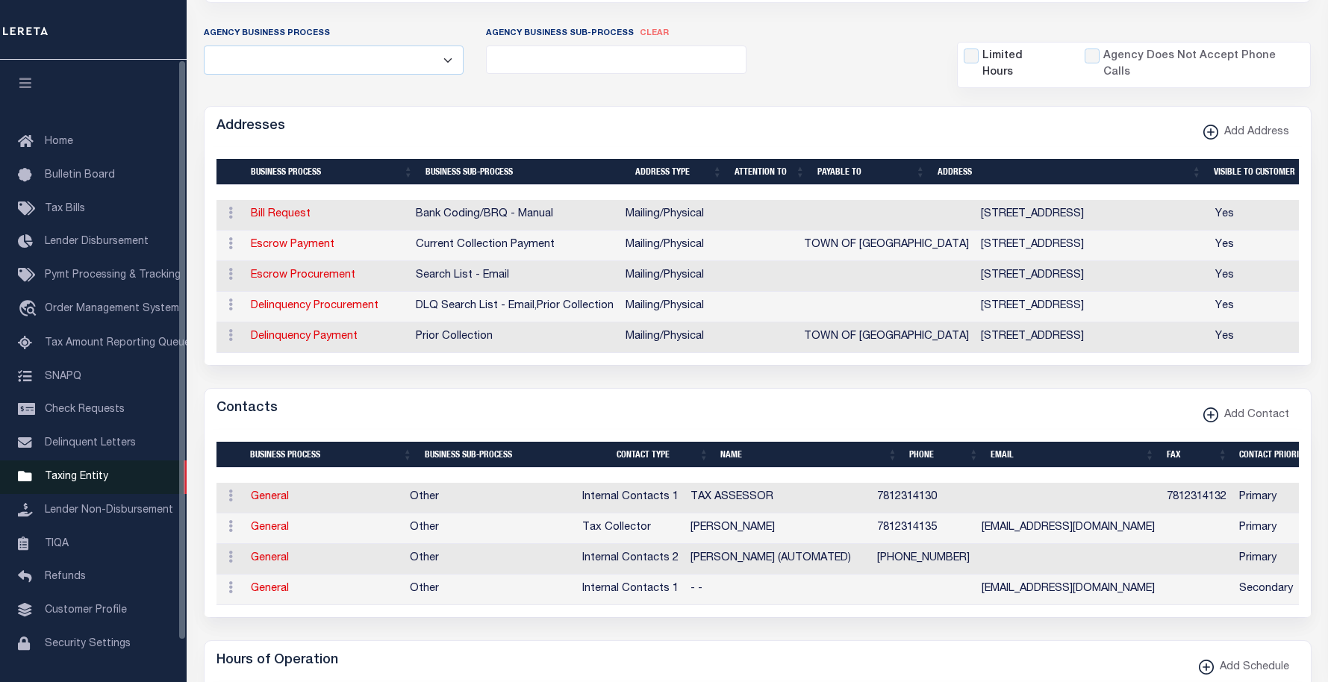
click at [87, 482] on span "Taxing Entity" at bounding box center [76, 477] width 63 height 10
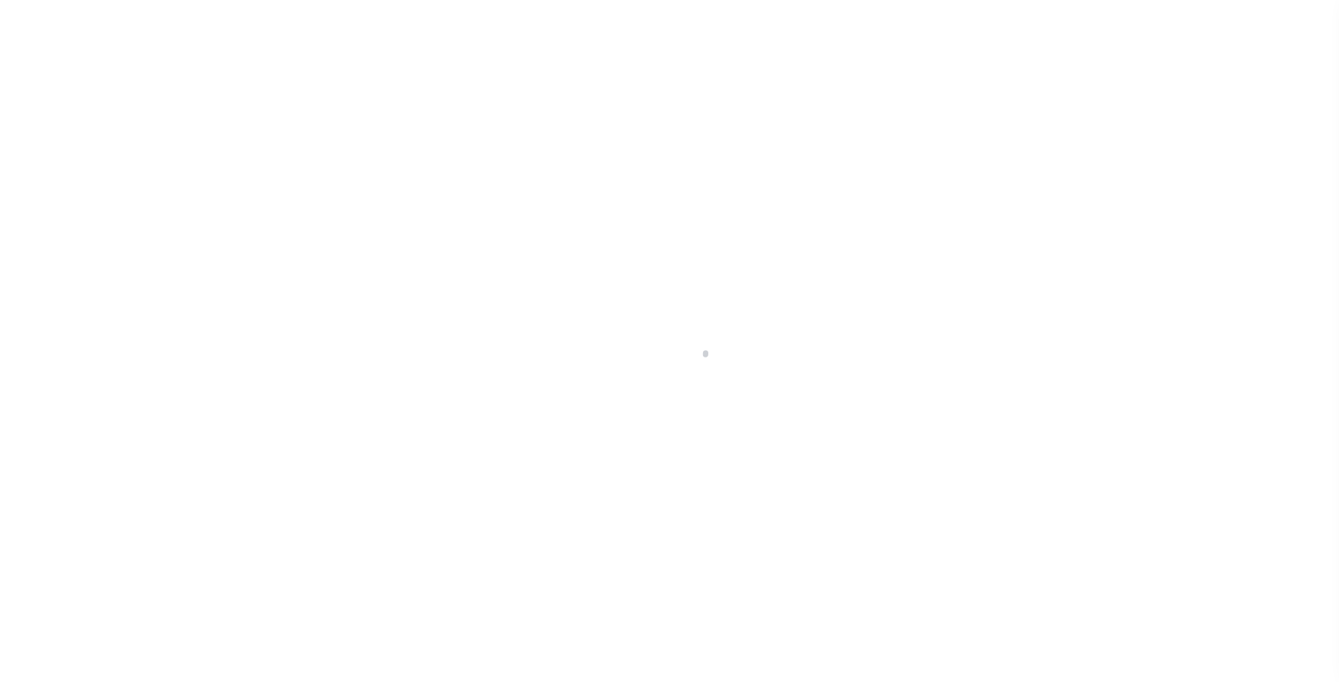
select select
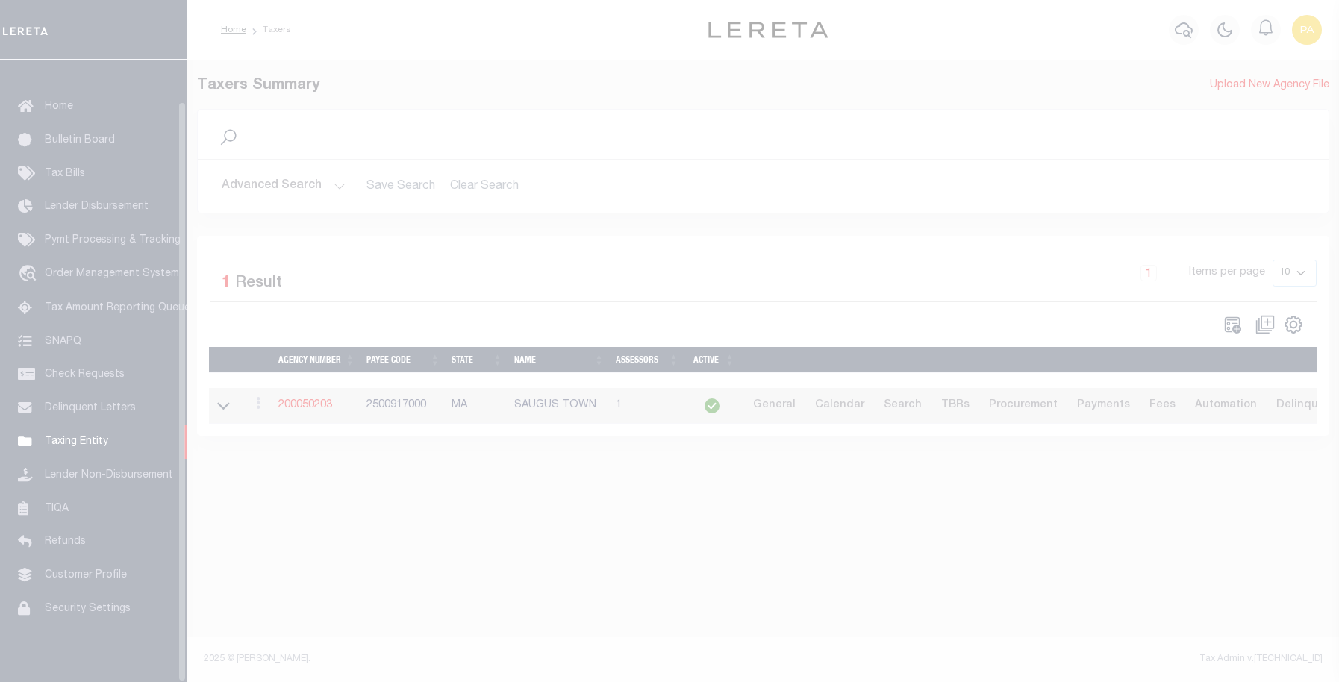
scroll to position [45, 0]
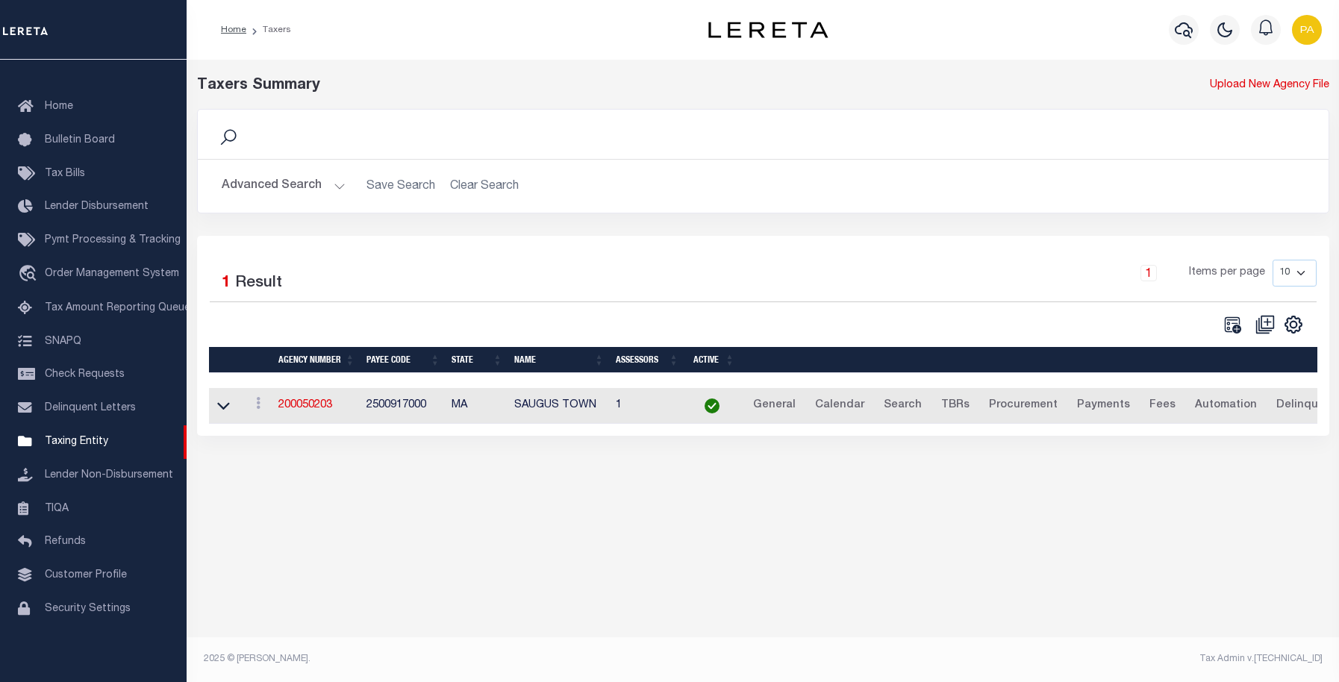
click at [281, 181] on button "Advanced Search" at bounding box center [284, 186] width 124 height 29
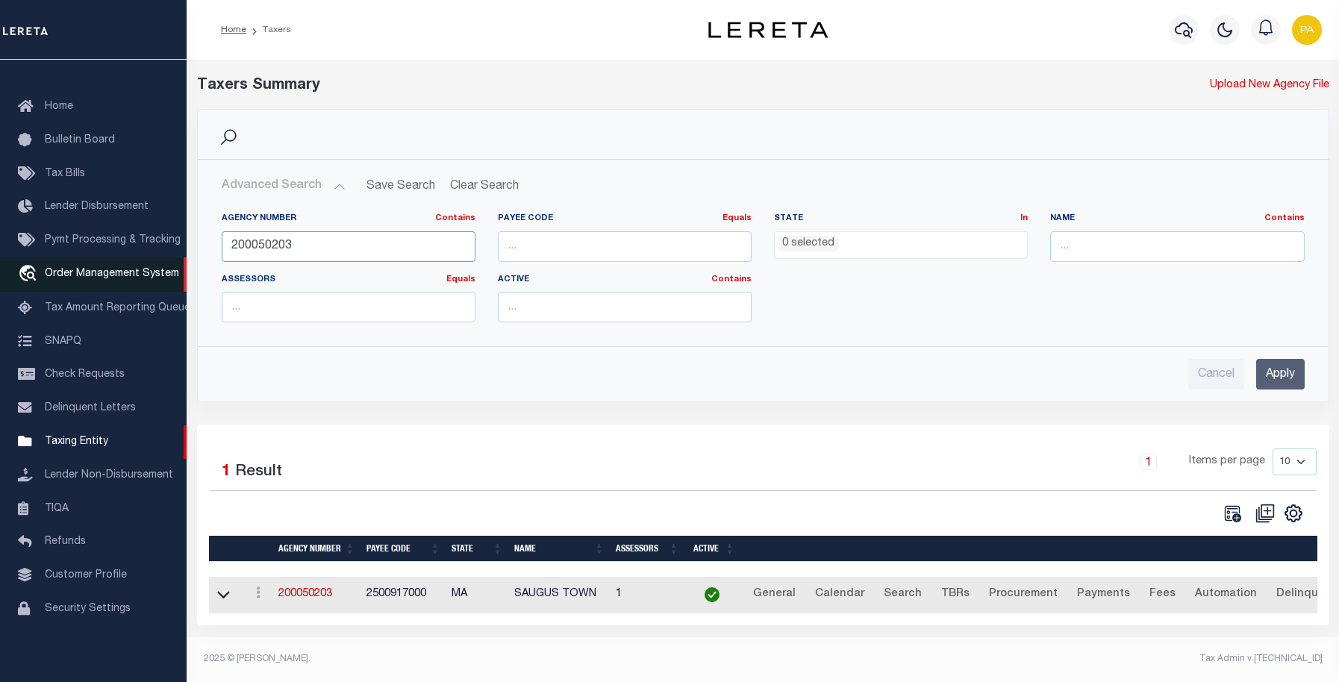
drag, startPoint x: 287, startPoint y: 252, endPoint x: 173, endPoint y: 252, distance: 114.2
click at [169, 256] on div "Home Taxers Profile" at bounding box center [669, 337] width 1339 height 674
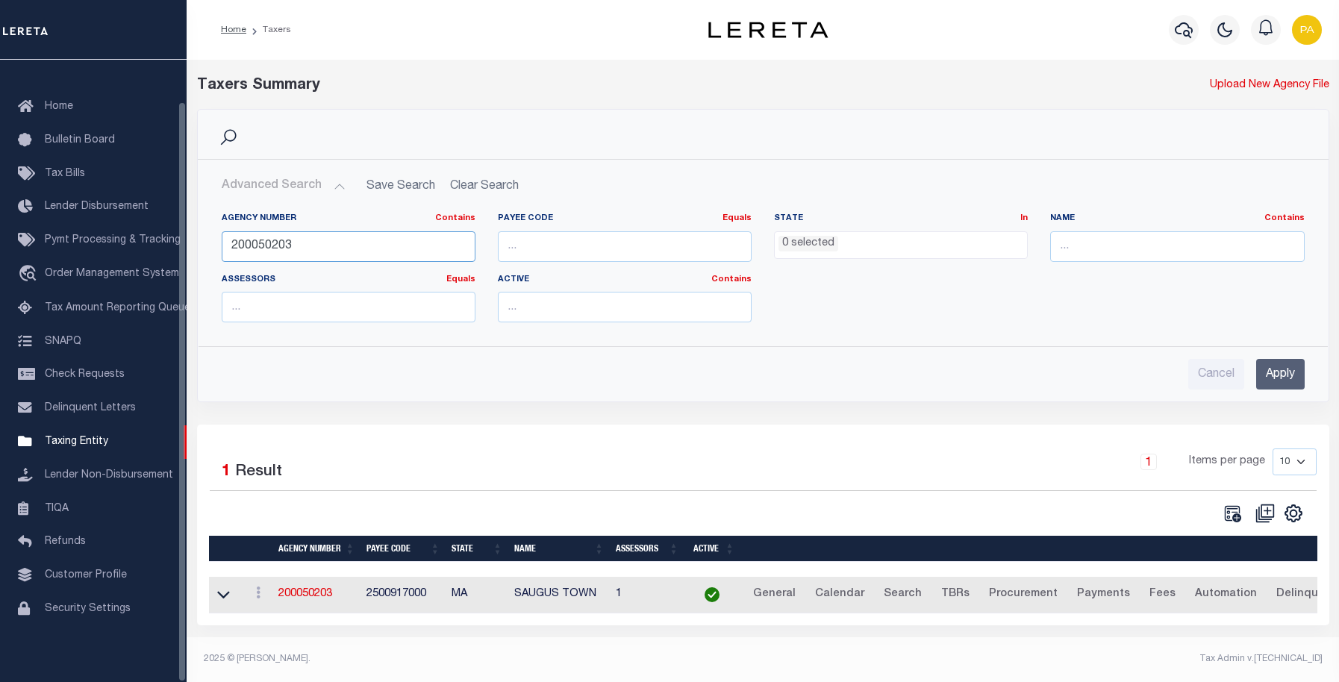
paste input "160658801"
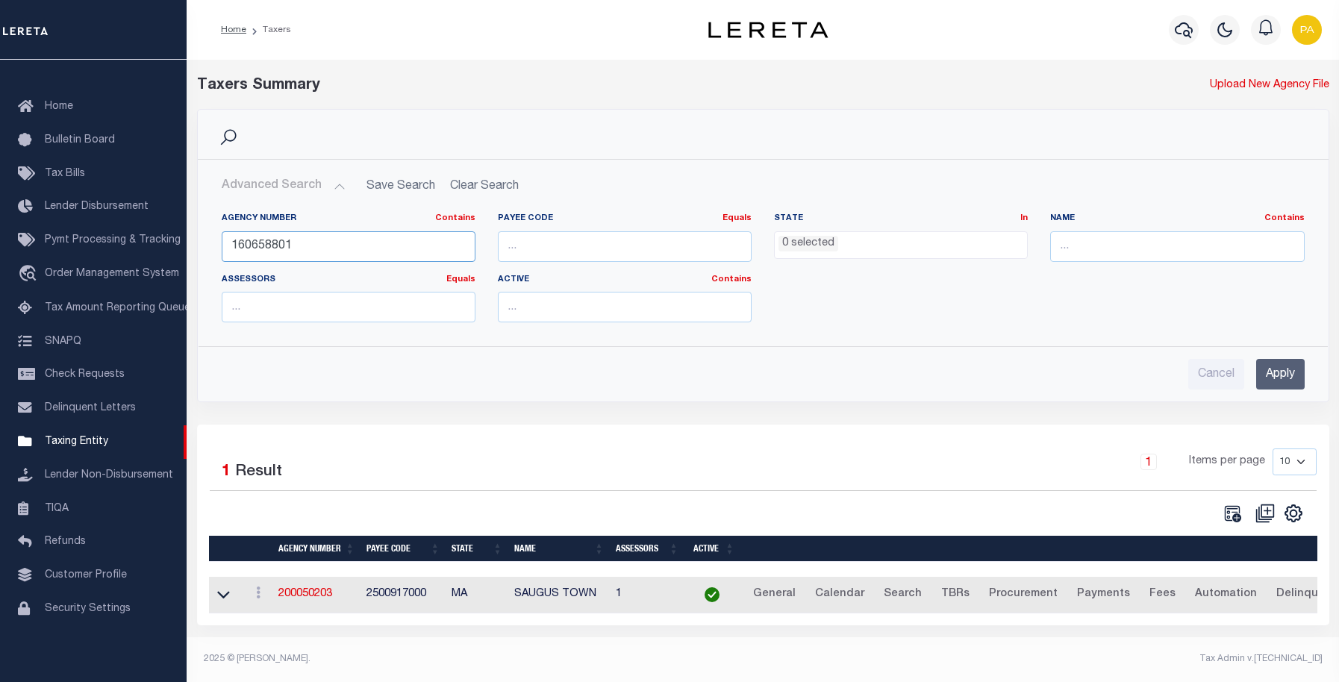
type input "160658801"
click at [1284, 369] on input "Apply" at bounding box center [1281, 374] width 49 height 31
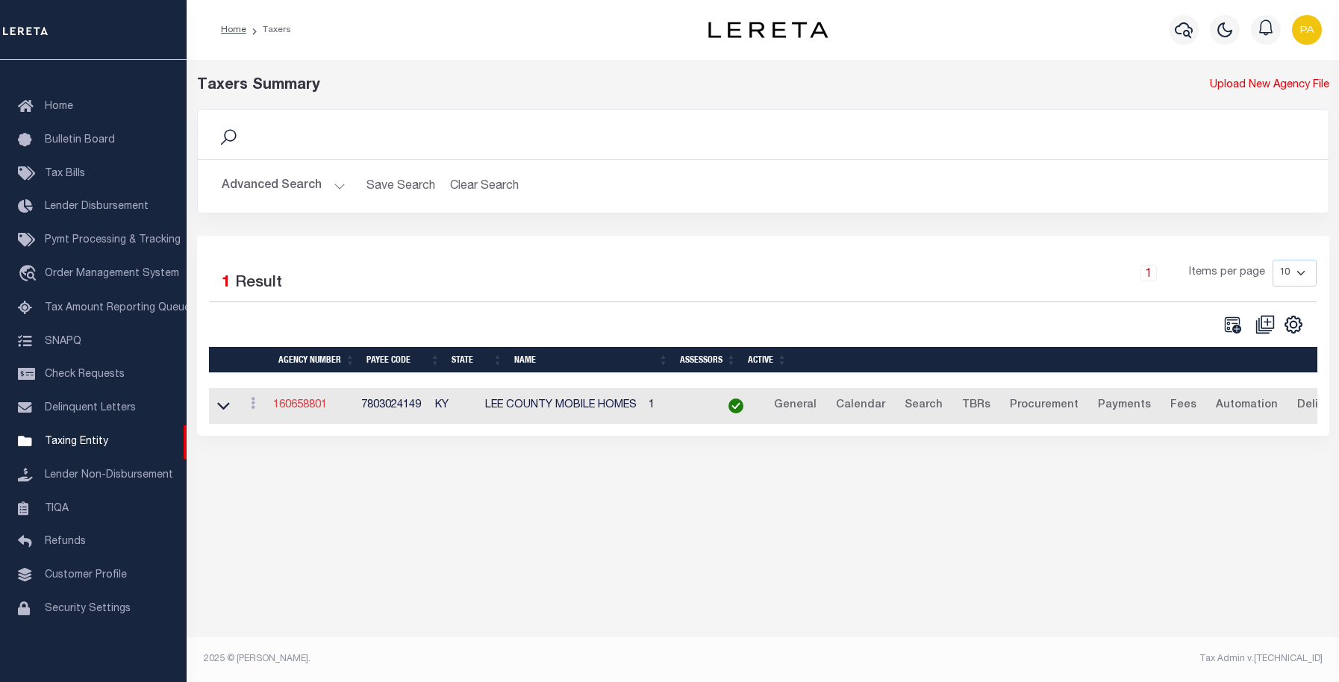
click at [301, 407] on link "160658801" at bounding box center [300, 405] width 54 height 10
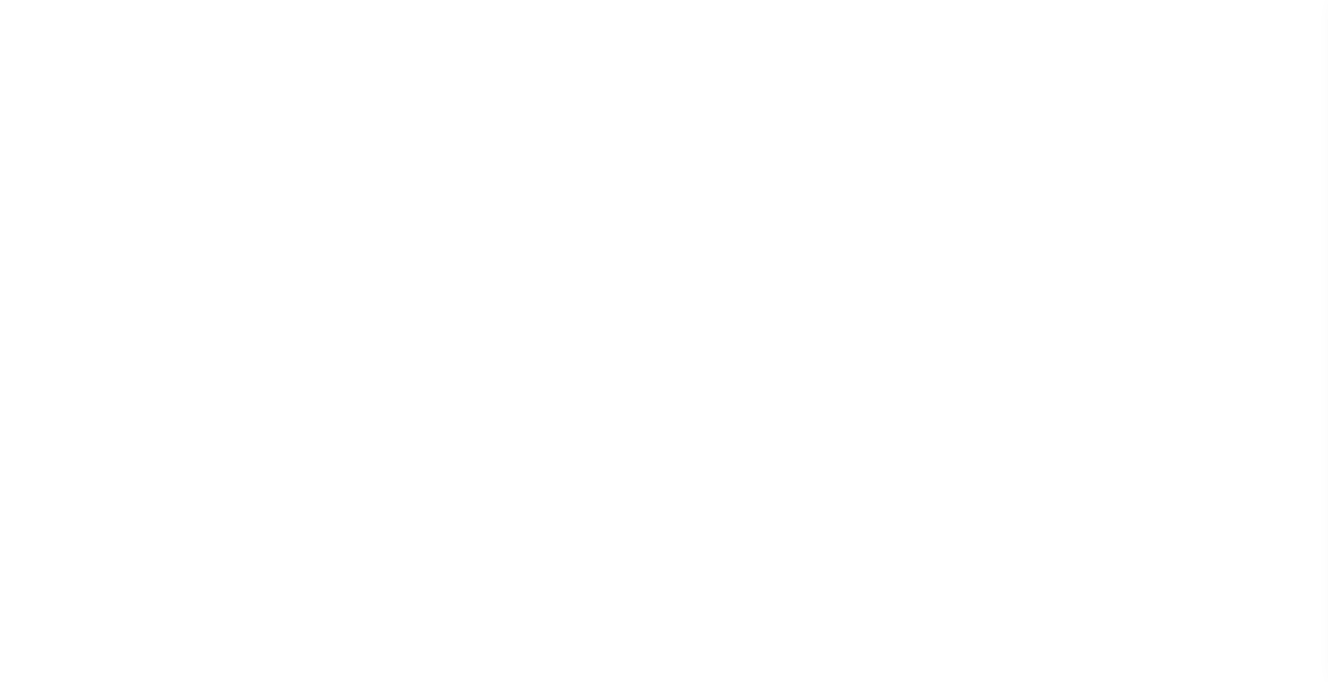
select select
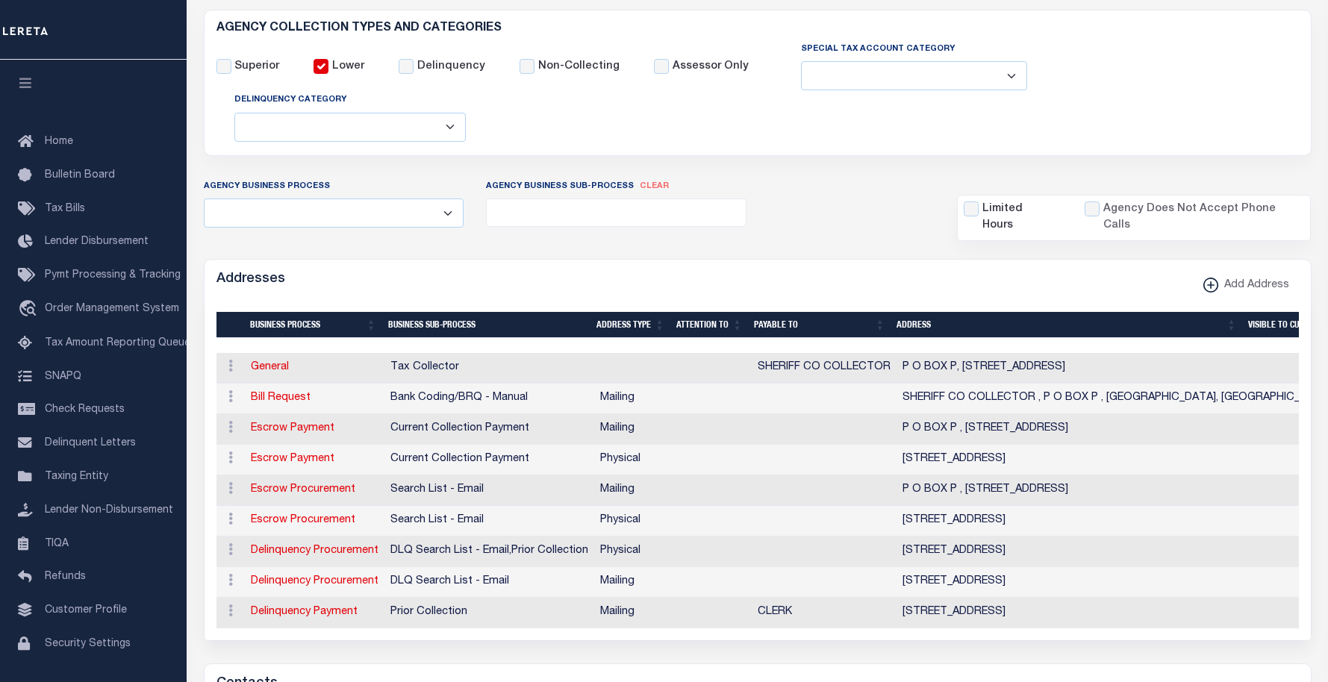
scroll to position [224, 0]
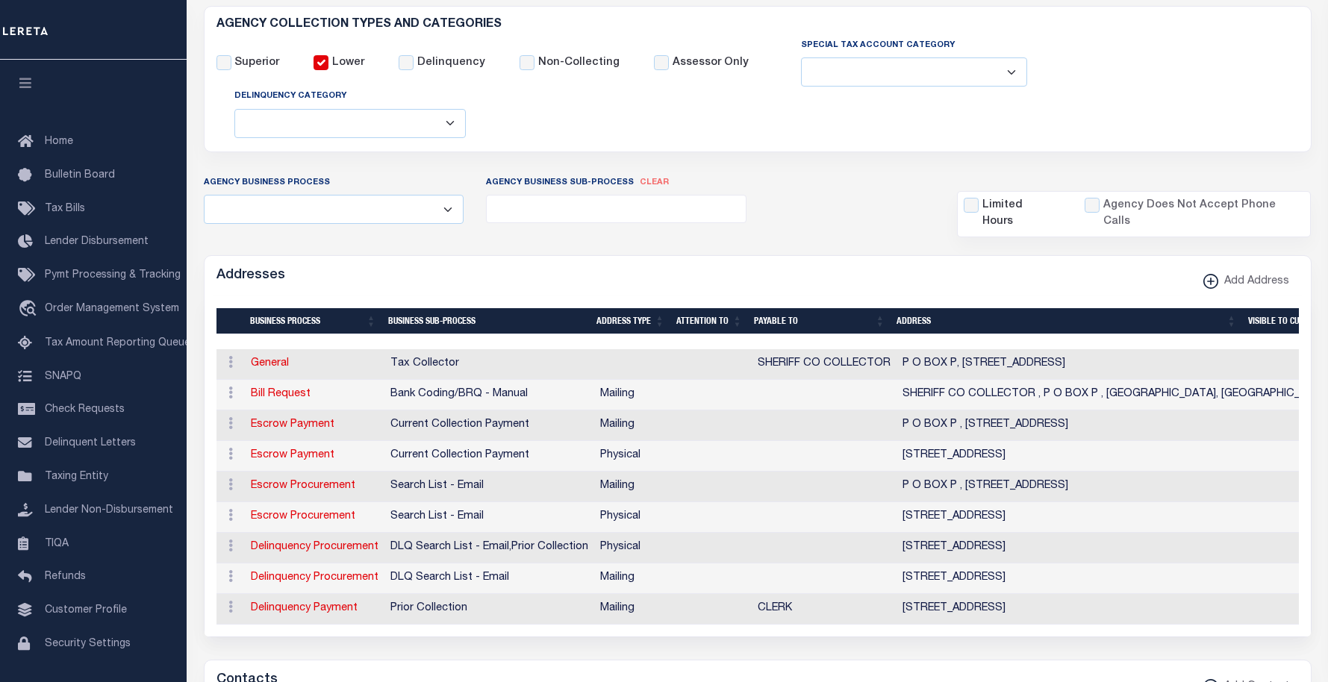
drag, startPoint x: 311, startPoint y: 429, endPoint x: 367, endPoint y: 446, distance: 58.6
click at [311, 429] on link "Escrow Payment" at bounding box center [293, 425] width 84 height 10
select select "1"
checkbox input "false"
select select
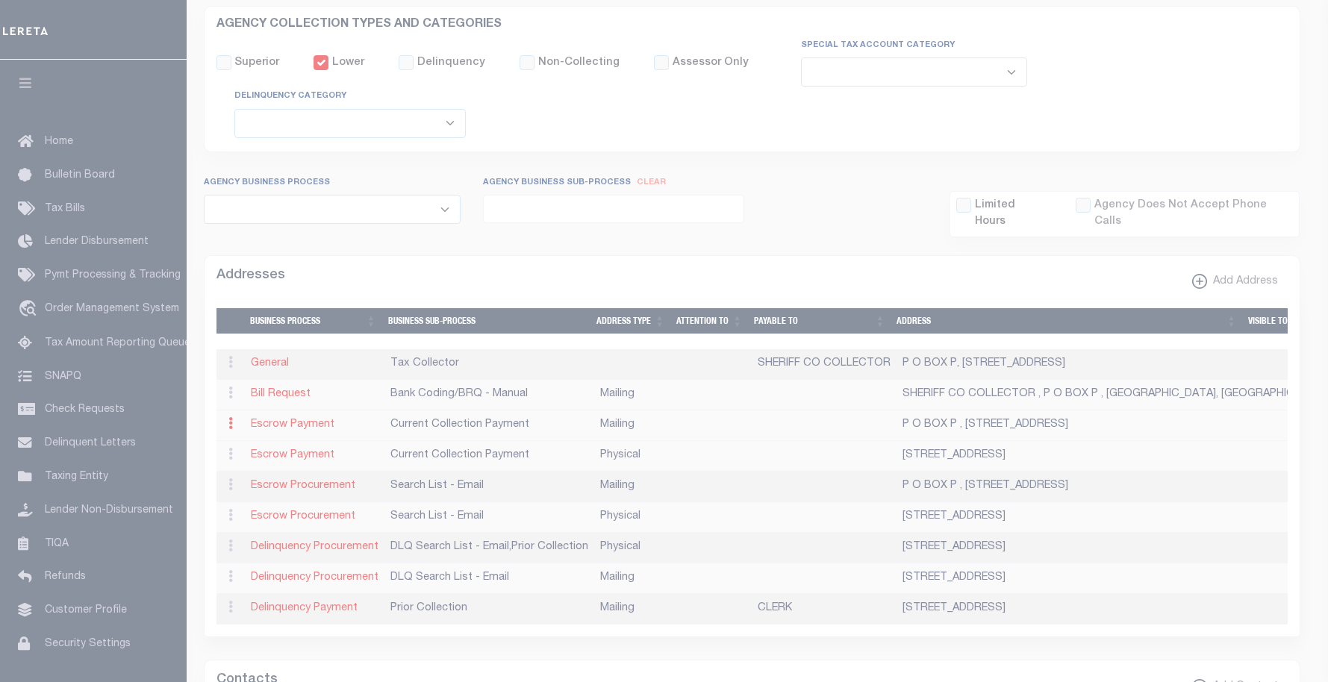
type input "P O BOX P"
type input "256 MAIN ST/COURTHOUSE"
type input "BEATTYVILLE"
select select "KY"
type input "41311"
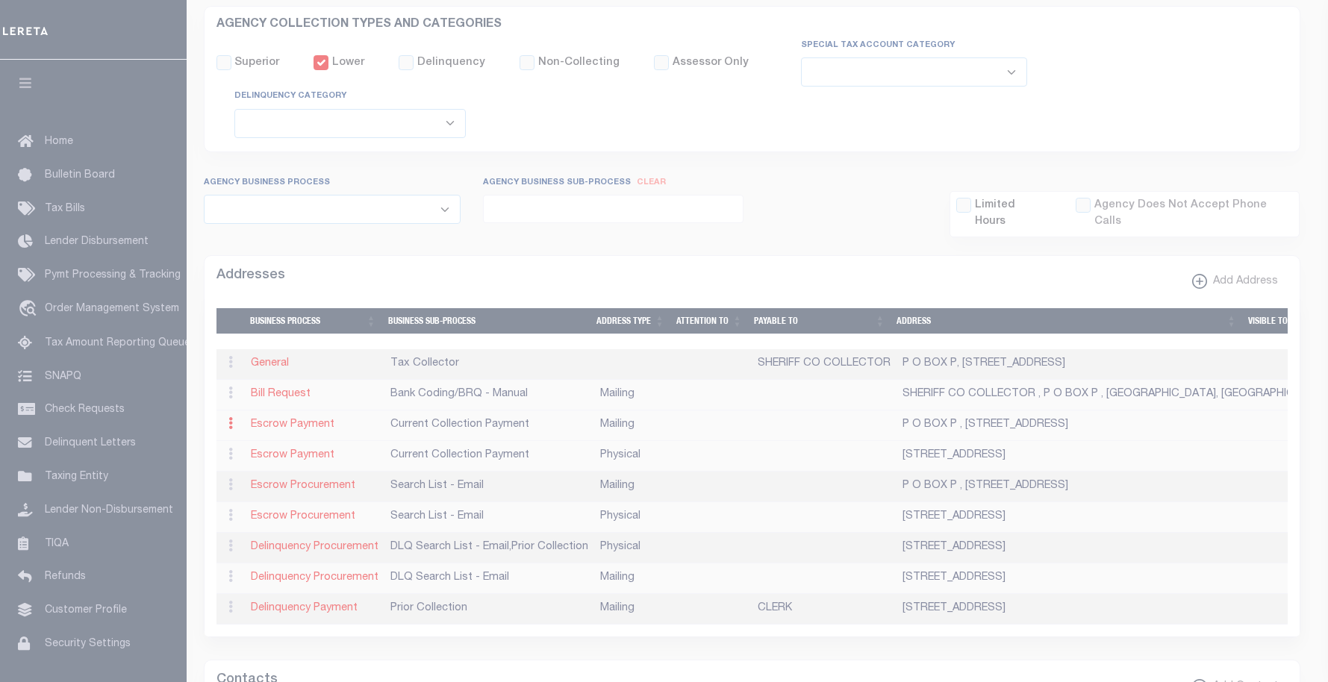
checkbox input "true"
select select "3"
select select "11"
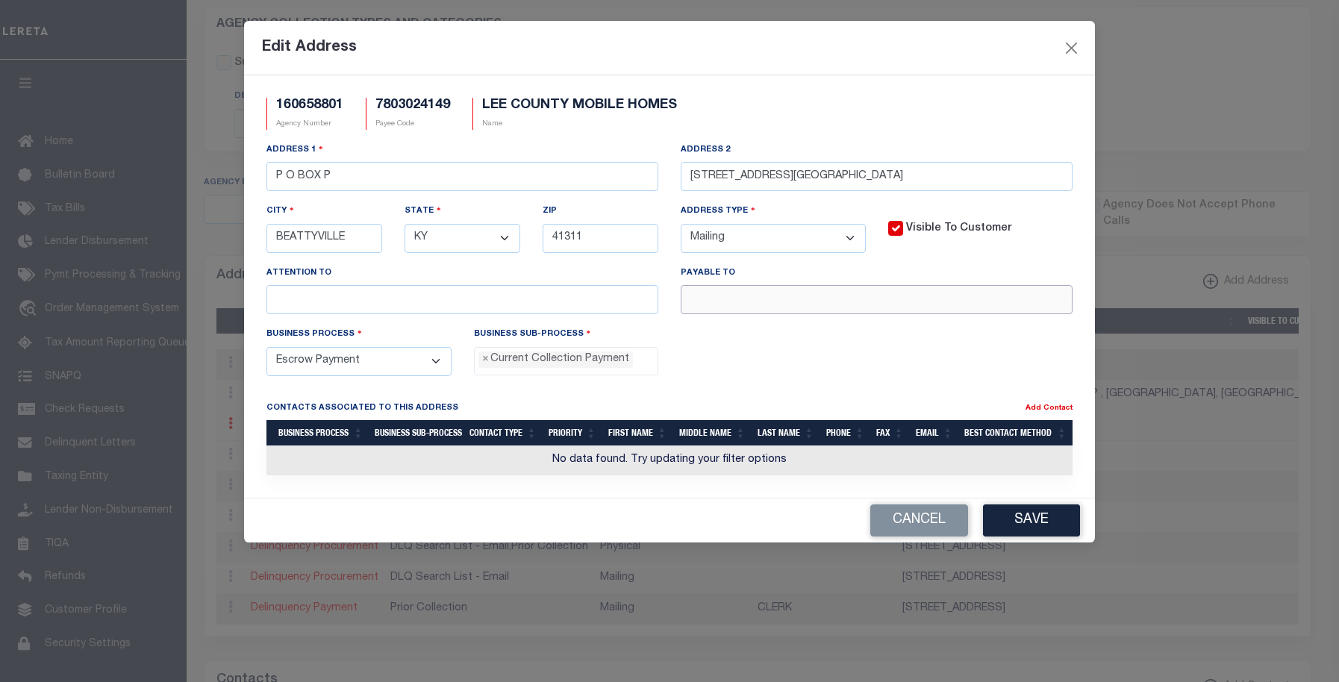
click at [741, 303] on input "text" at bounding box center [877, 299] width 392 height 29
paste input "LEE COUNTY"
click at [789, 299] on input "LEE COUNTY" at bounding box center [877, 299] width 392 height 29
paste input "SHERIFF CO COLLECTOR"
type input "LEE COUNTY, SHERIFF CO COLLECTOR"
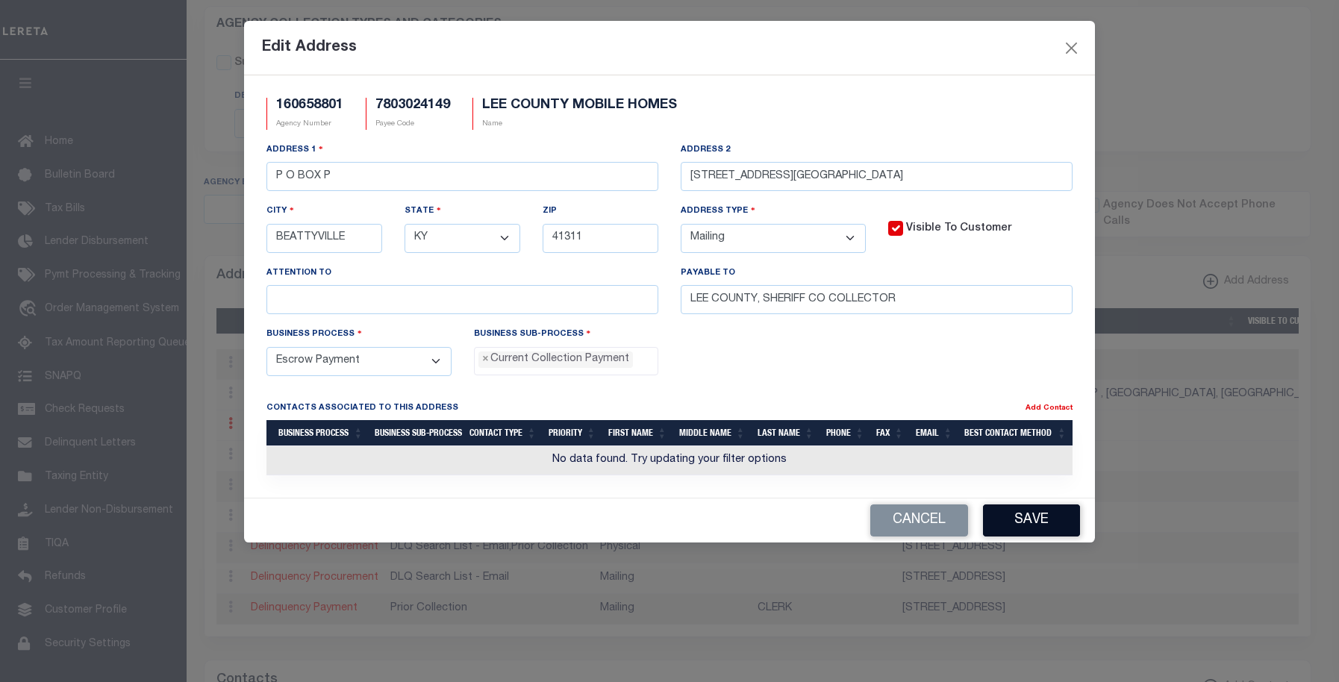
click at [1007, 524] on button "Save" at bounding box center [1031, 521] width 97 height 32
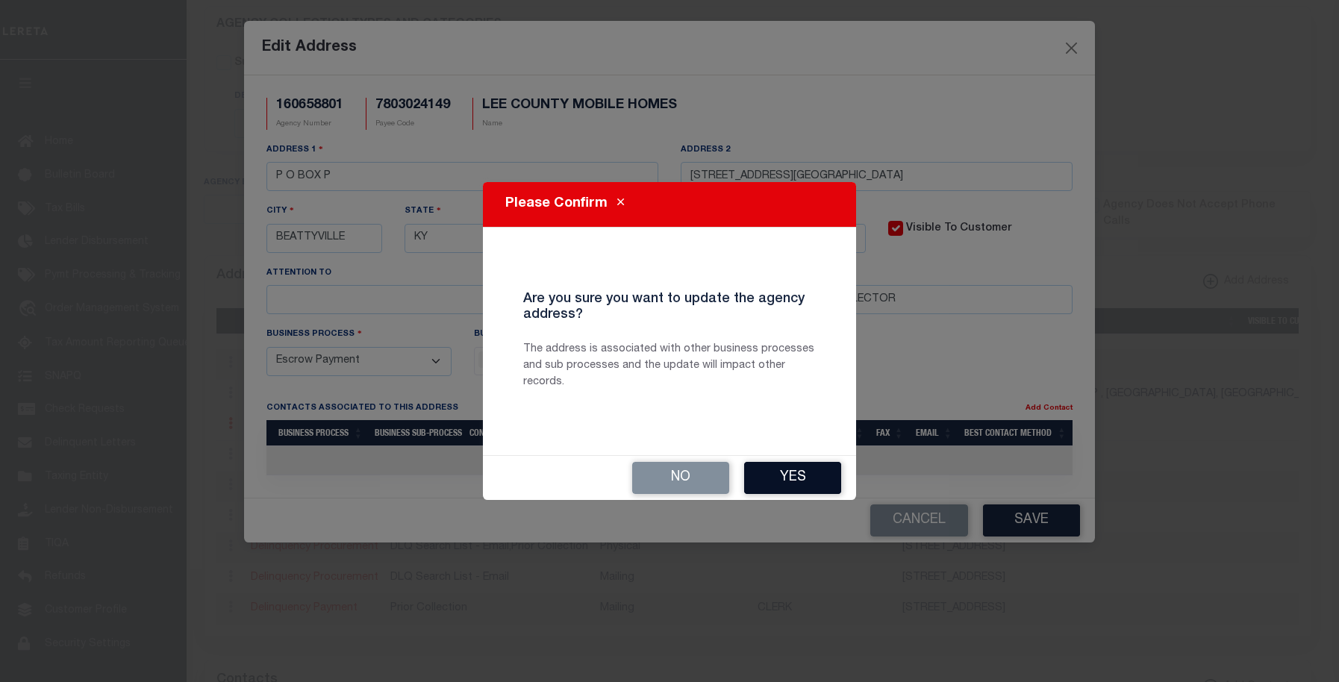
click at [800, 476] on button "Yes" at bounding box center [792, 478] width 97 height 32
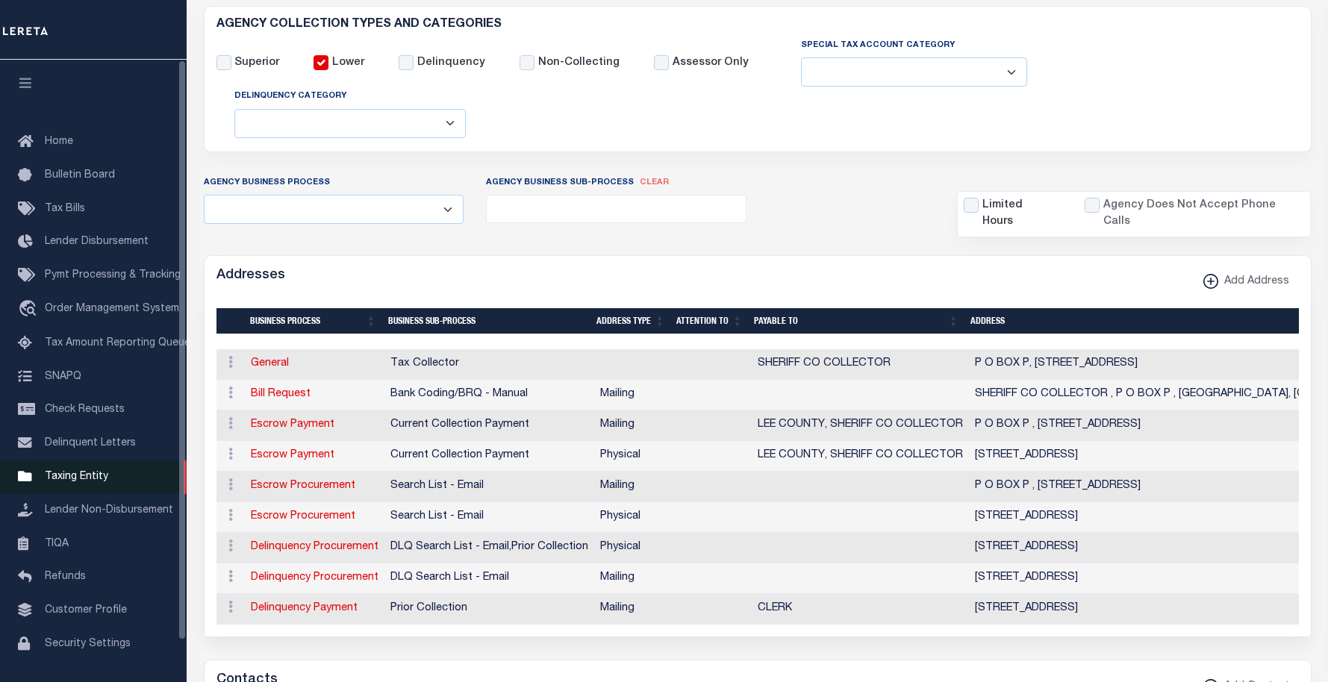
click at [70, 482] on span "Taxing Entity" at bounding box center [76, 477] width 63 height 10
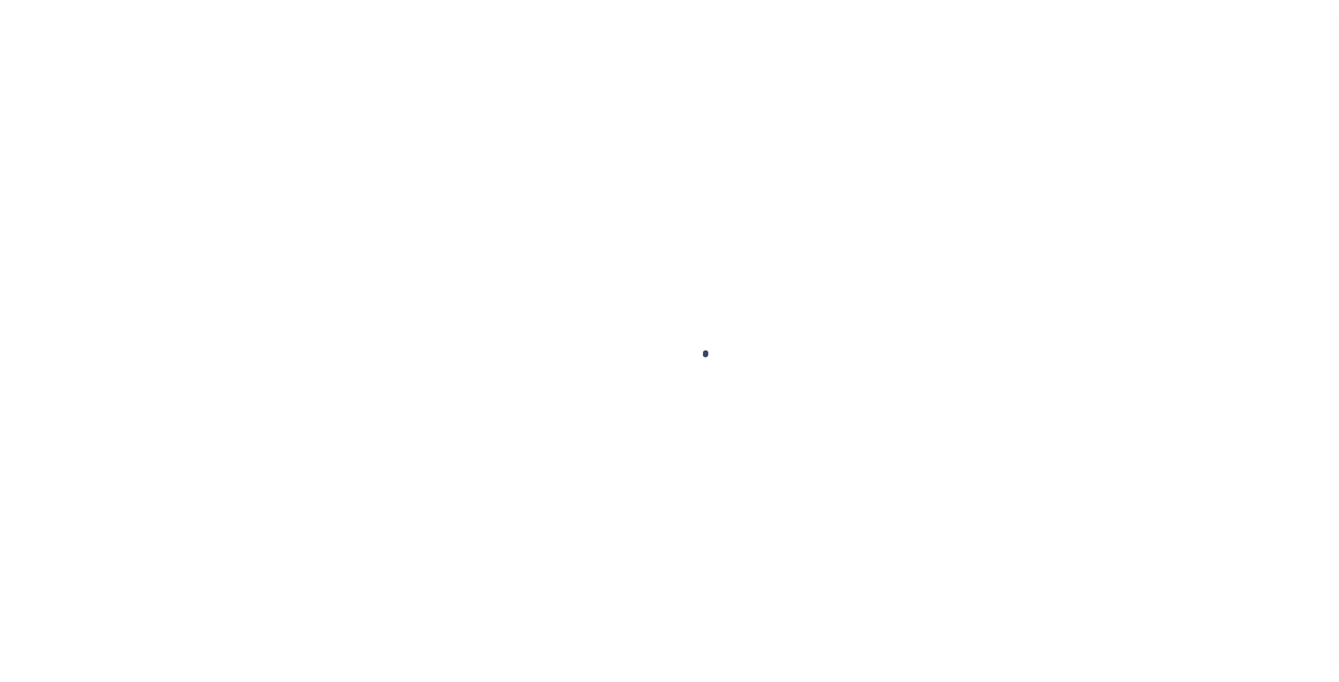
scroll to position [45, 0]
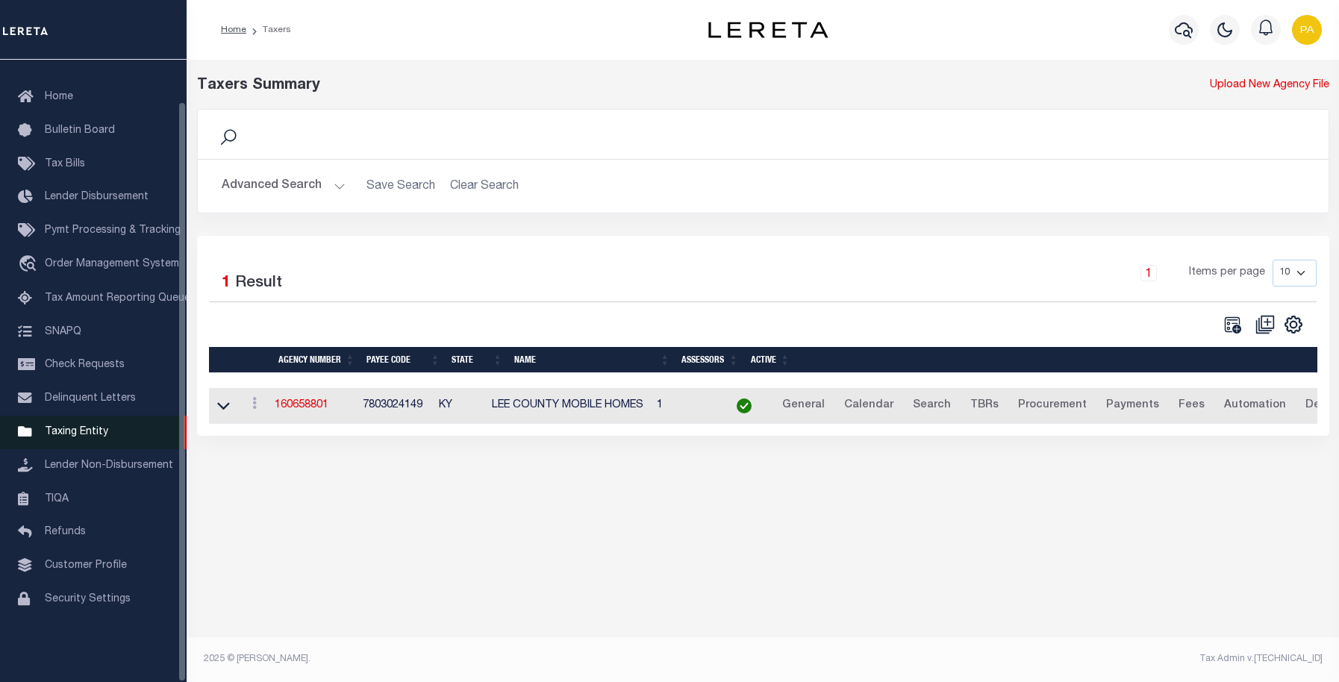
click at [72, 437] on span "Taxing Entity" at bounding box center [76, 432] width 63 height 10
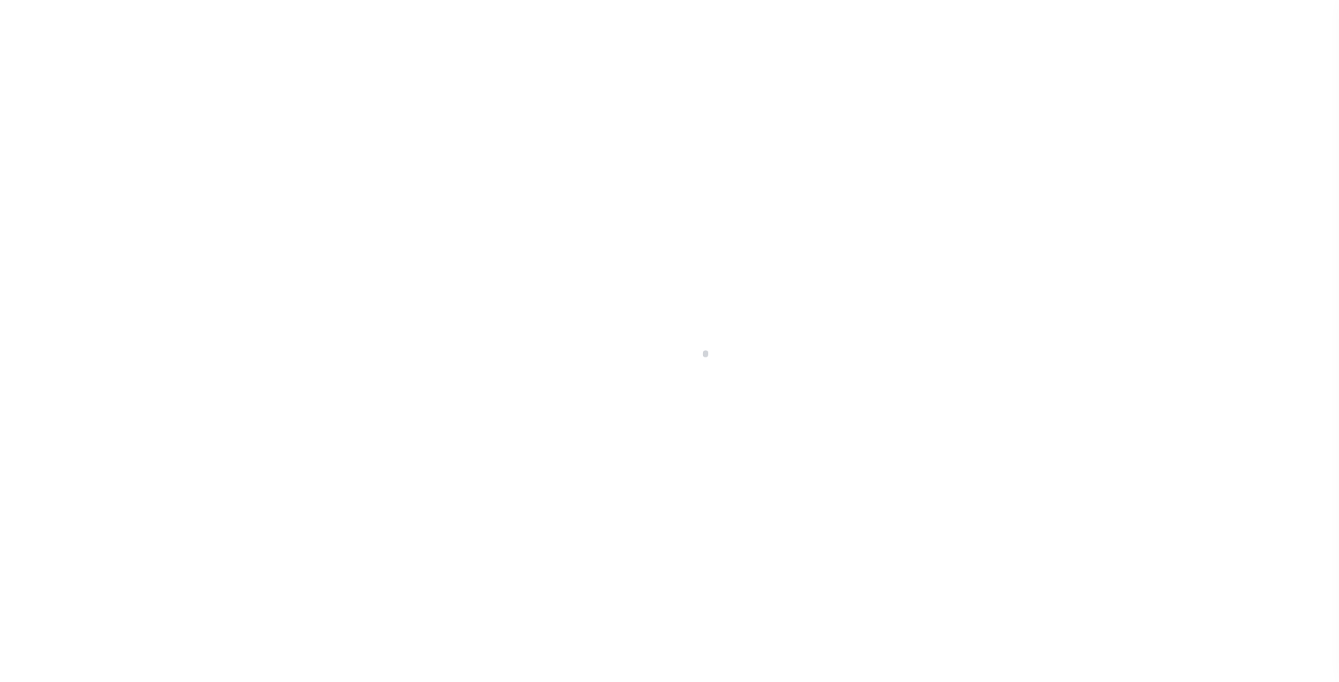
select select
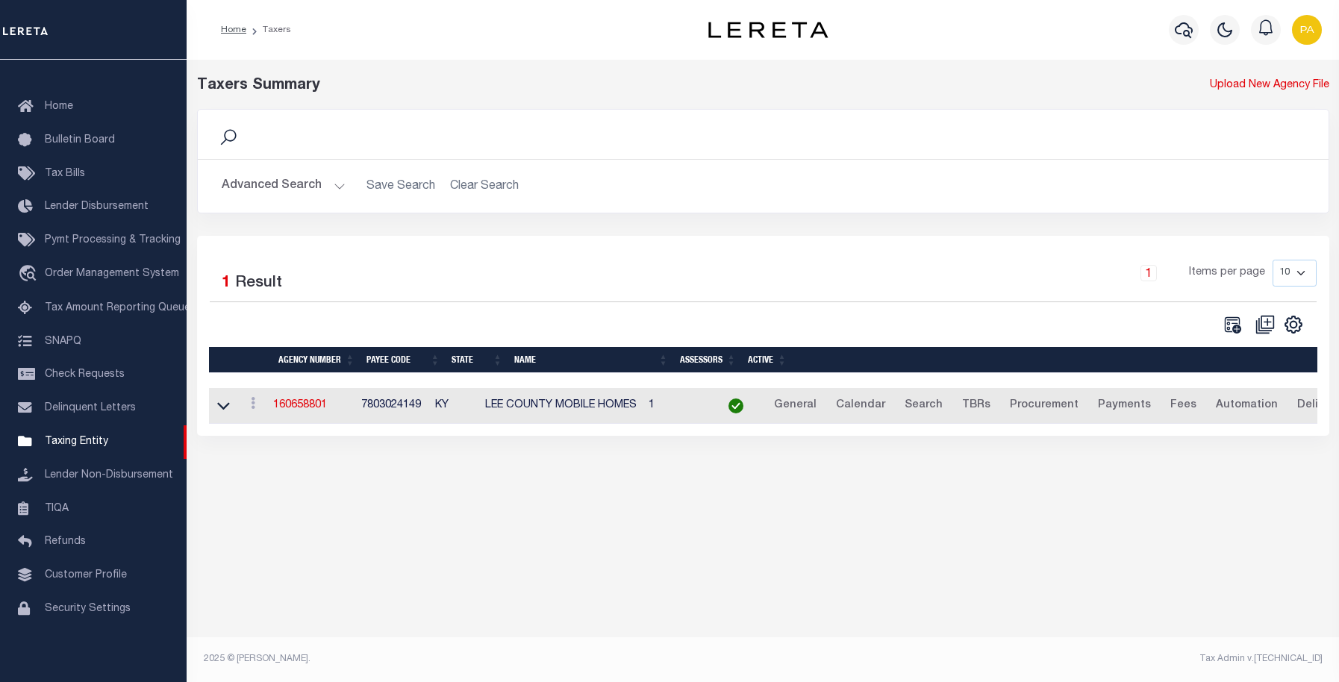
click at [267, 185] on button "Advanced Search" at bounding box center [284, 186] width 124 height 29
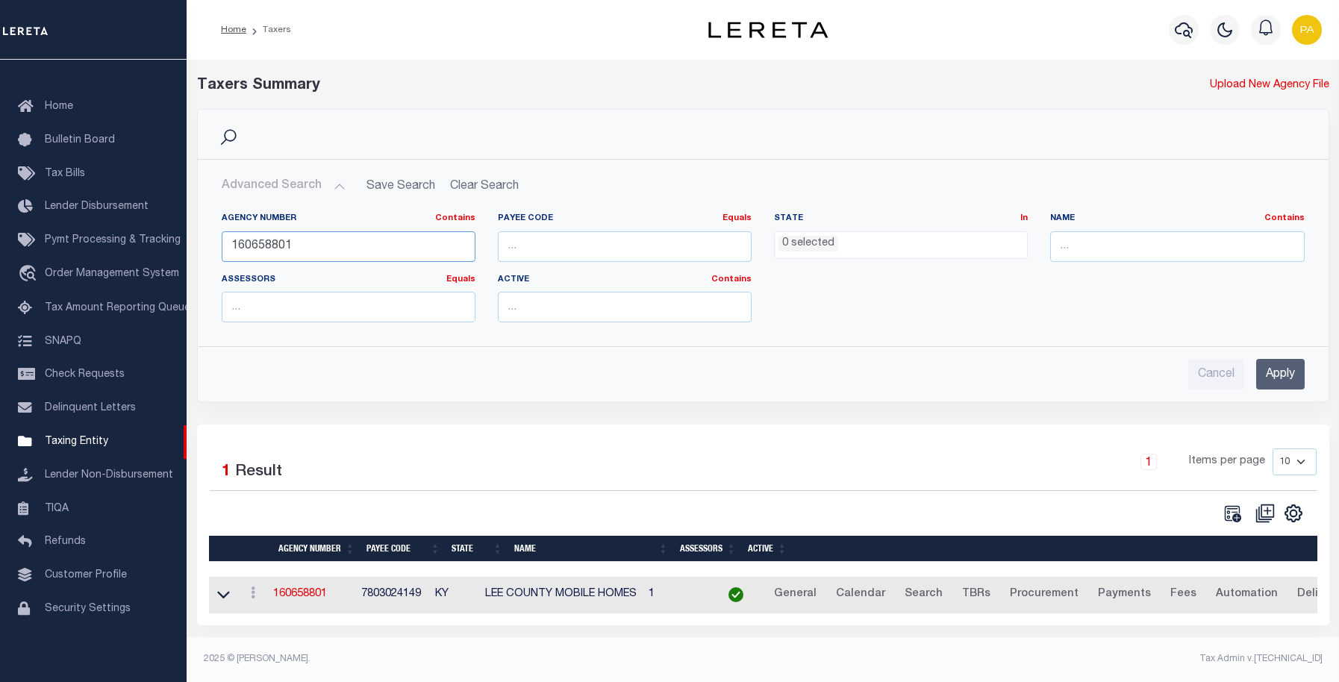
drag, startPoint x: 304, startPoint y: 248, endPoint x: 189, endPoint y: 254, distance: 115.1
click at [190, 255] on div "Search Advanced Search Save Search Clear Search tblPayees_dynamictable_____Defa…" at bounding box center [763, 267] width 1155 height 316
paste input "200050203"
type input "200050203"
click at [1293, 370] on input "Apply" at bounding box center [1281, 374] width 49 height 31
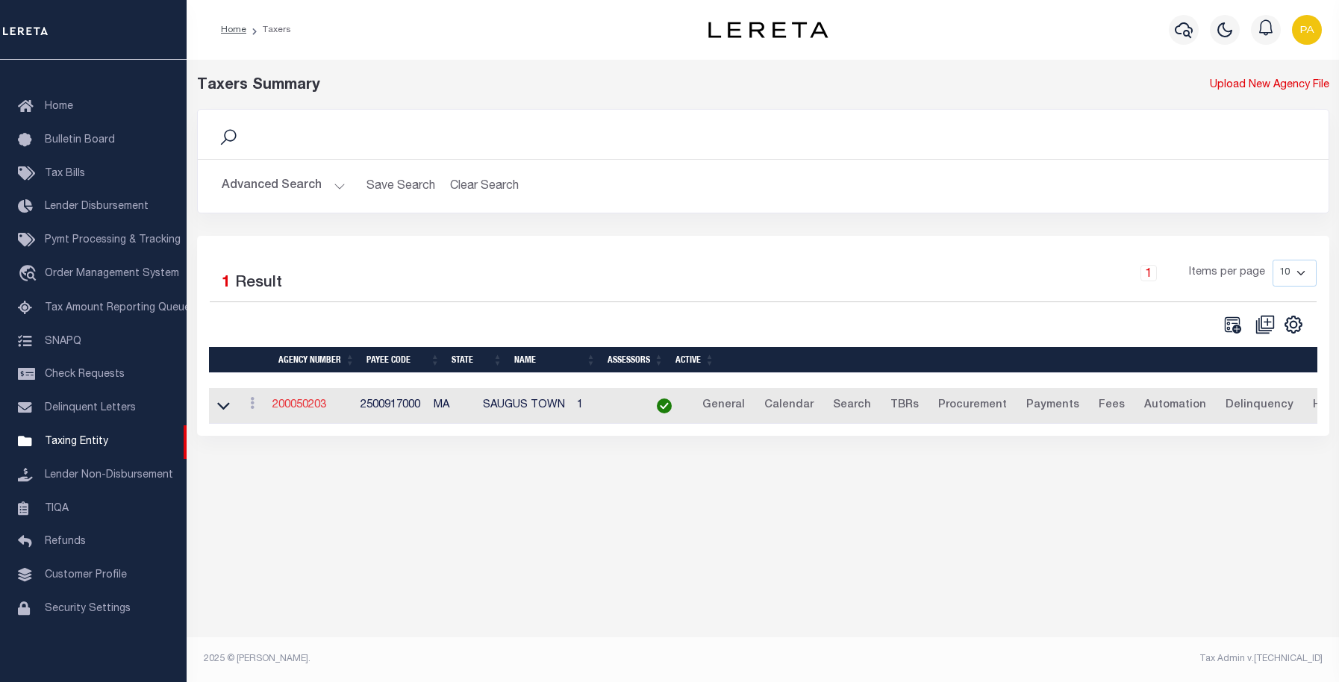
click at [315, 404] on link "200050203" at bounding box center [300, 405] width 54 height 10
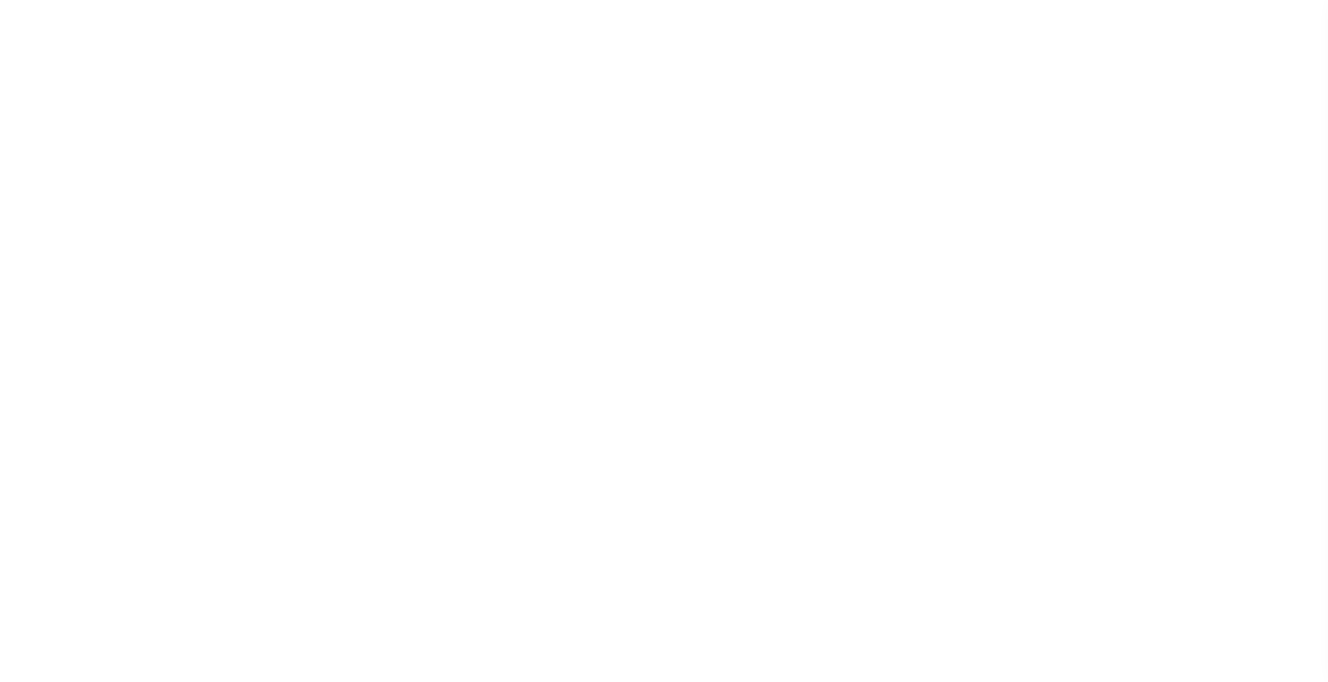
select select
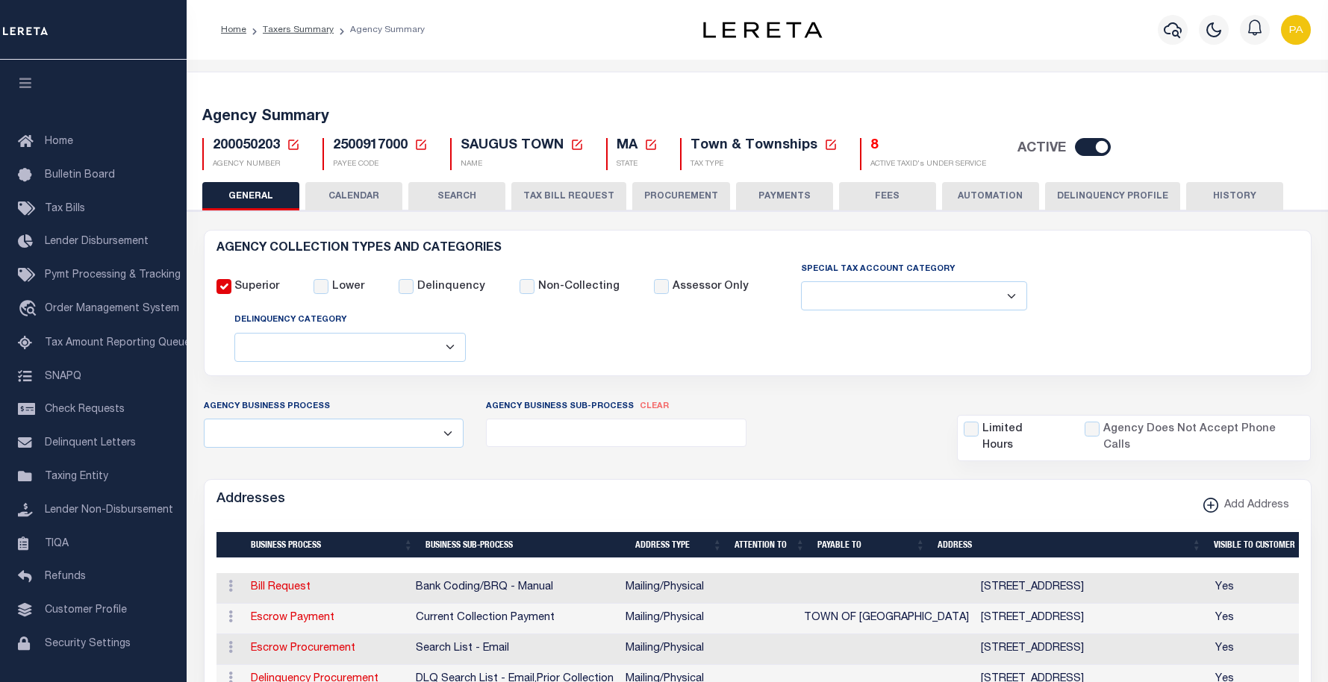
click at [1227, 196] on button "HISTORY" at bounding box center [1234, 196] width 97 height 28
